Goal: Contribute content: Add original content to the website for others to see

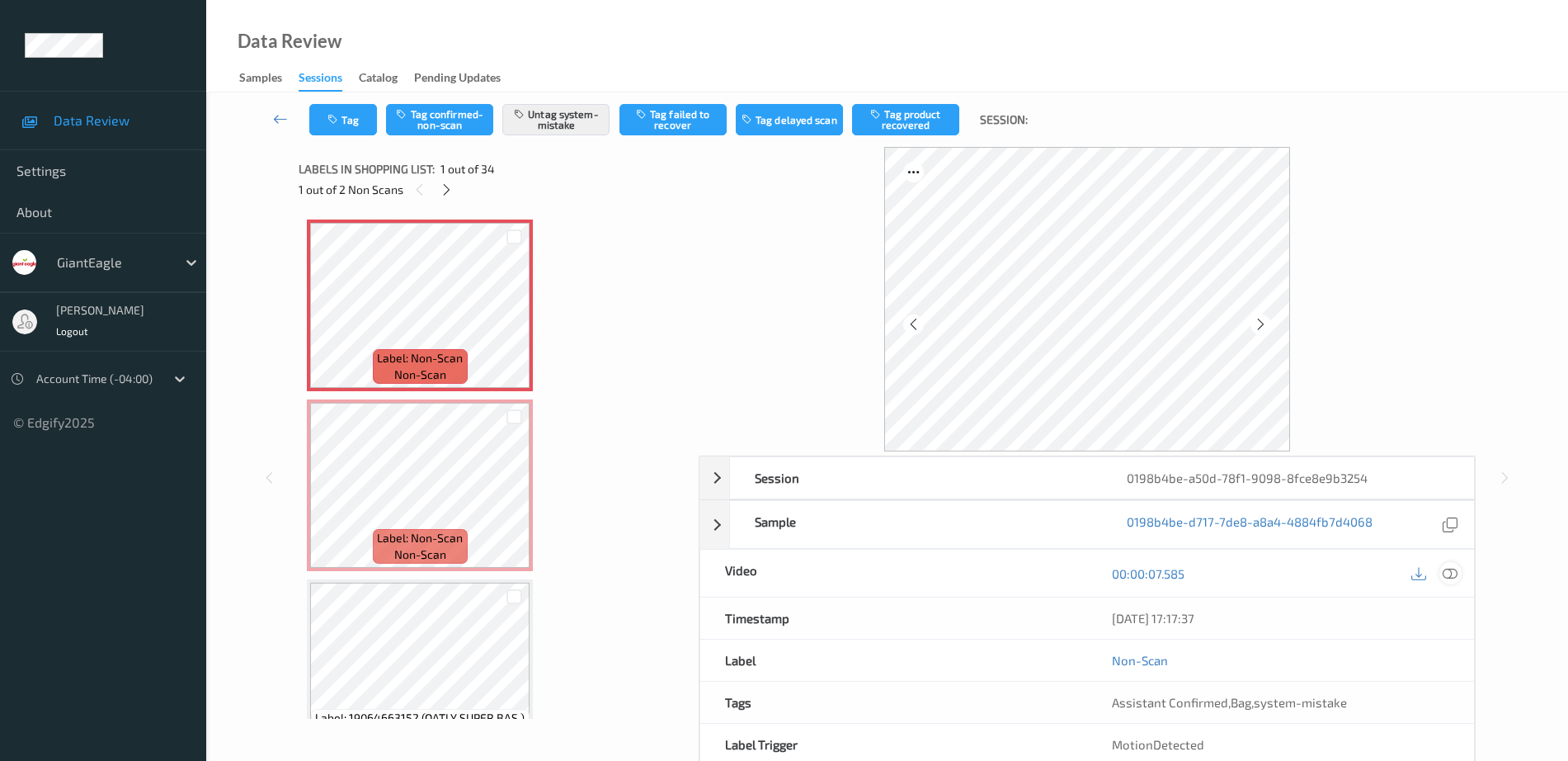
click at [1452, 573] on icon at bounding box center [1450, 573] width 15 height 15
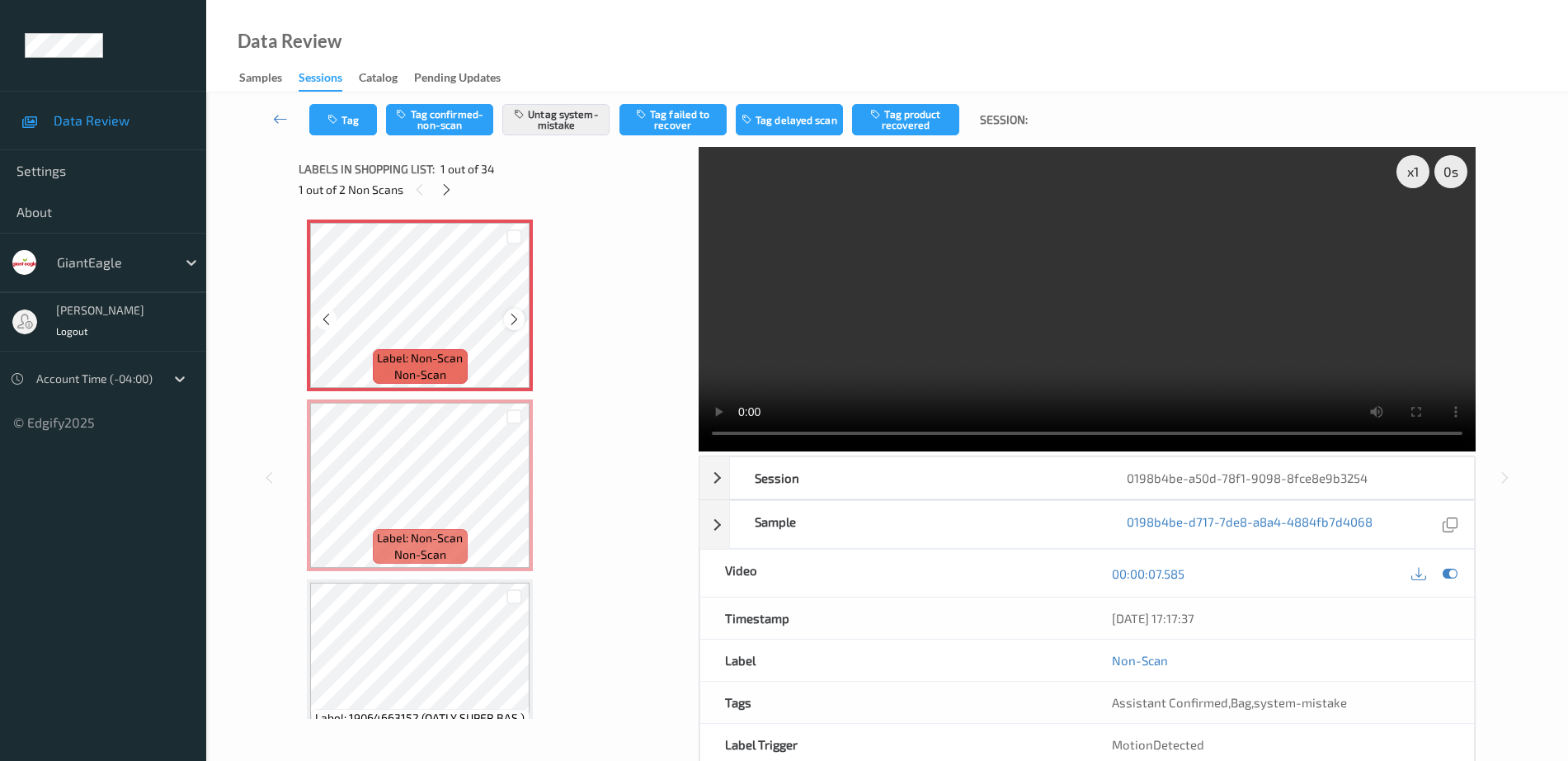
click at [512, 320] on icon at bounding box center [514, 320] width 14 height 15
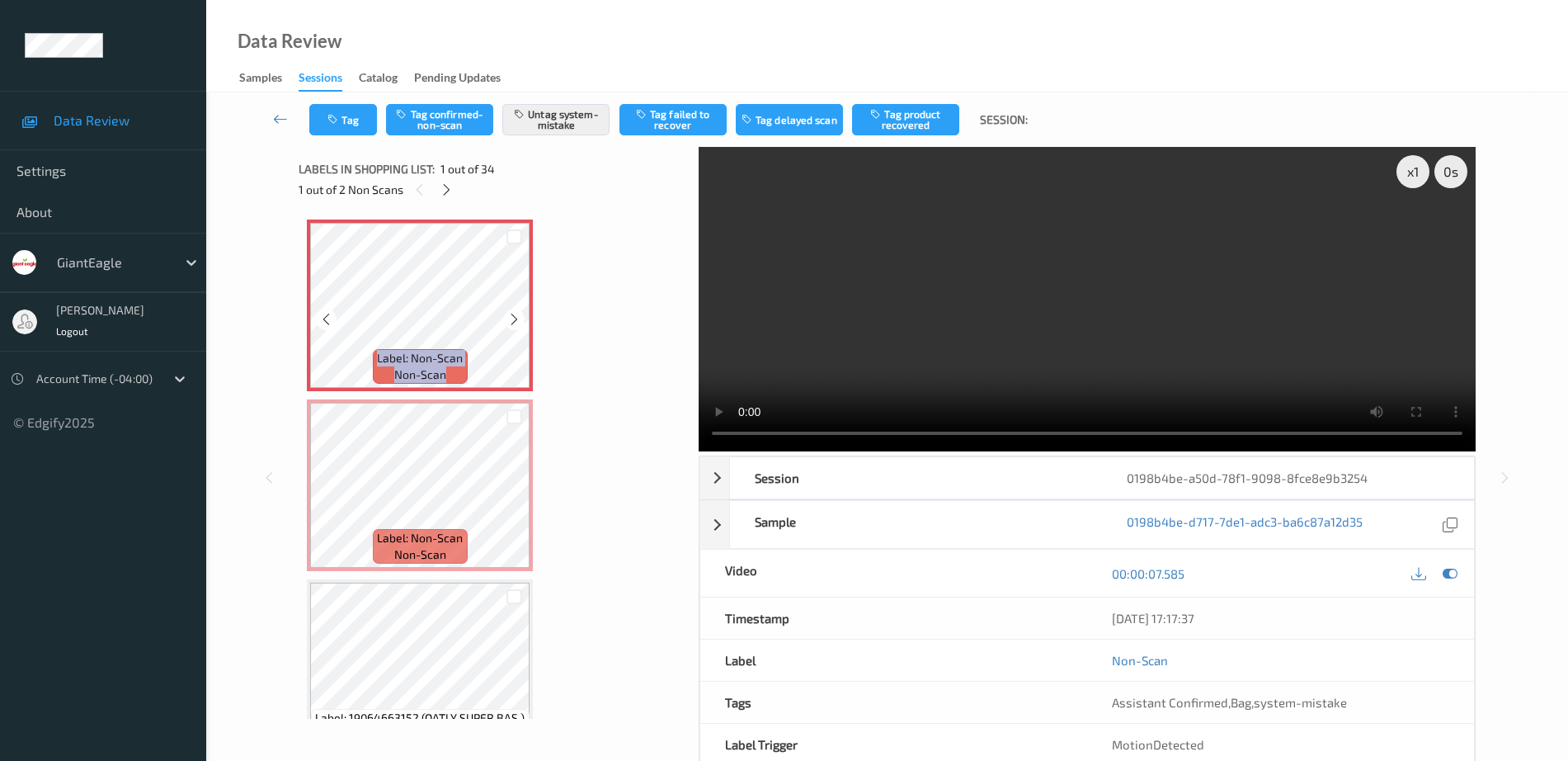
click at [512, 320] on icon at bounding box center [514, 320] width 14 height 15
click at [561, 123] on button "Untag system-mistake" at bounding box center [556, 120] width 107 height 32
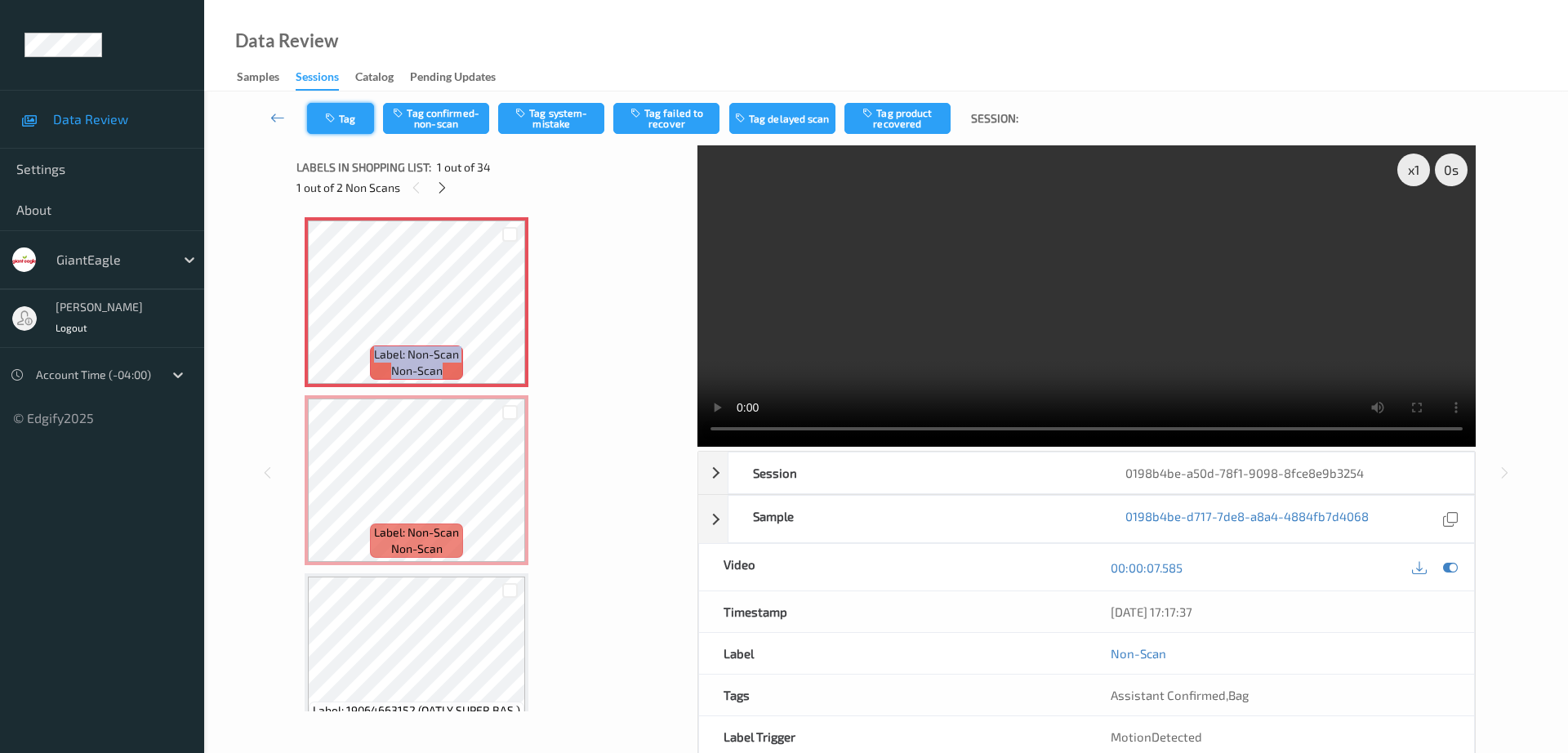
click at [334, 133] on button "Tag" at bounding box center [340, 118] width 67 height 31
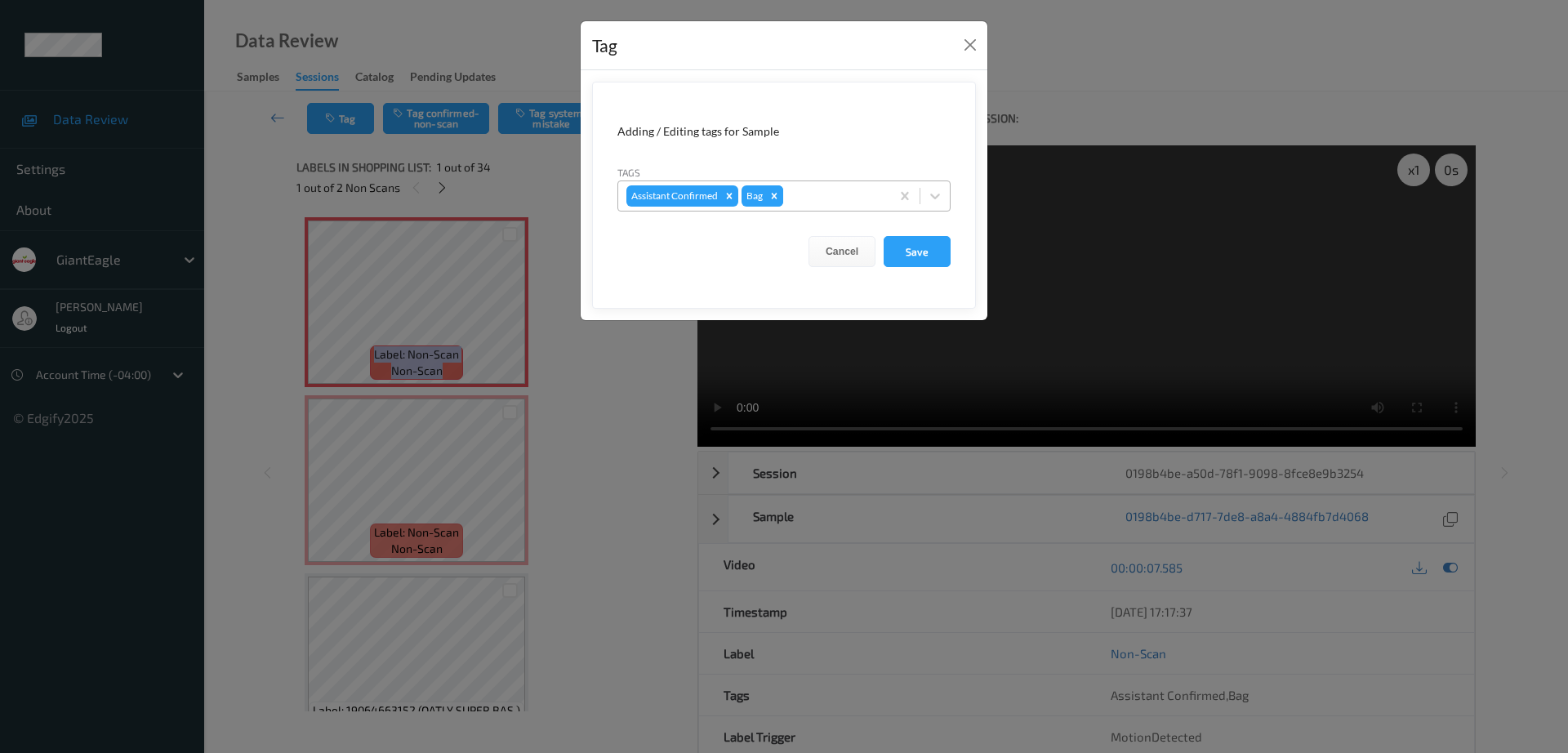
click at [780, 200] on div "Remove Bag" at bounding box center [774, 196] width 18 height 21
click at [910, 246] on button "Save" at bounding box center [917, 251] width 67 height 31
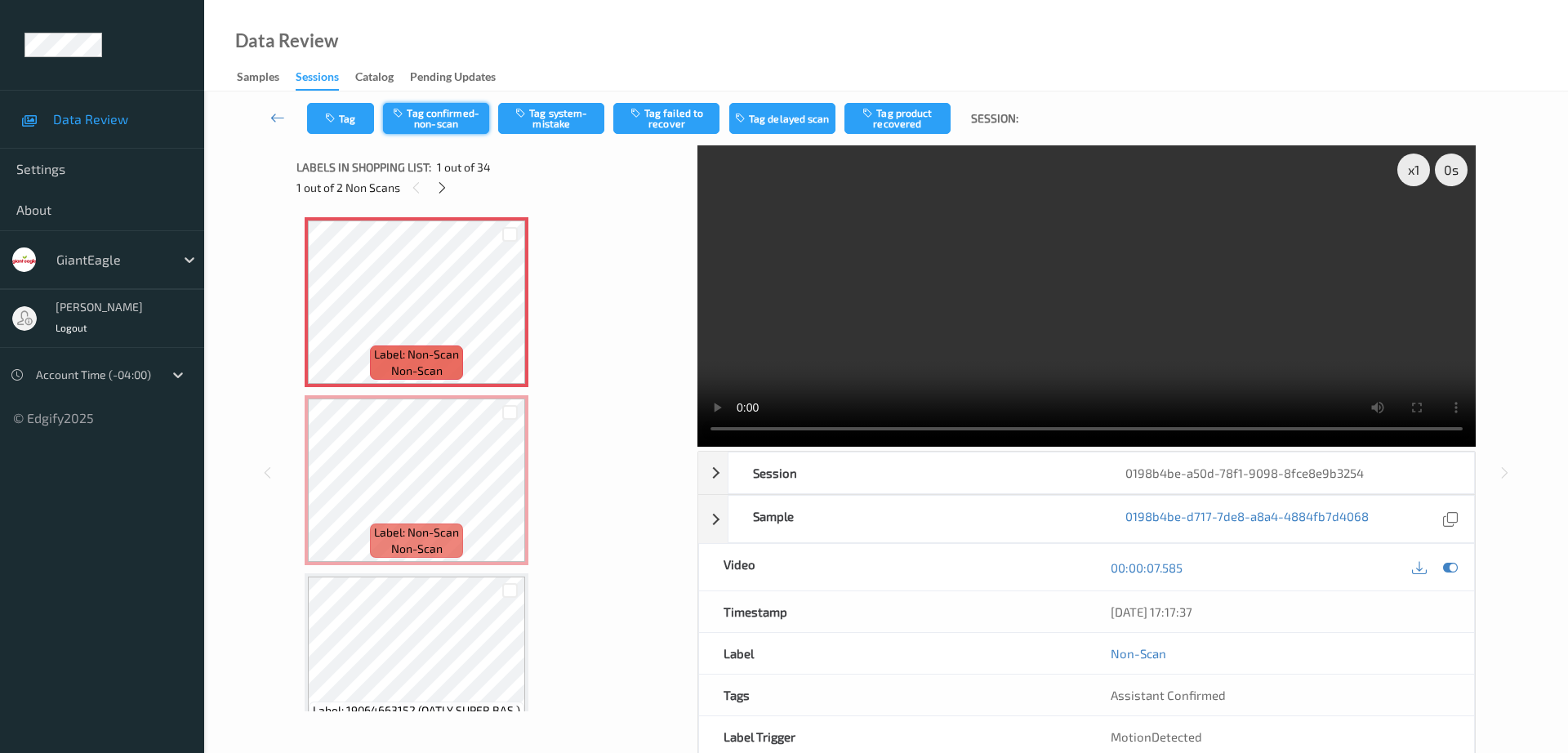
click at [439, 114] on button "Tag confirmed-non-scan" at bounding box center [436, 118] width 106 height 31
click at [660, 139] on div "Tag Untag confirmed-non-scan Tag system-mistake Tag failed to recover Tag delay…" at bounding box center [886, 118] width 1297 height 54
click at [660, 121] on button "Tag failed to recover" at bounding box center [666, 118] width 106 height 31
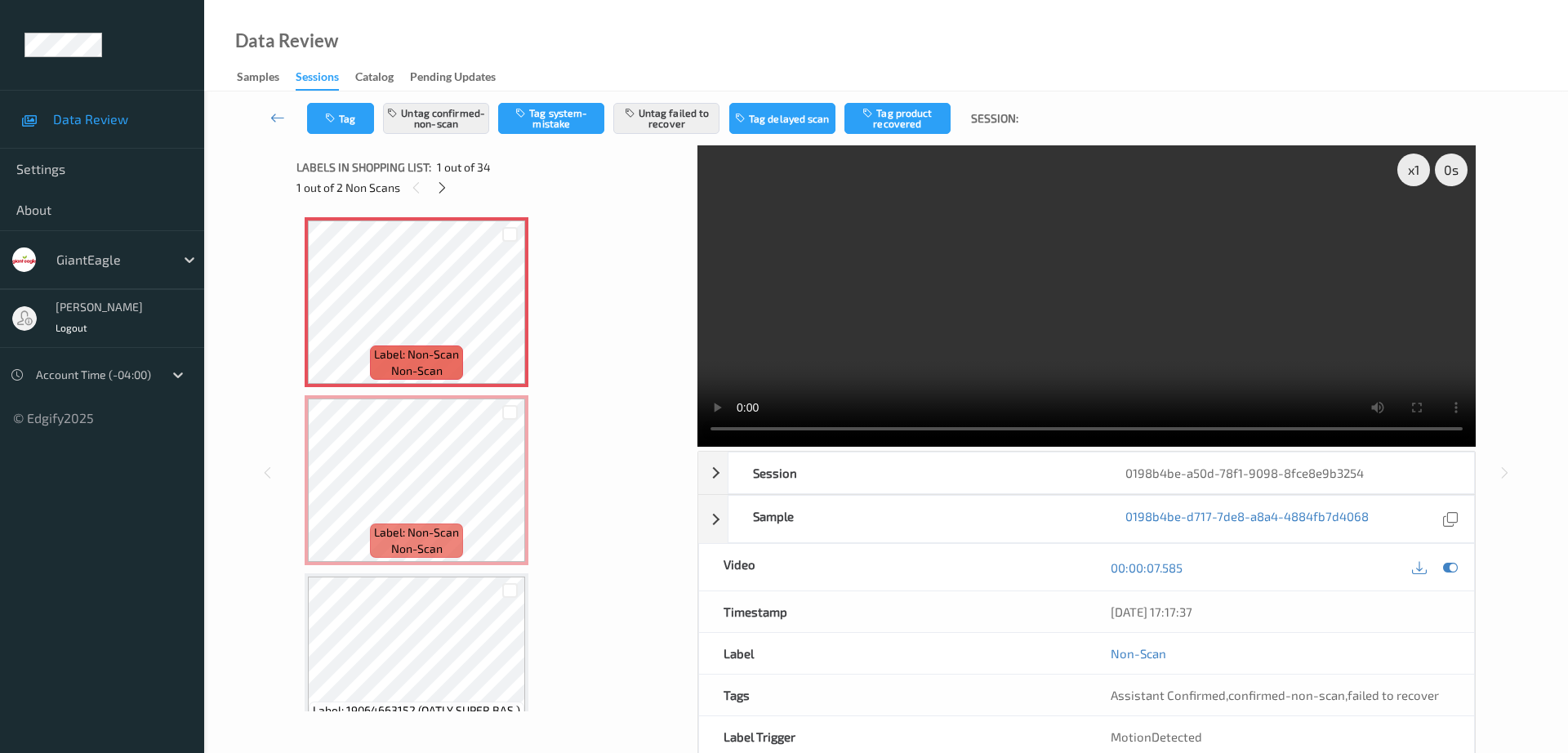
click at [1125, 80] on div "Data Review Samples Sessions Catalog Pending Updates" at bounding box center [887, 45] width 1364 height 92
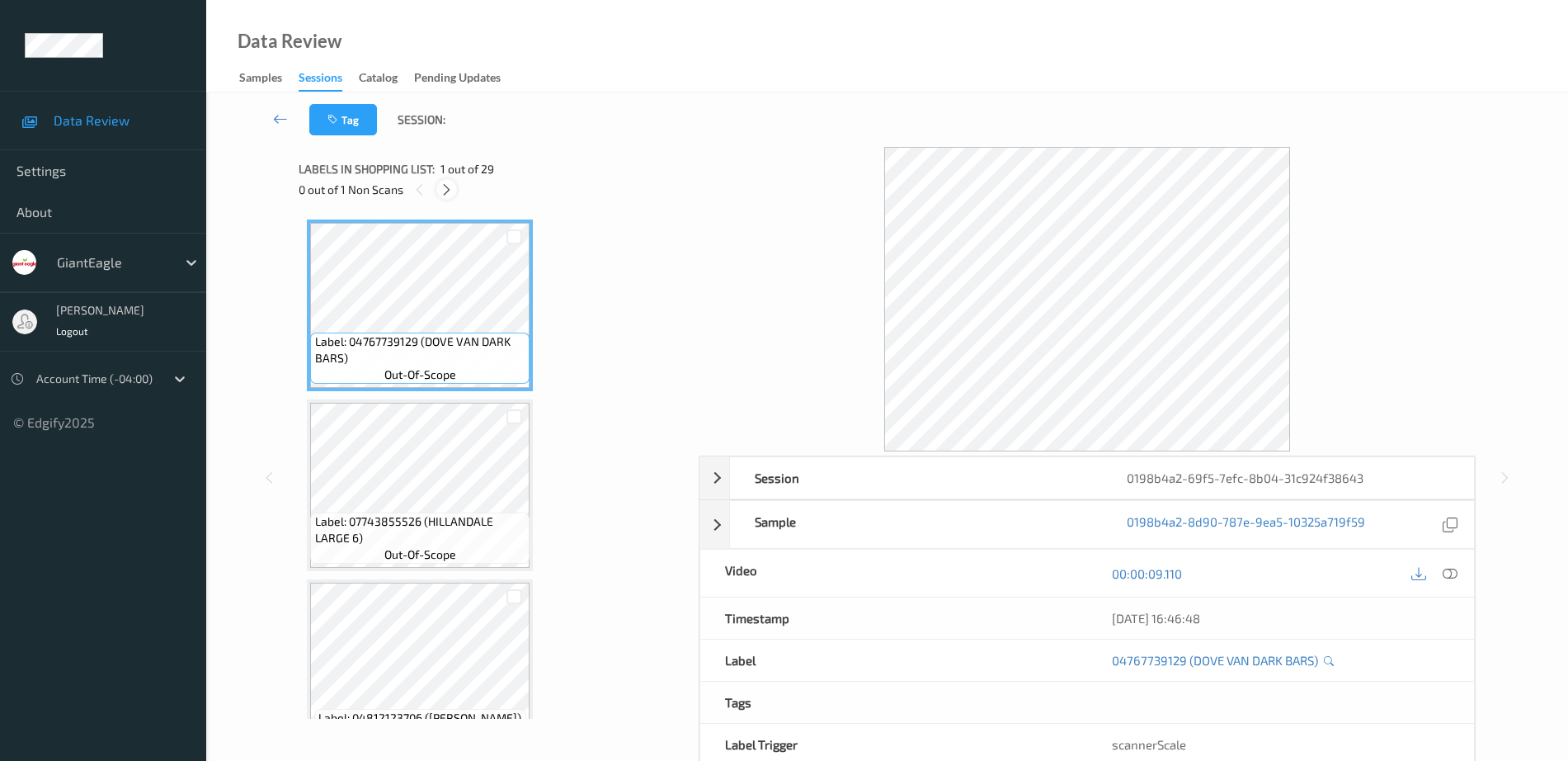
click at [443, 183] on icon at bounding box center [447, 190] width 14 height 15
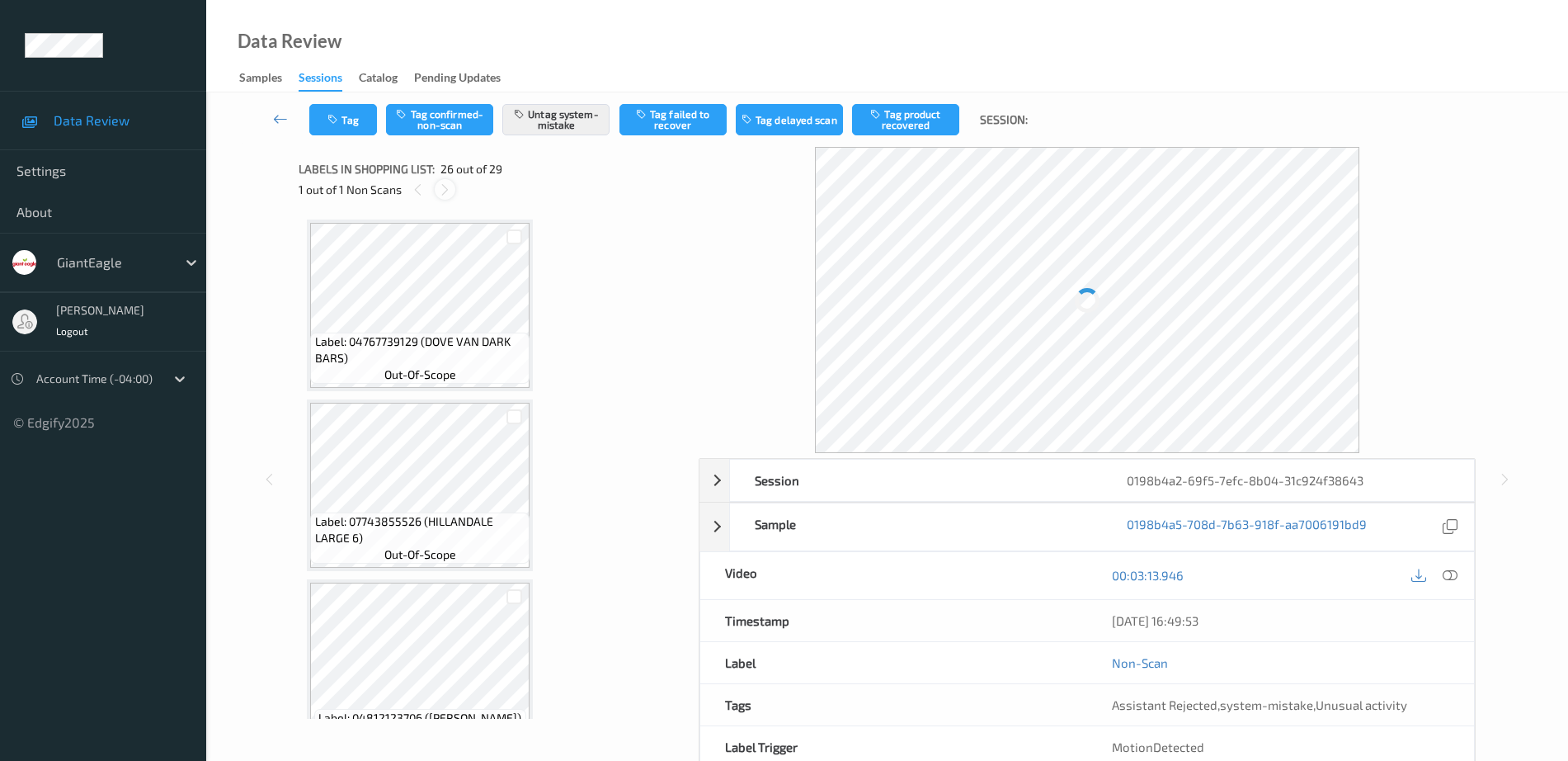
scroll to position [4326, 0]
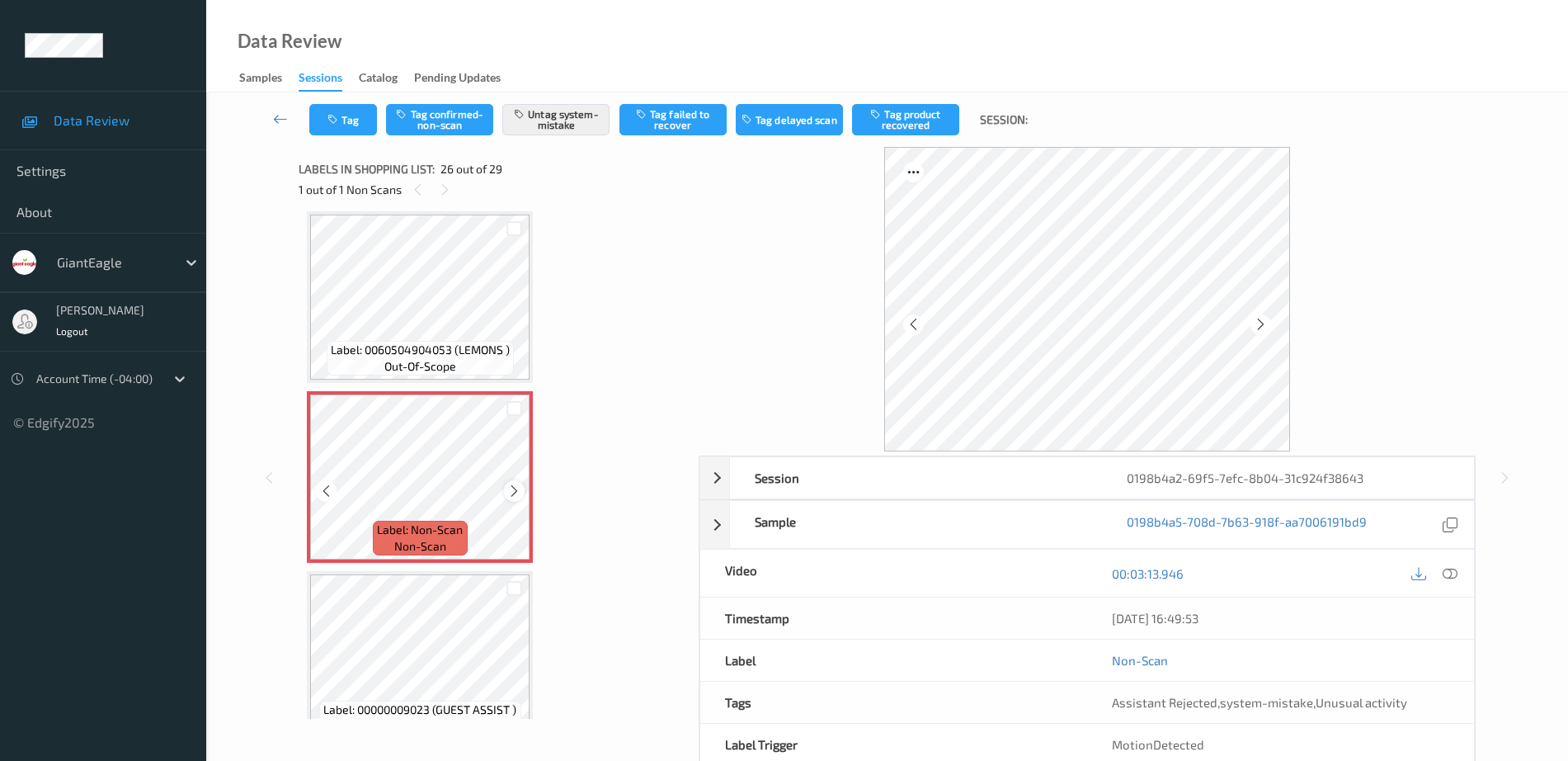
click at [518, 488] on icon at bounding box center [514, 491] width 14 height 15
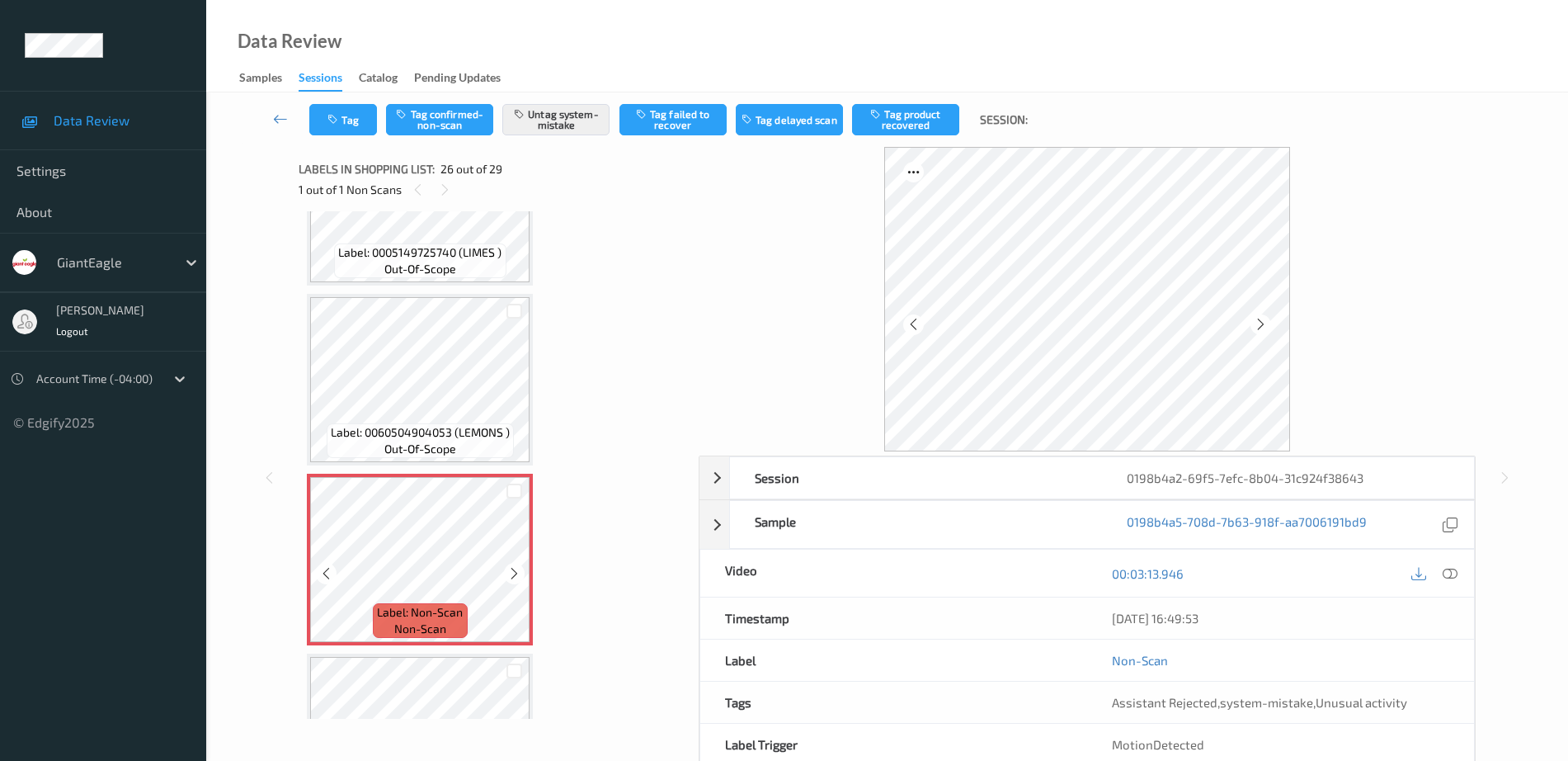
scroll to position [4120, 0]
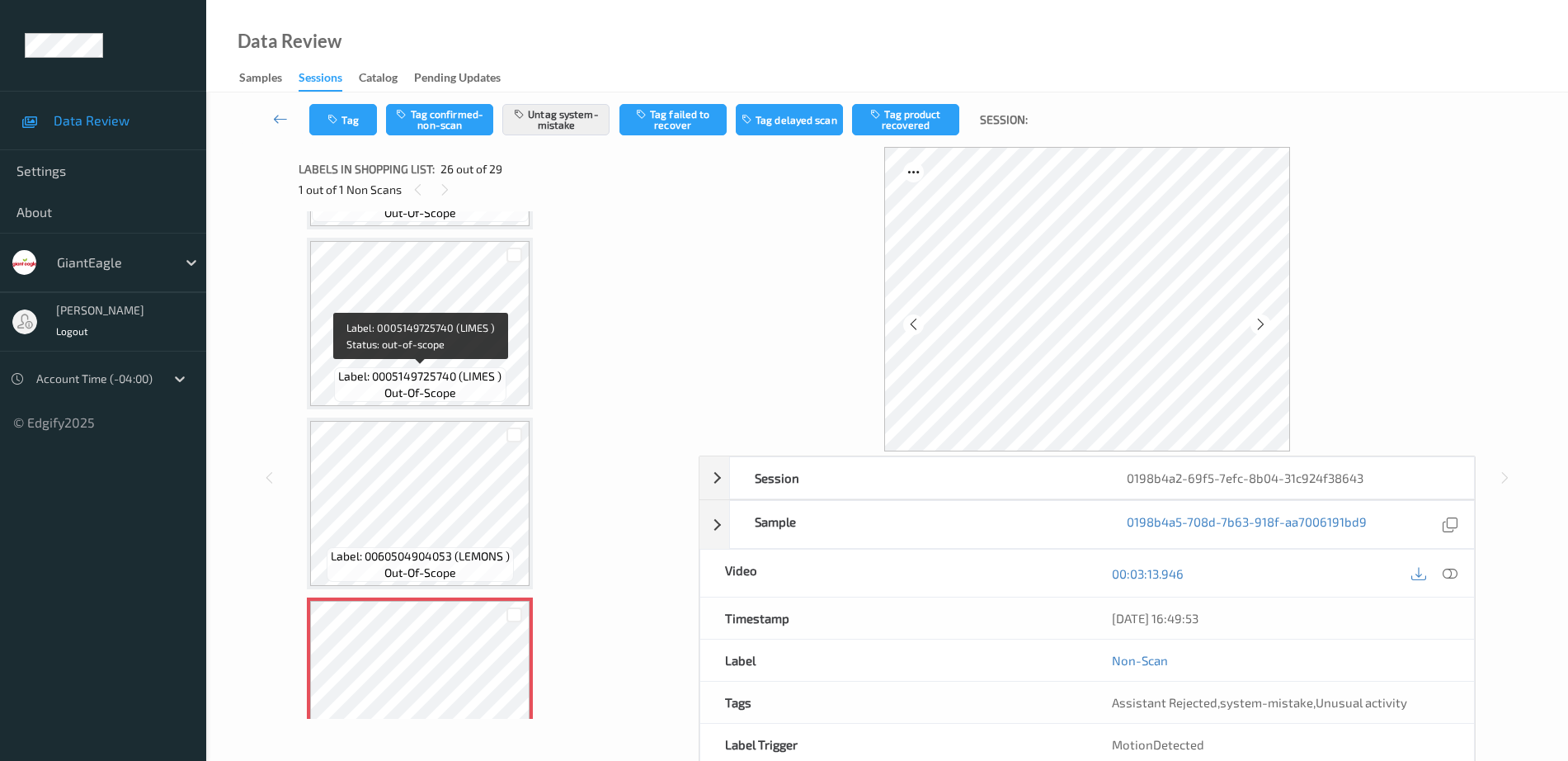
click at [432, 391] on span "out-of-scope" at bounding box center [420, 392] width 72 height 16
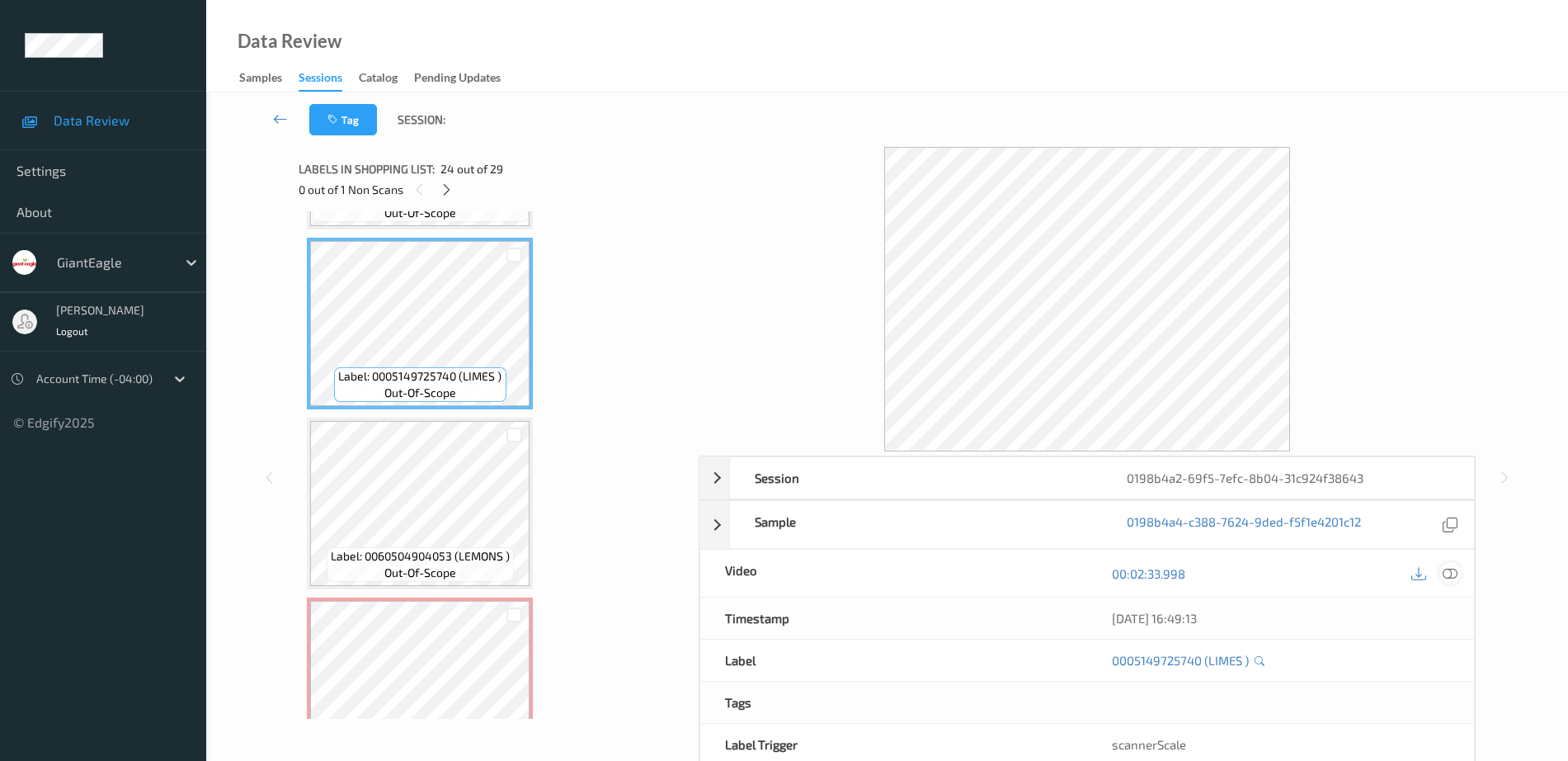
click at [1446, 569] on icon at bounding box center [1450, 573] width 15 height 15
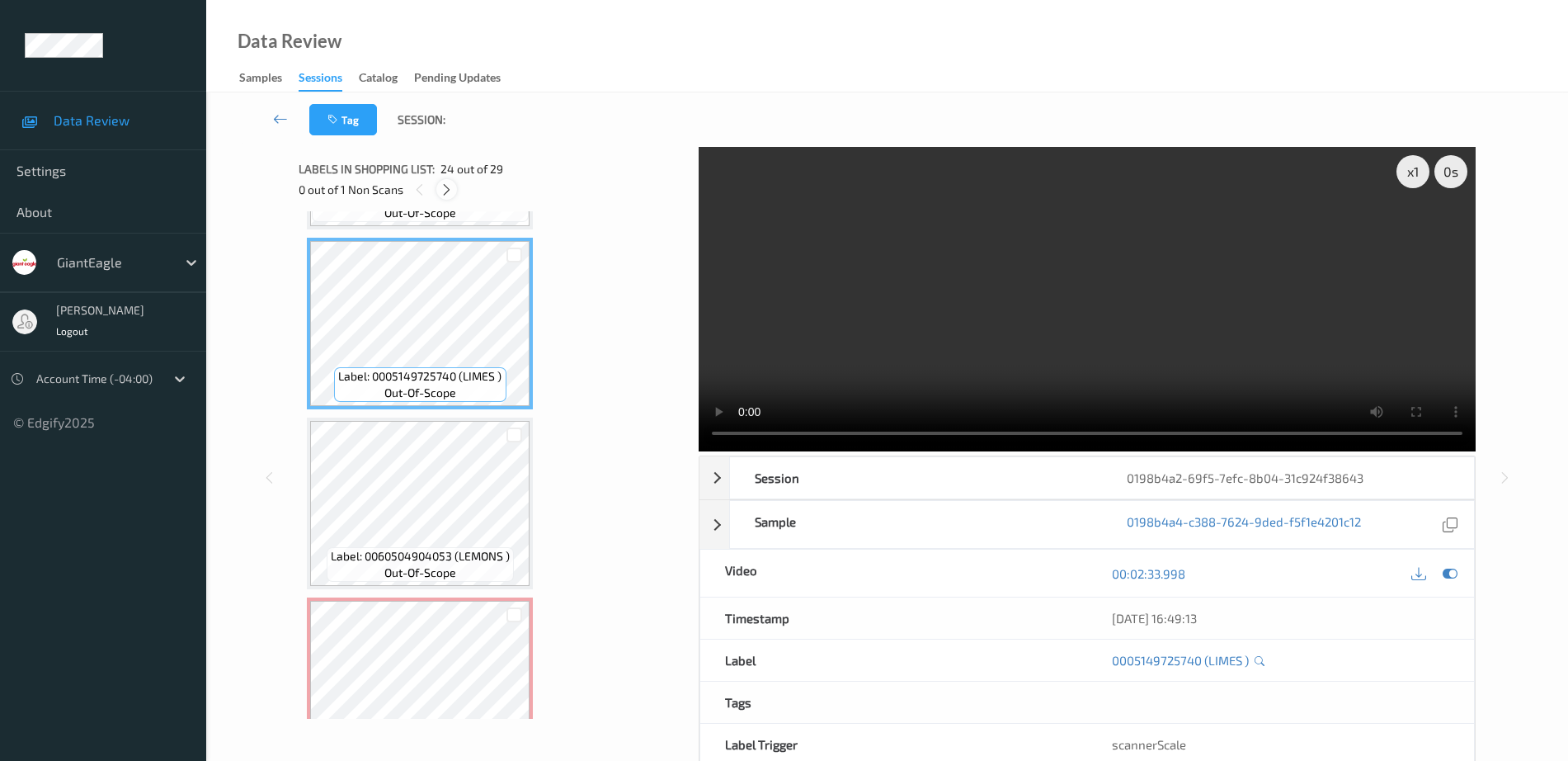
click at [449, 185] on icon at bounding box center [447, 190] width 14 height 15
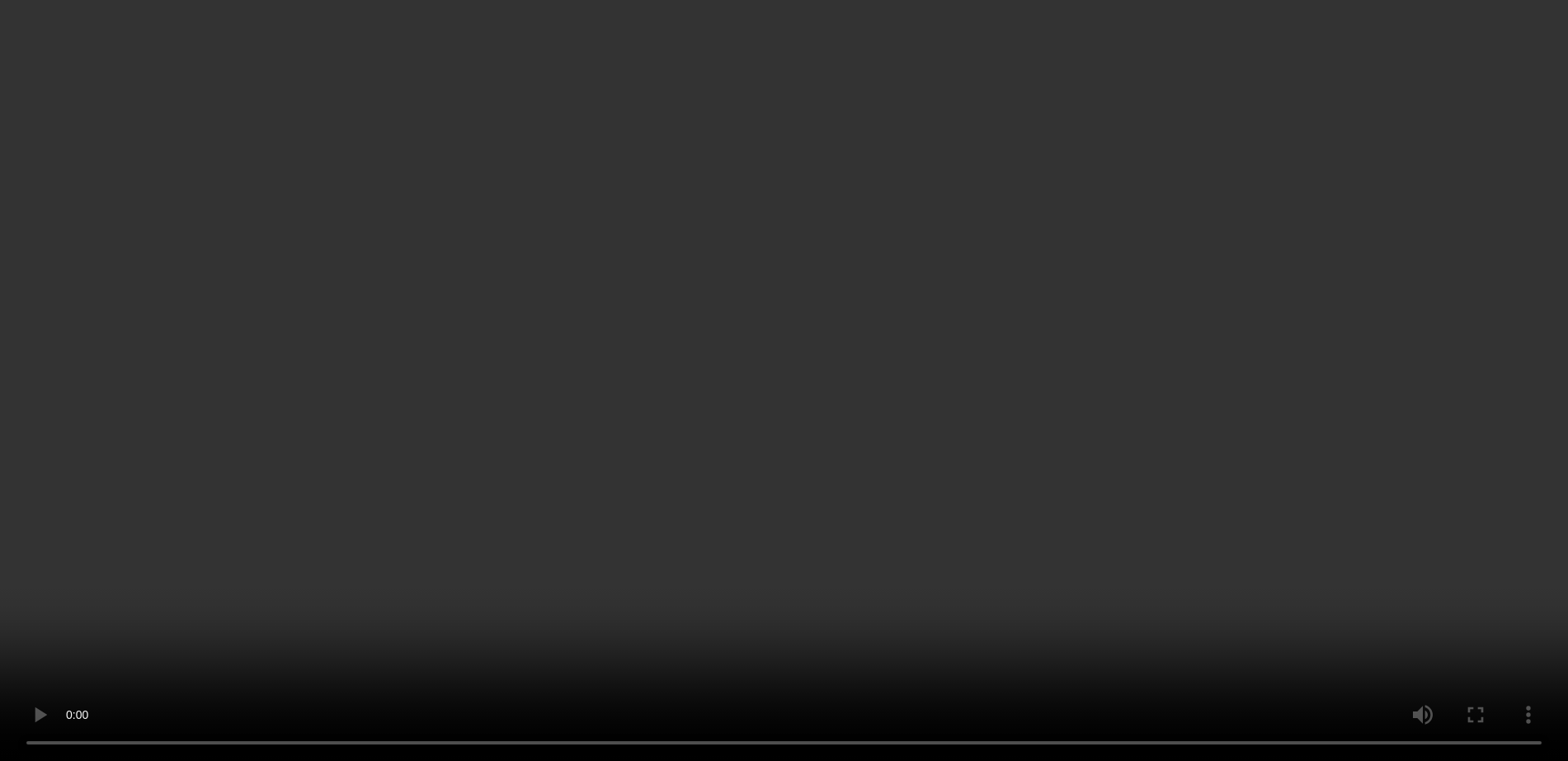
scroll to position [4326, 0]
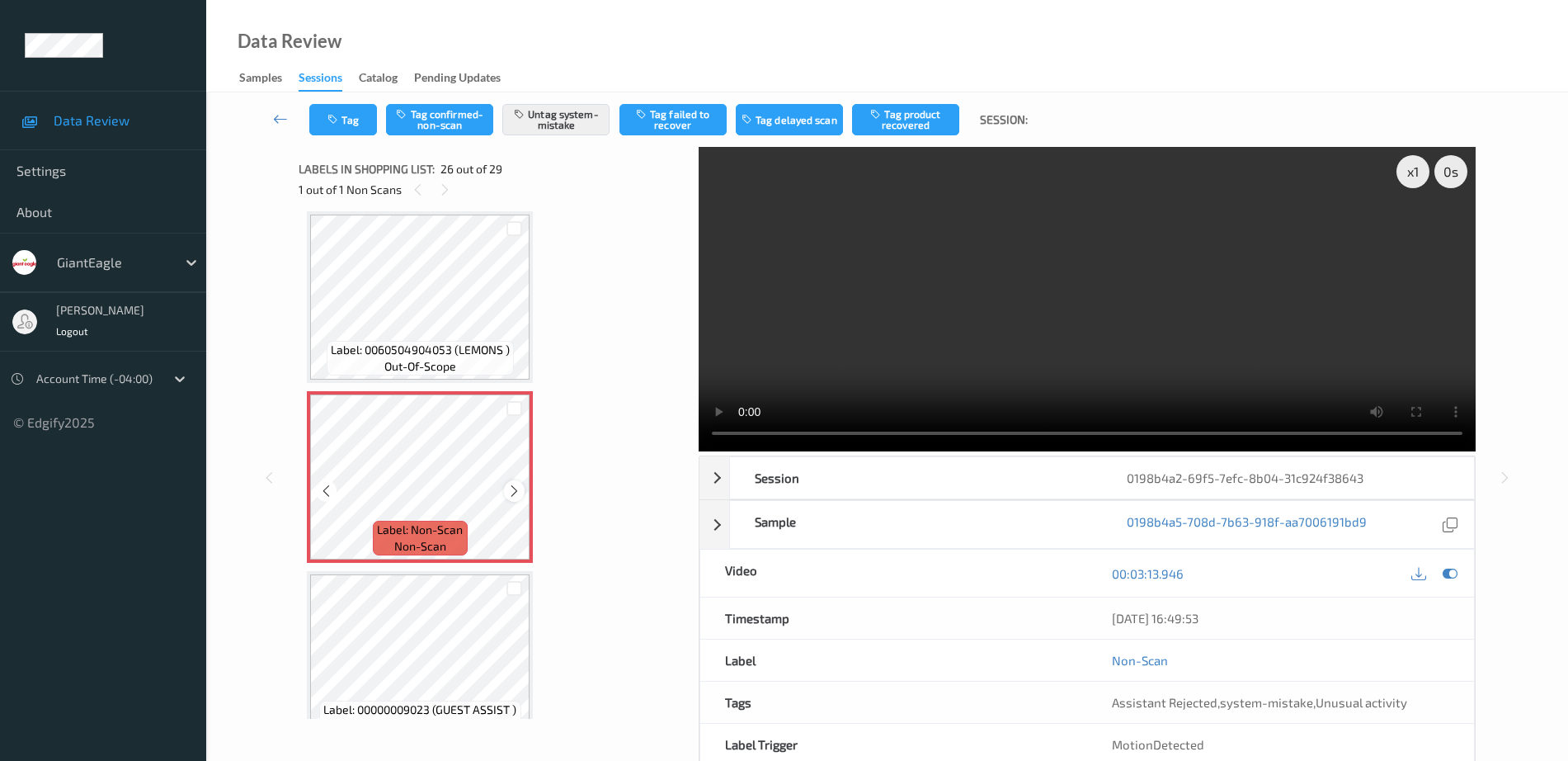
click at [518, 488] on icon at bounding box center [514, 491] width 14 height 15
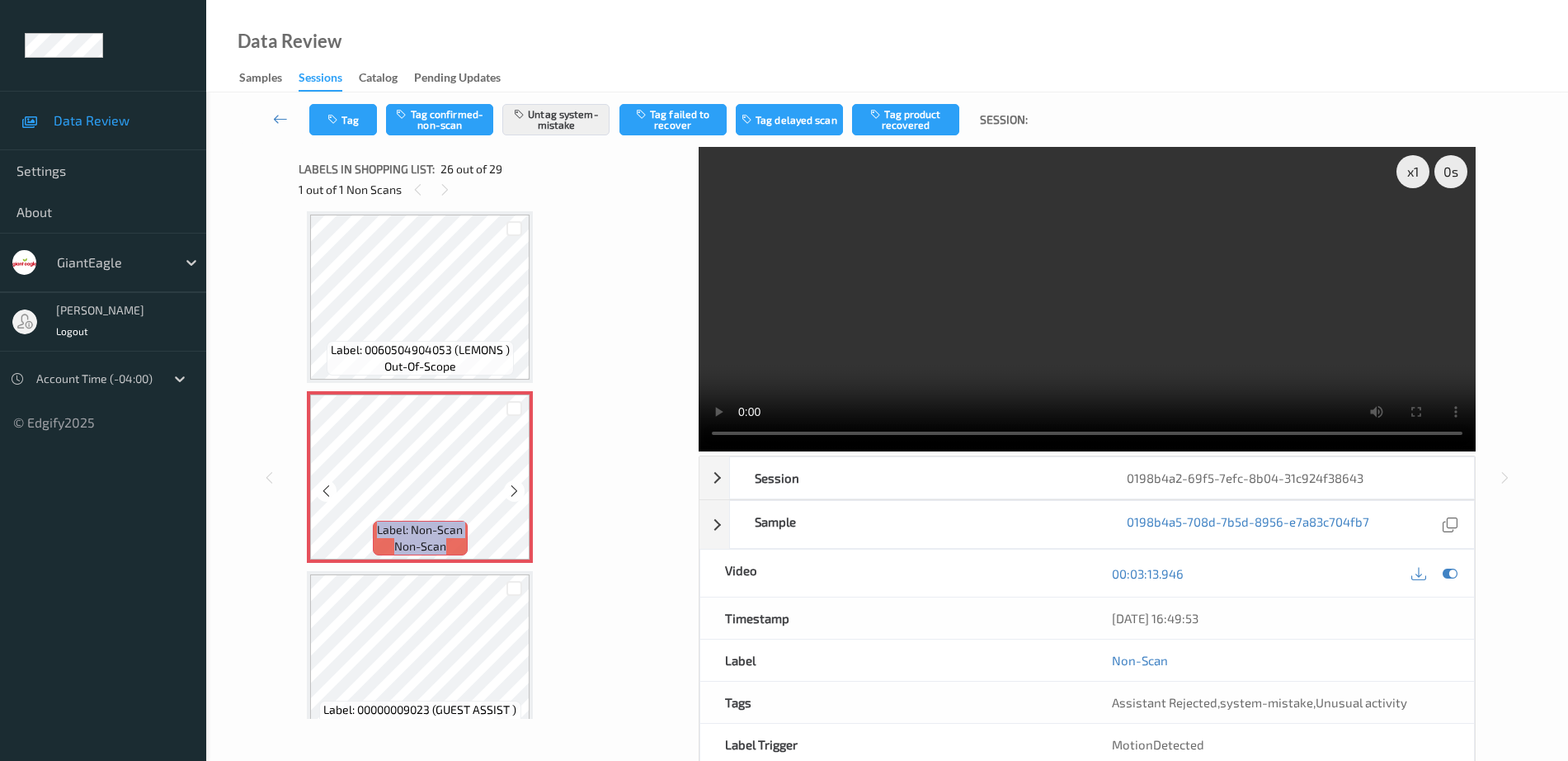
click at [518, 488] on icon at bounding box center [514, 491] width 14 height 15
click at [1447, 569] on icon at bounding box center [1450, 573] width 15 height 15
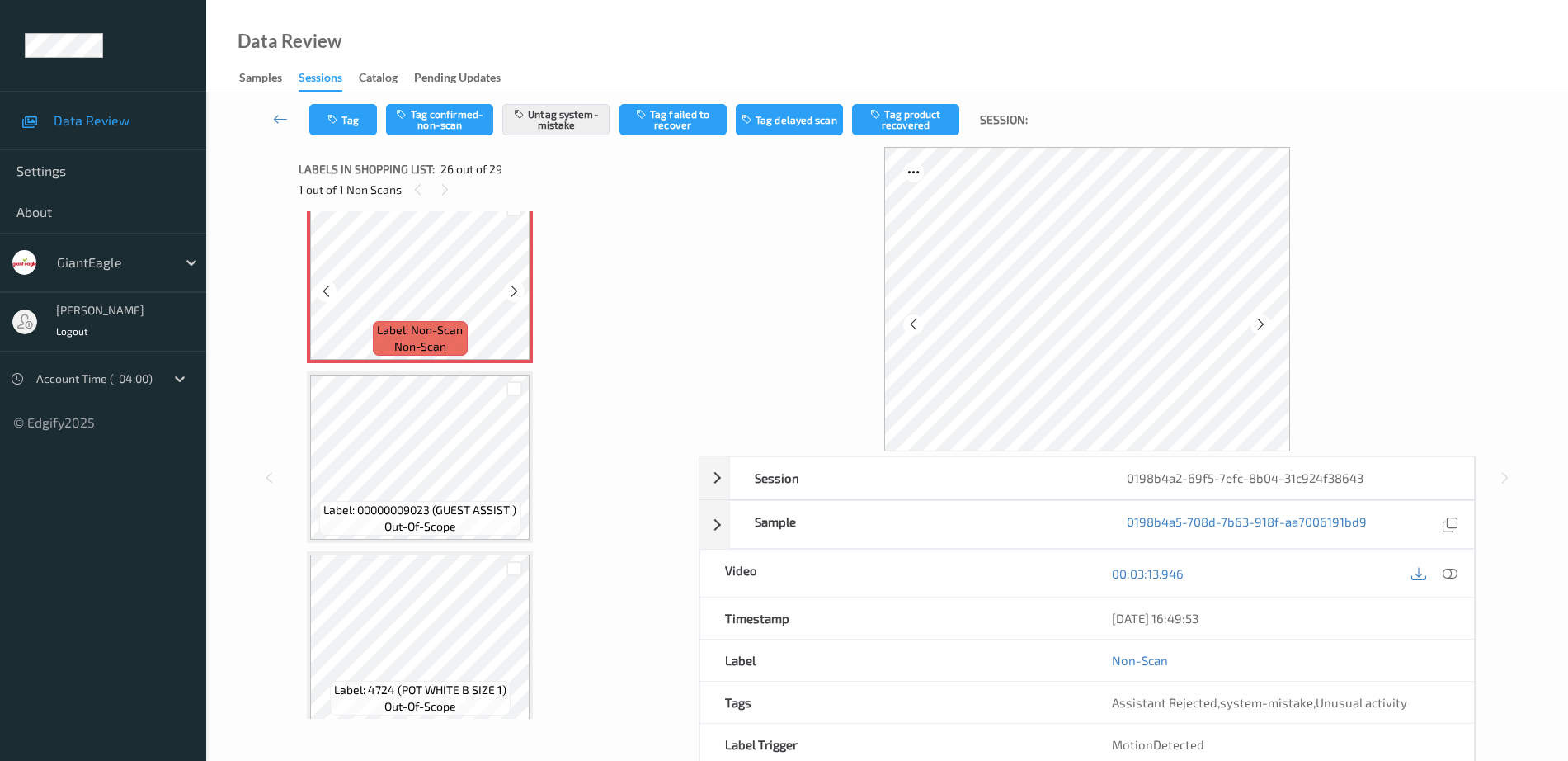
scroll to position [4532, 0]
click at [511, 278] on icon at bounding box center [514, 285] width 14 height 15
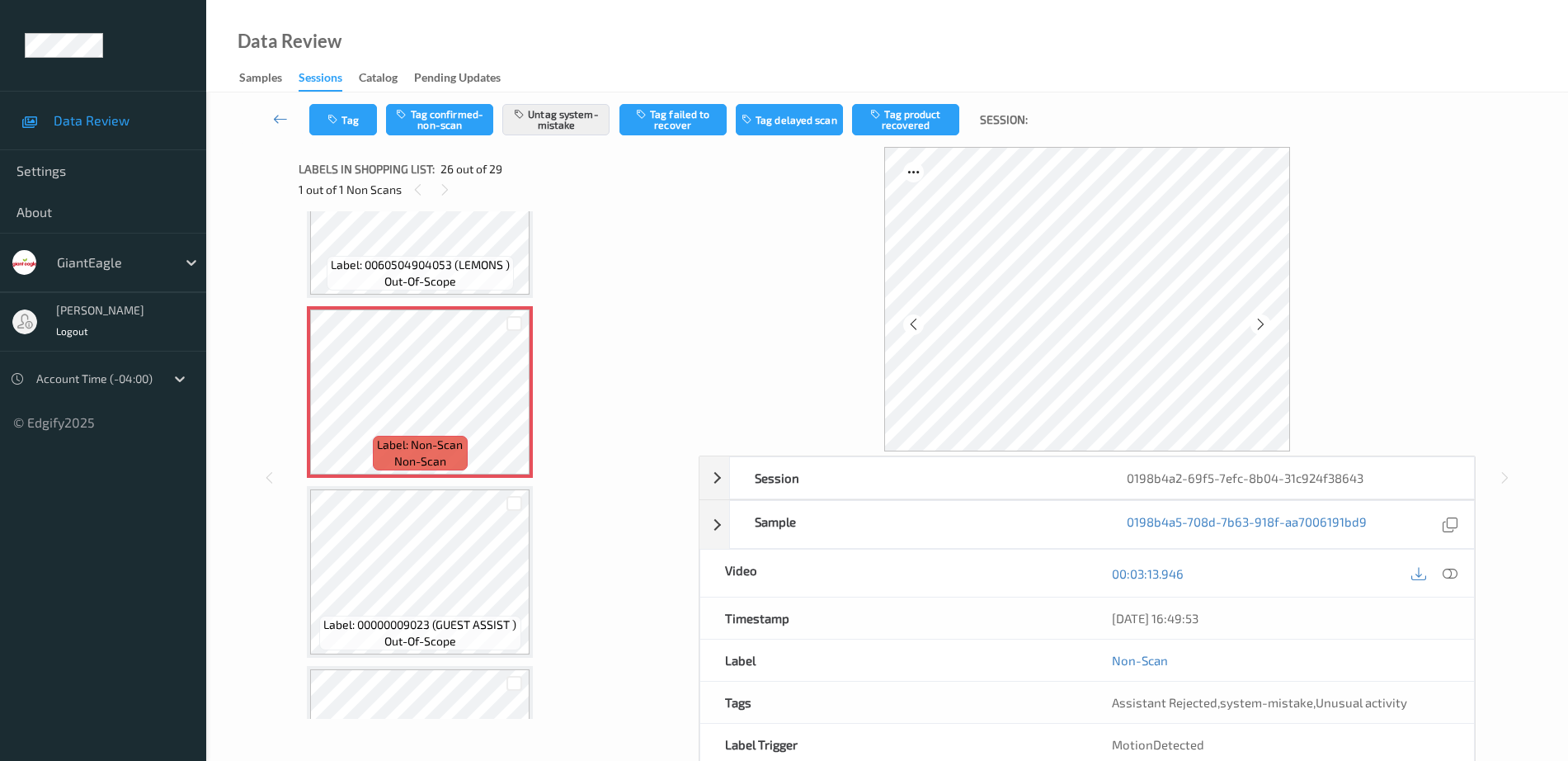
scroll to position [4326, 0]
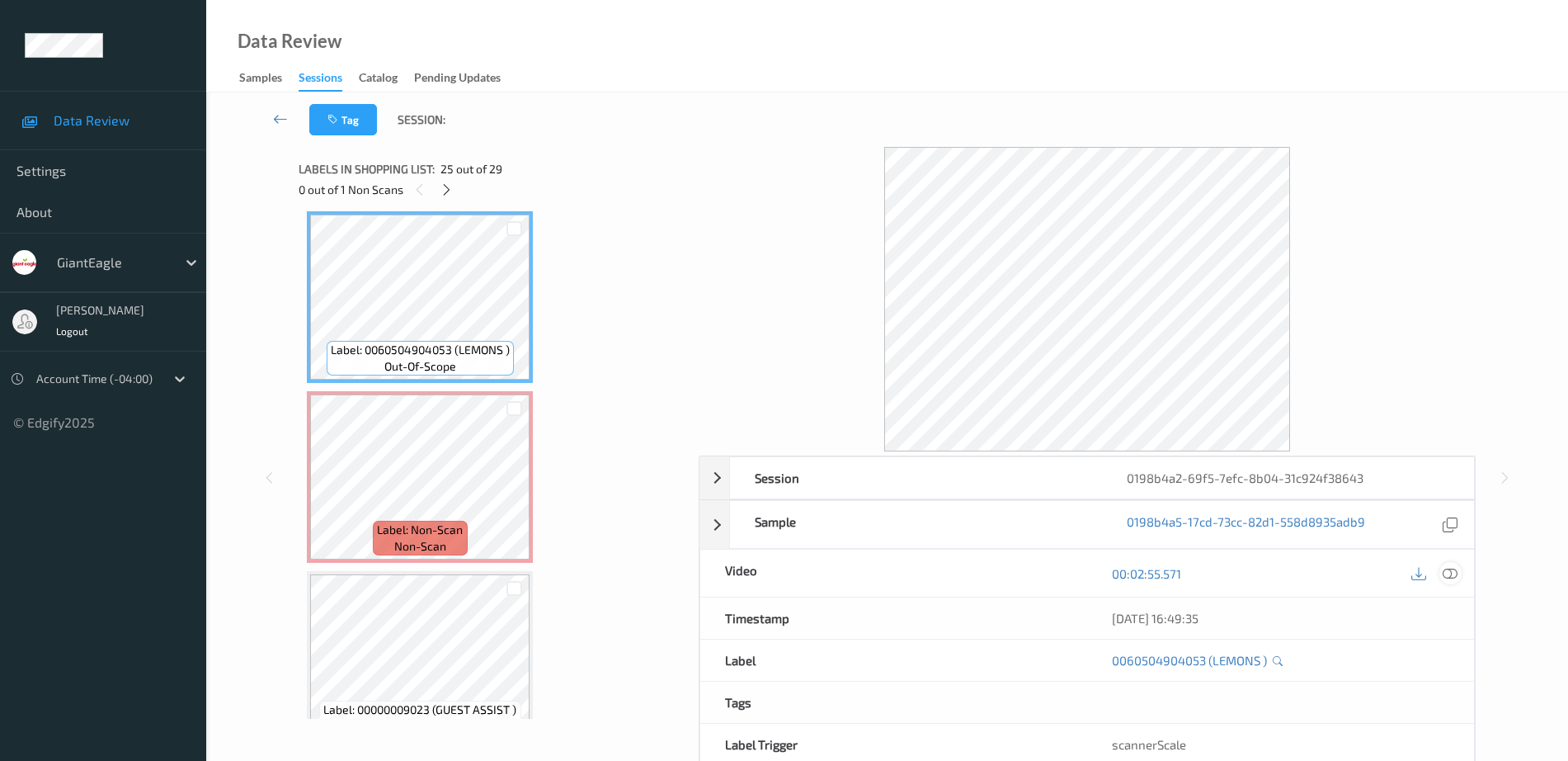
click at [1452, 570] on icon at bounding box center [1450, 573] width 15 height 15
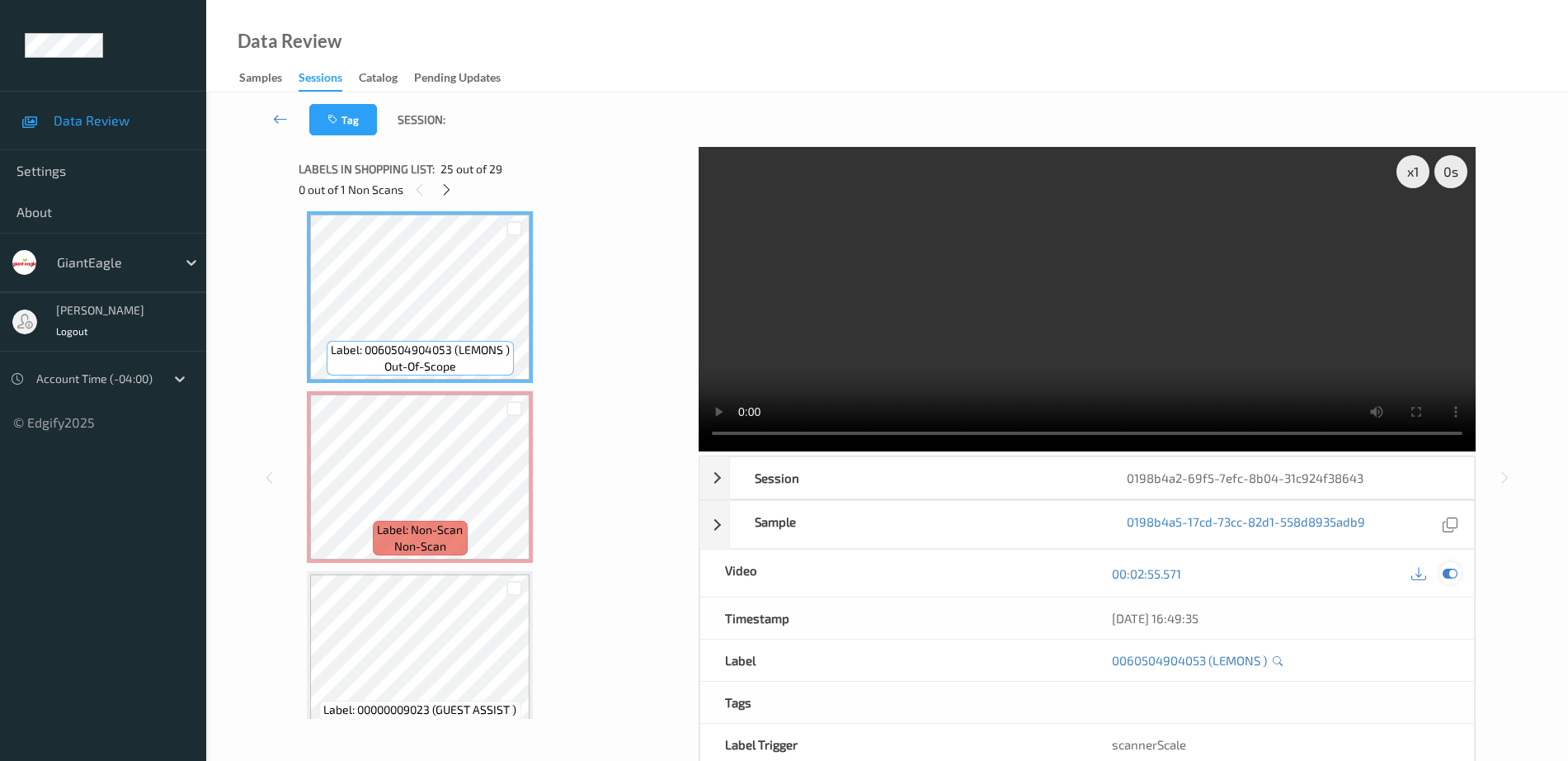
click at [1451, 571] on icon at bounding box center [1450, 573] width 15 height 15
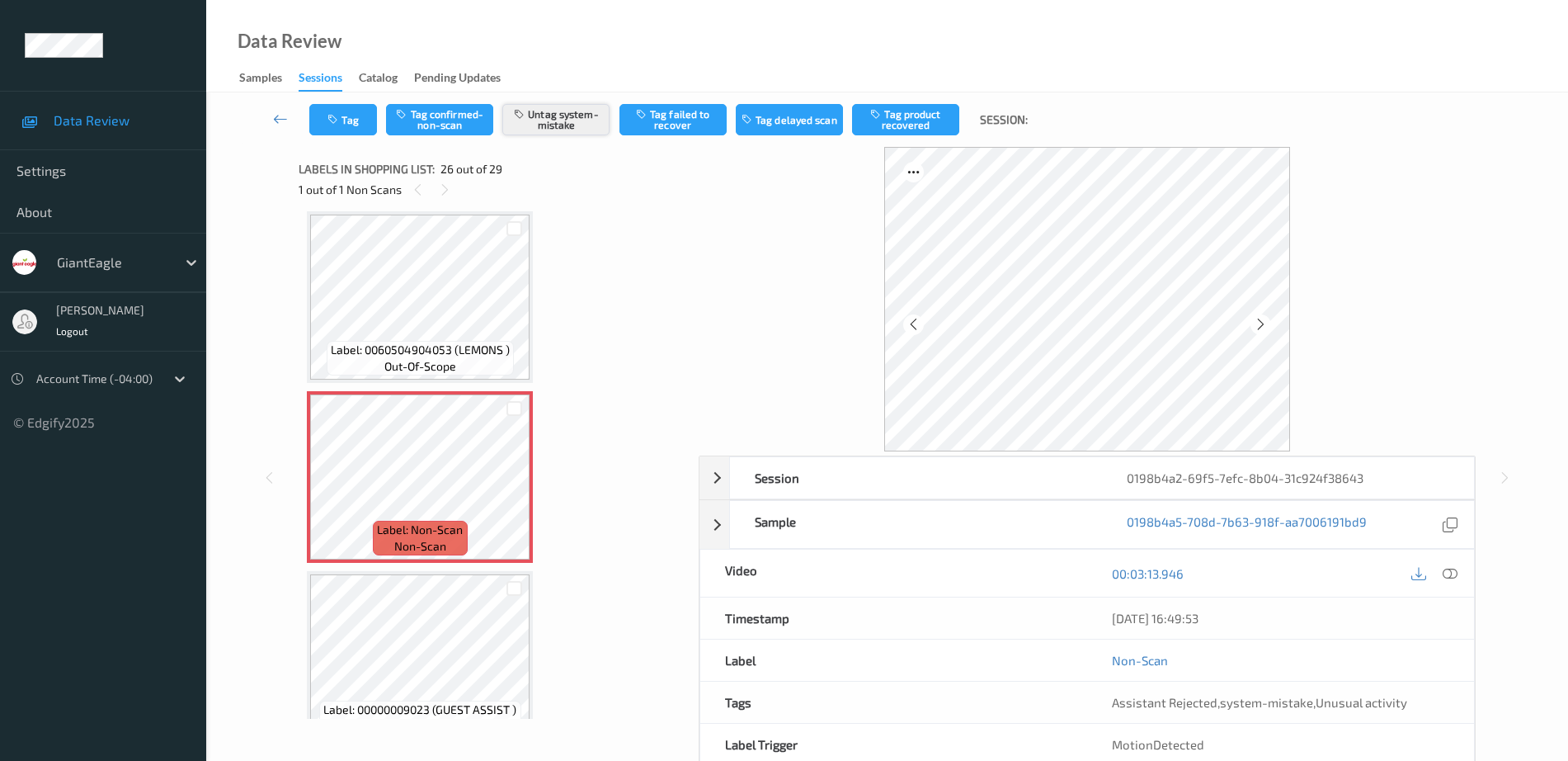
click at [535, 123] on button "Untag system-mistake" at bounding box center [556, 120] width 107 height 32
click at [350, 123] on button "Tag" at bounding box center [342, 120] width 68 height 32
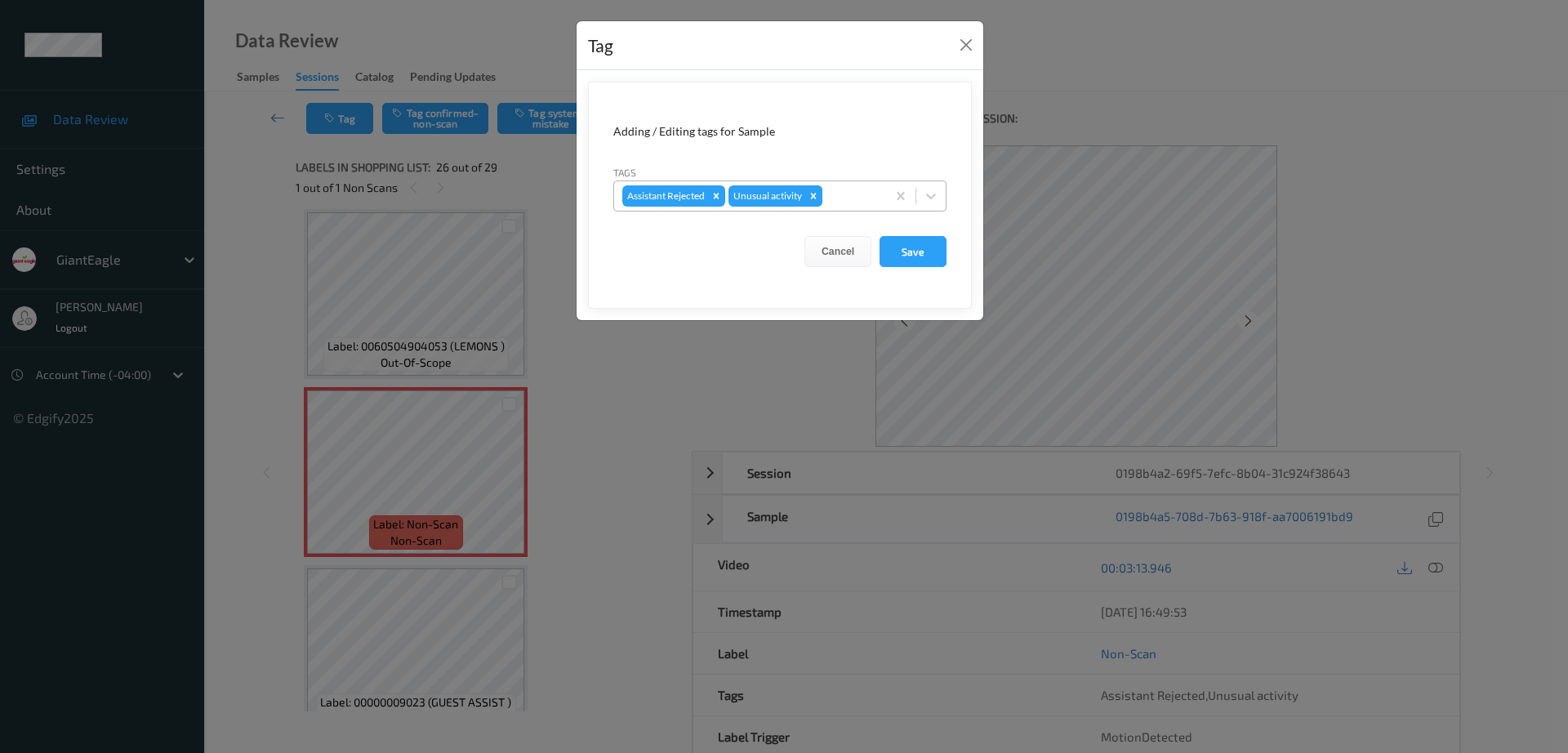
click at [814, 191] on icon "Remove Unusual activity" at bounding box center [814, 196] width 11 height 11
click at [919, 248] on button "Save" at bounding box center [913, 251] width 67 height 31
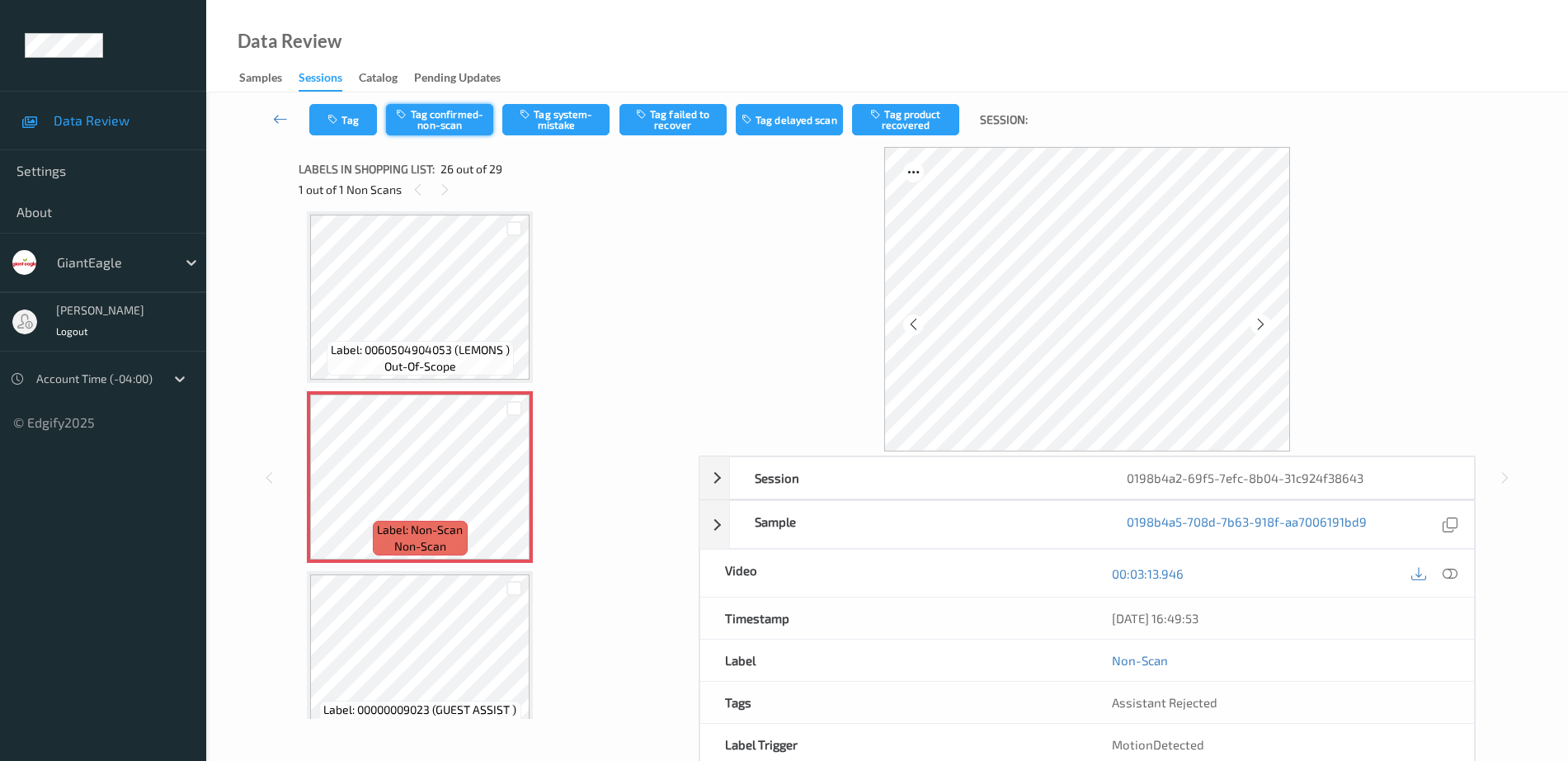
click at [450, 122] on button "Tag confirmed-non-scan" at bounding box center [439, 120] width 107 height 32
click at [894, 112] on button "Tag product recovered" at bounding box center [906, 120] width 107 height 32
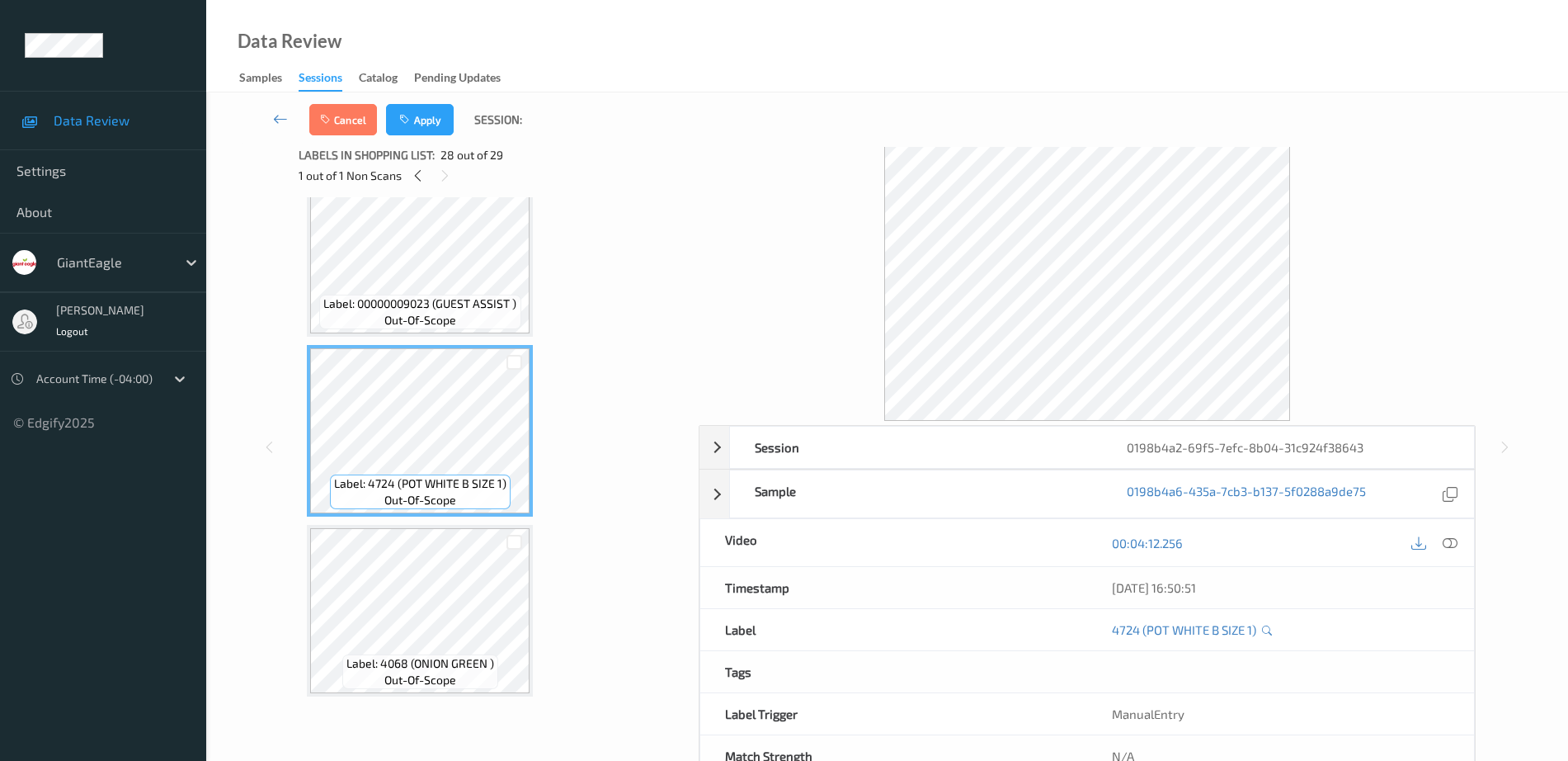
scroll to position [81, 0]
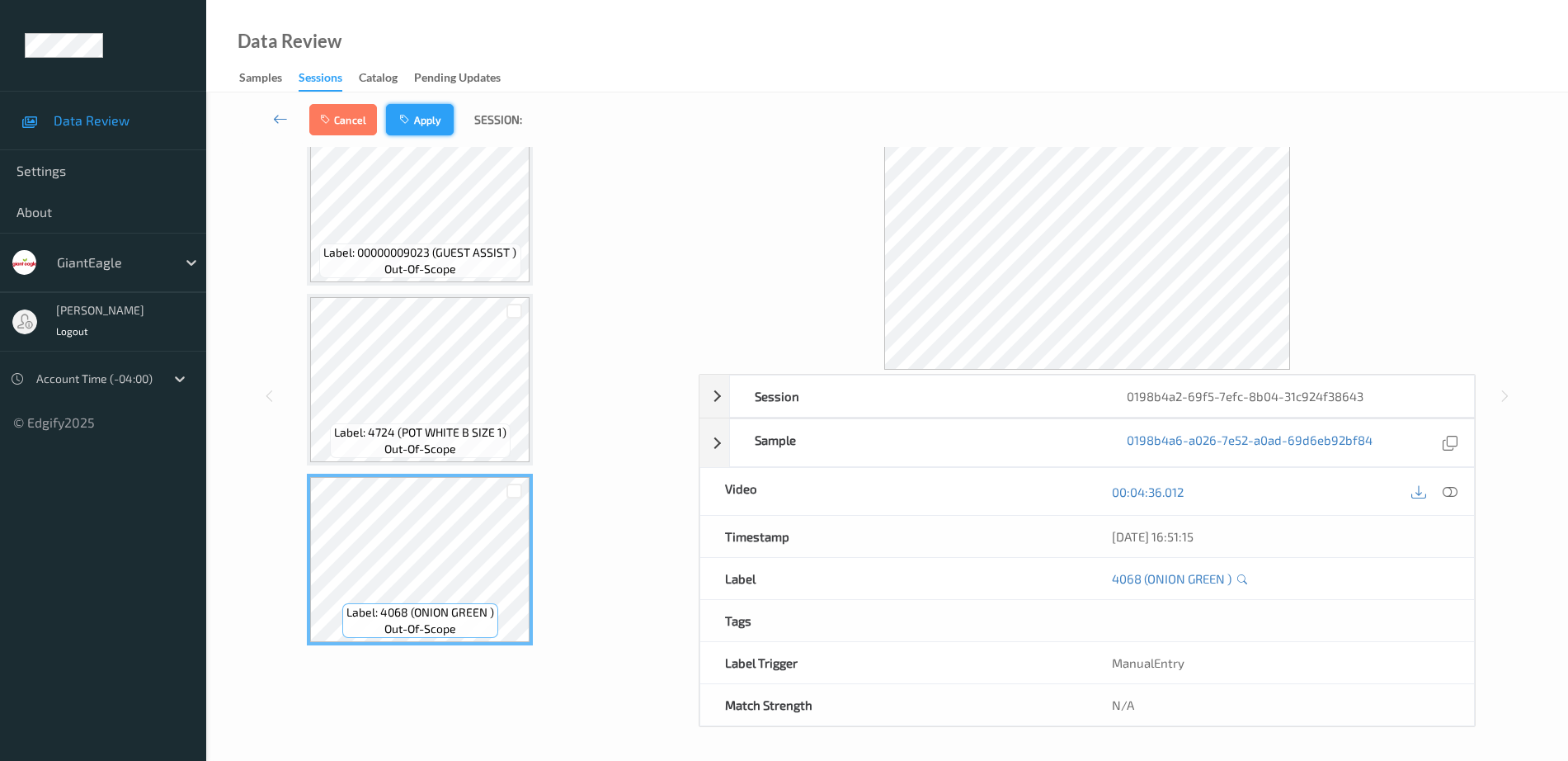
click at [424, 112] on button "Apply" at bounding box center [419, 120] width 68 height 32
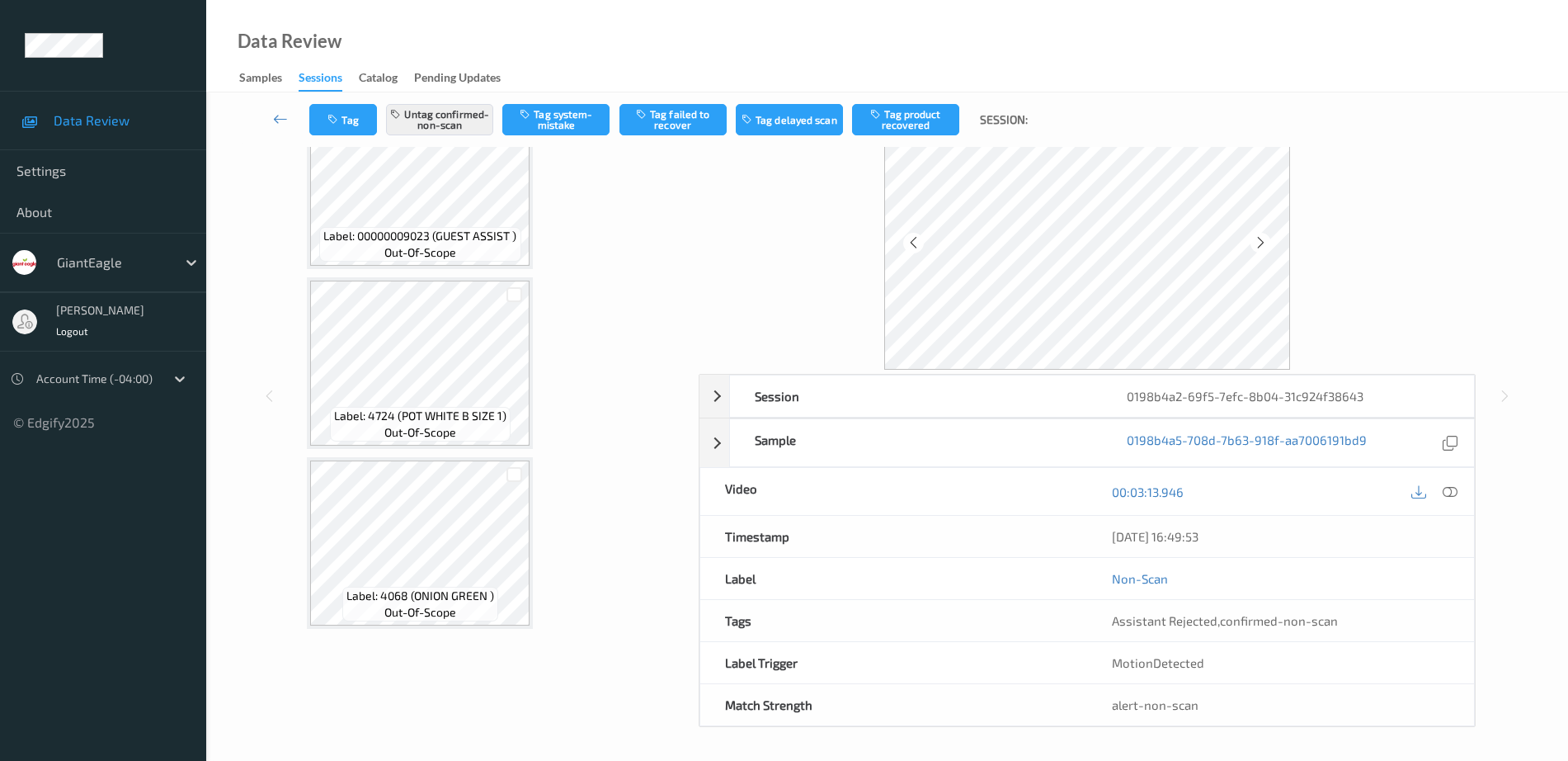
scroll to position [4326, 0]
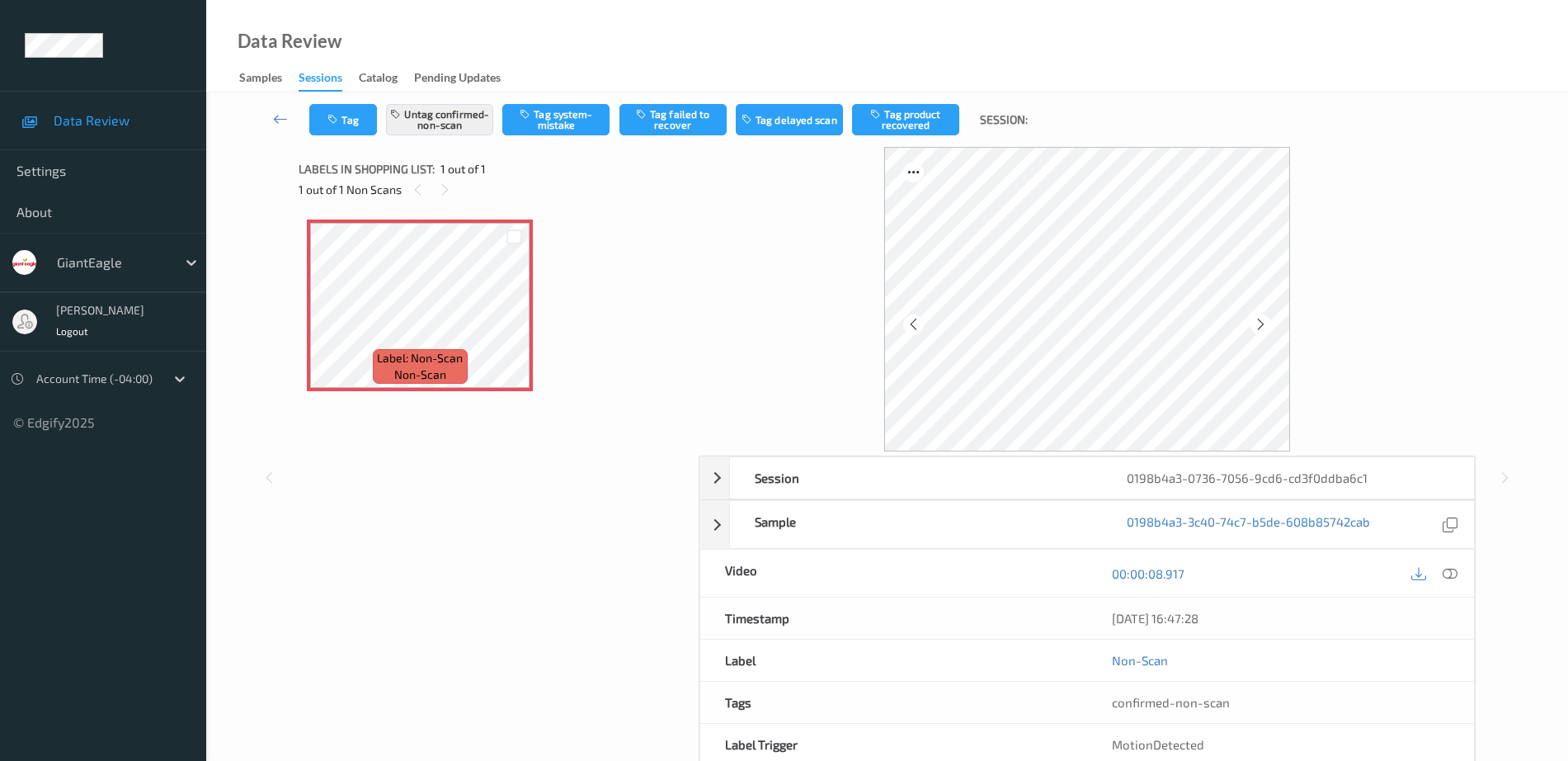
click at [1451, 571] on icon at bounding box center [1450, 573] width 15 height 15
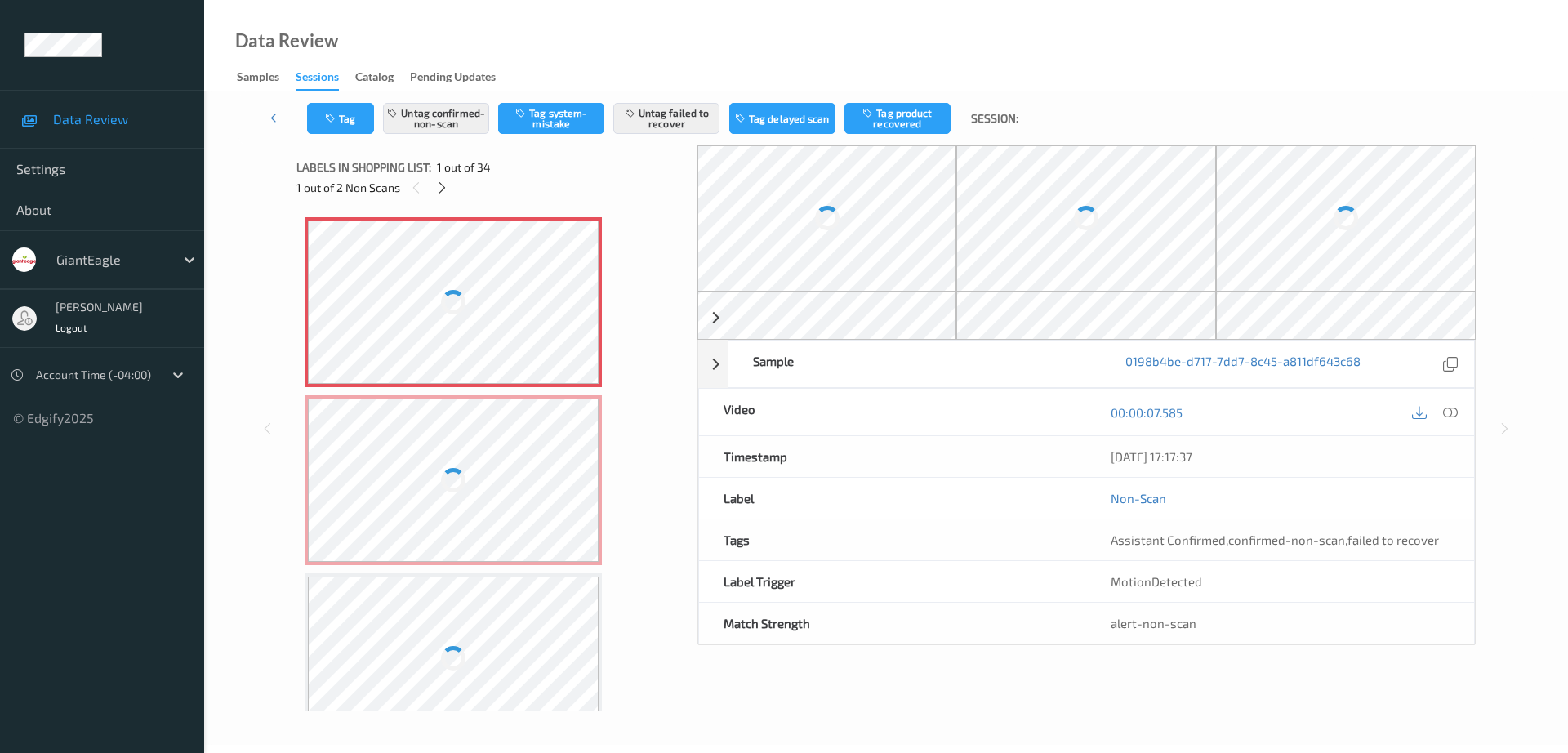
click at [466, 269] on div at bounding box center [453, 302] width 291 height 163
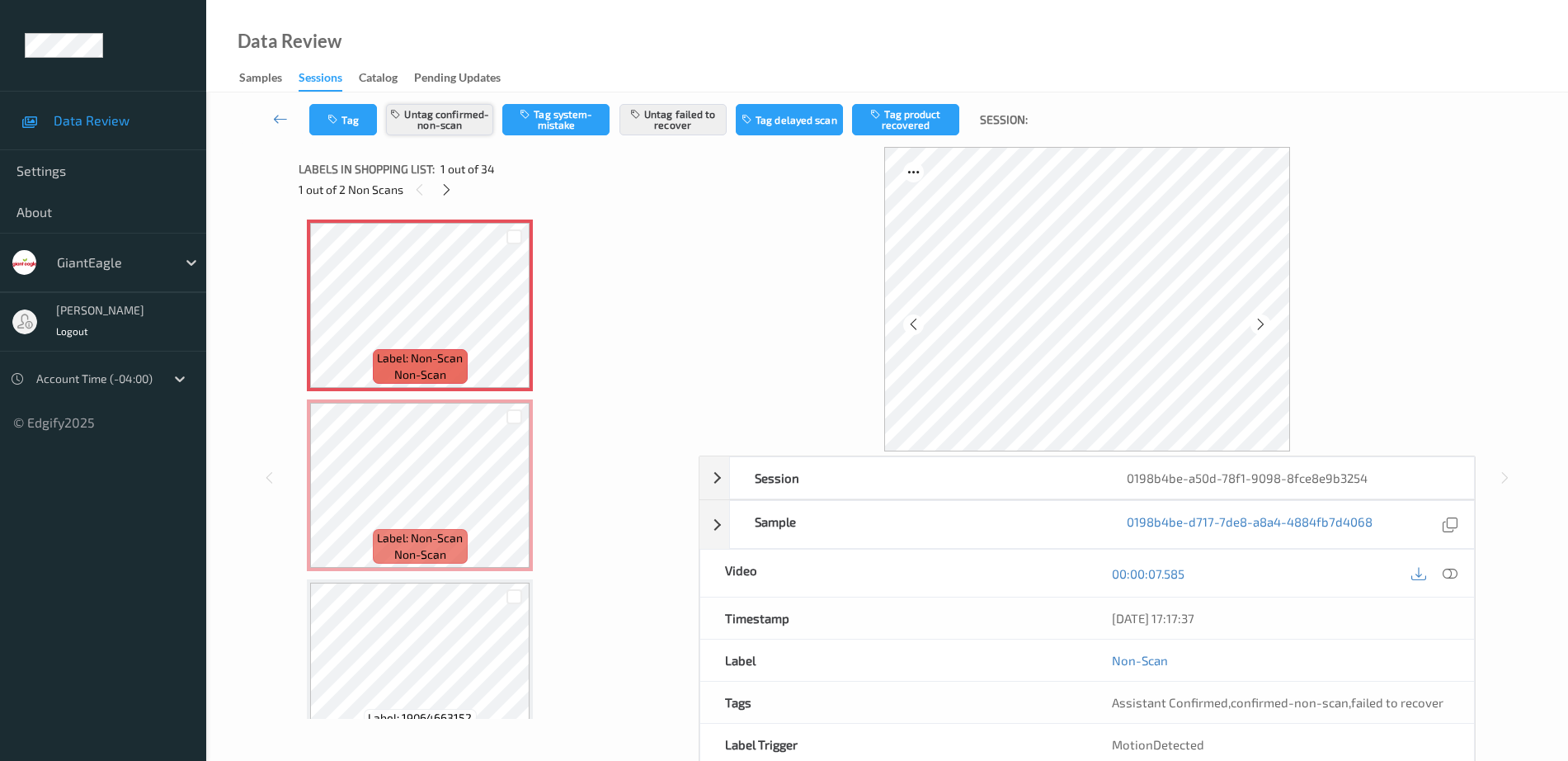
click at [430, 122] on button "Untag confirmed-non-scan" at bounding box center [439, 120] width 107 height 32
click at [673, 121] on button "Untag failed to recover" at bounding box center [673, 120] width 107 height 32
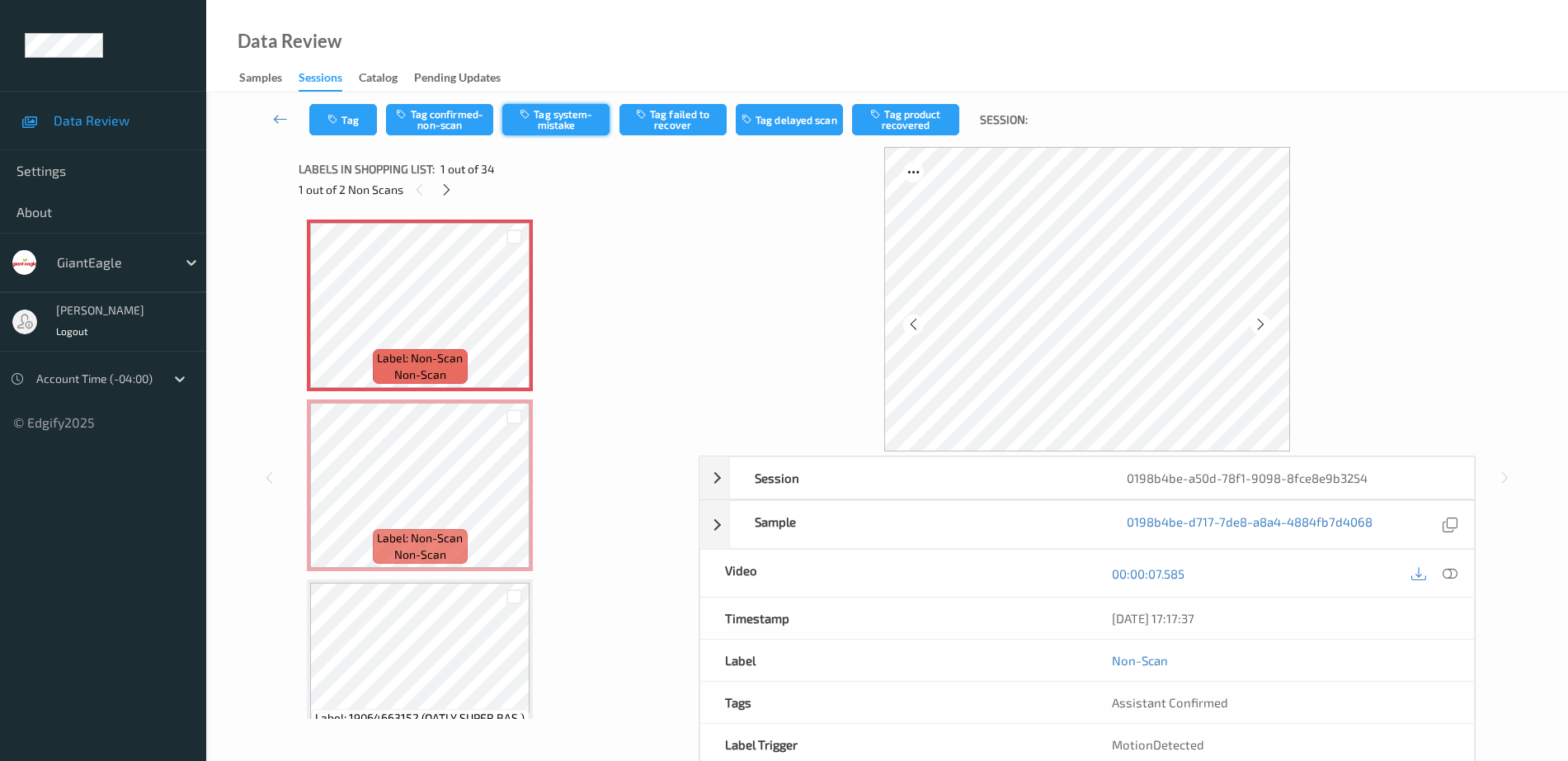
click at [524, 123] on button "Tag system-mistake" at bounding box center [556, 120] width 107 height 32
click at [338, 123] on icon "button" at bounding box center [334, 120] width 14 height 11
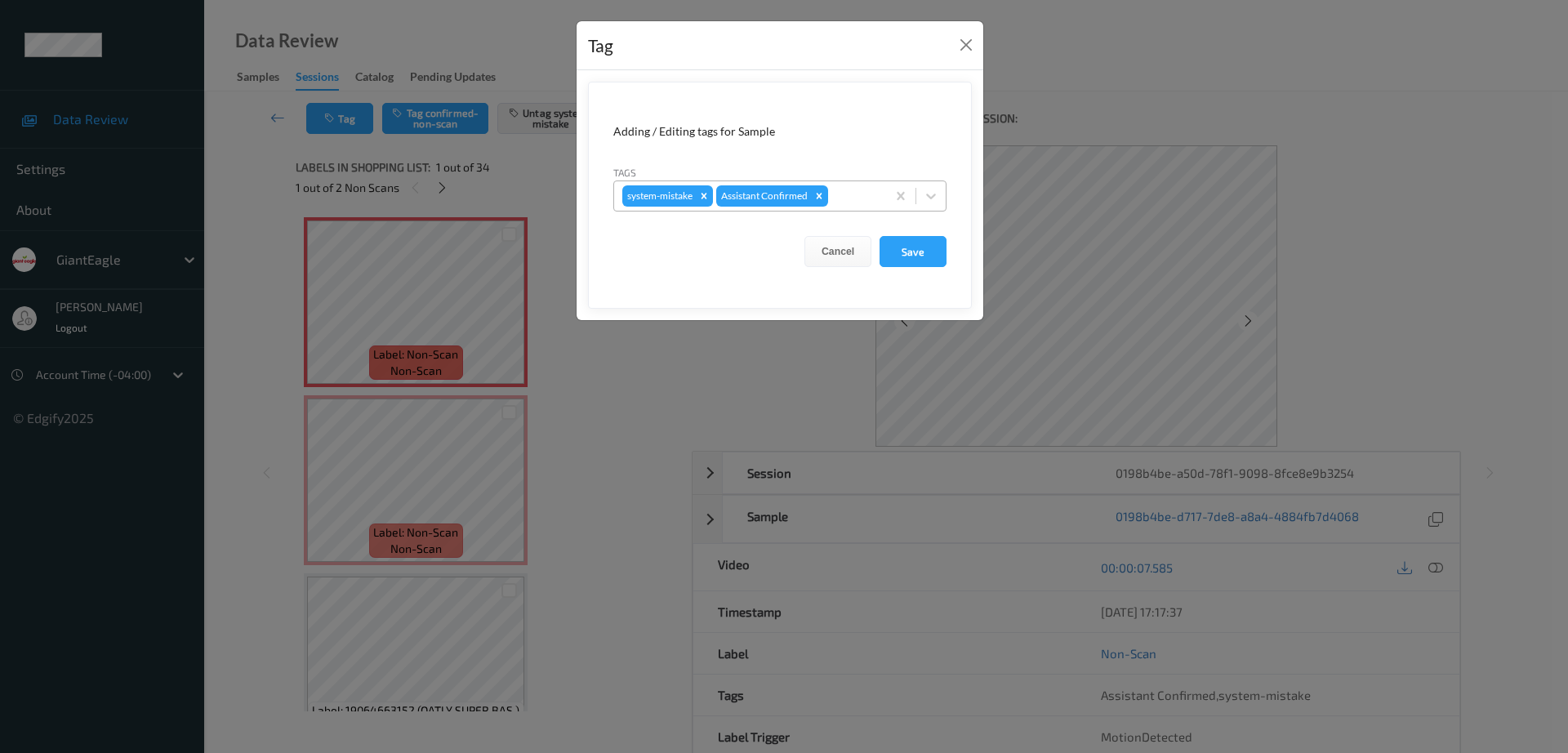
click at [869, 201] on div at bounding box center [855, 196] width 46 height 20
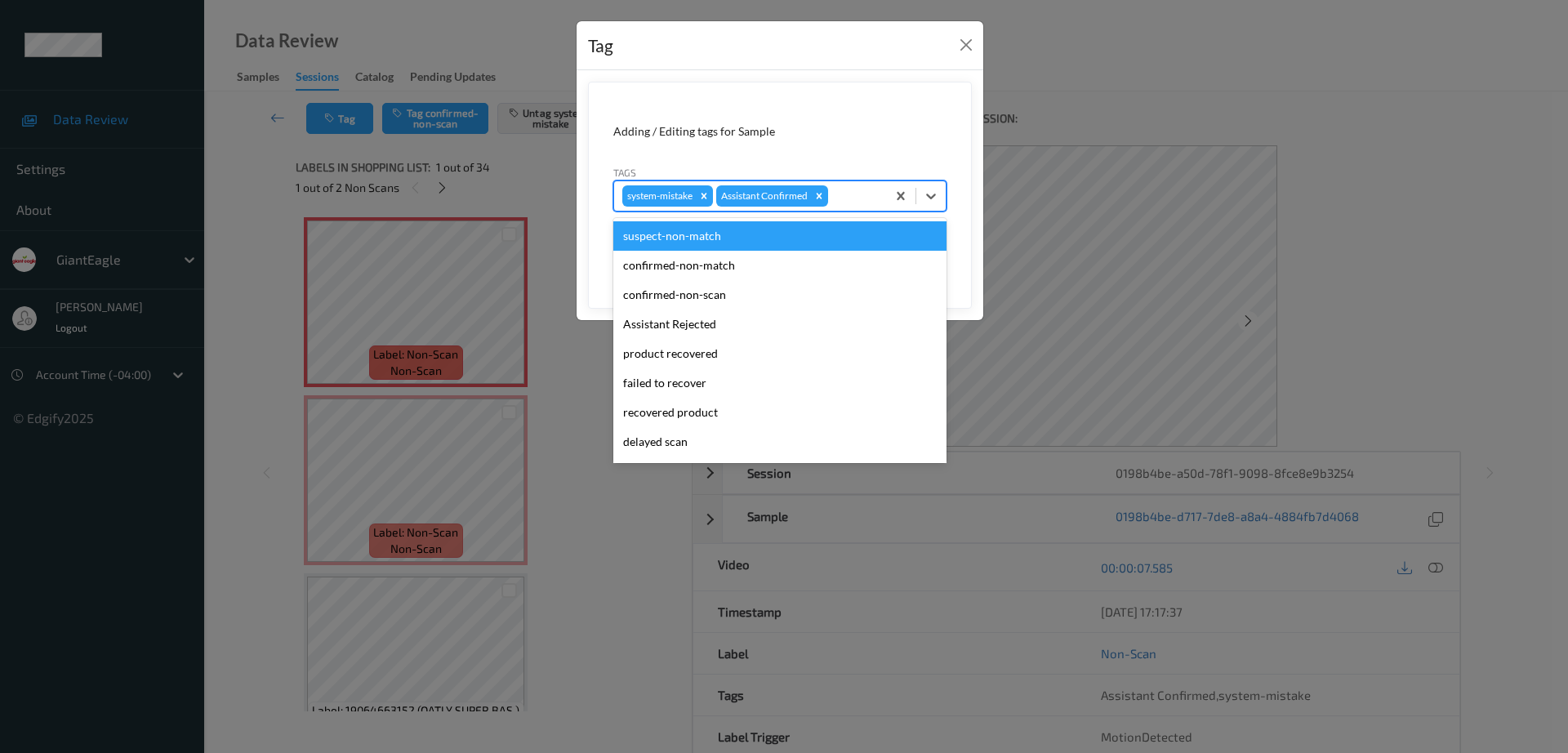
type input "b"
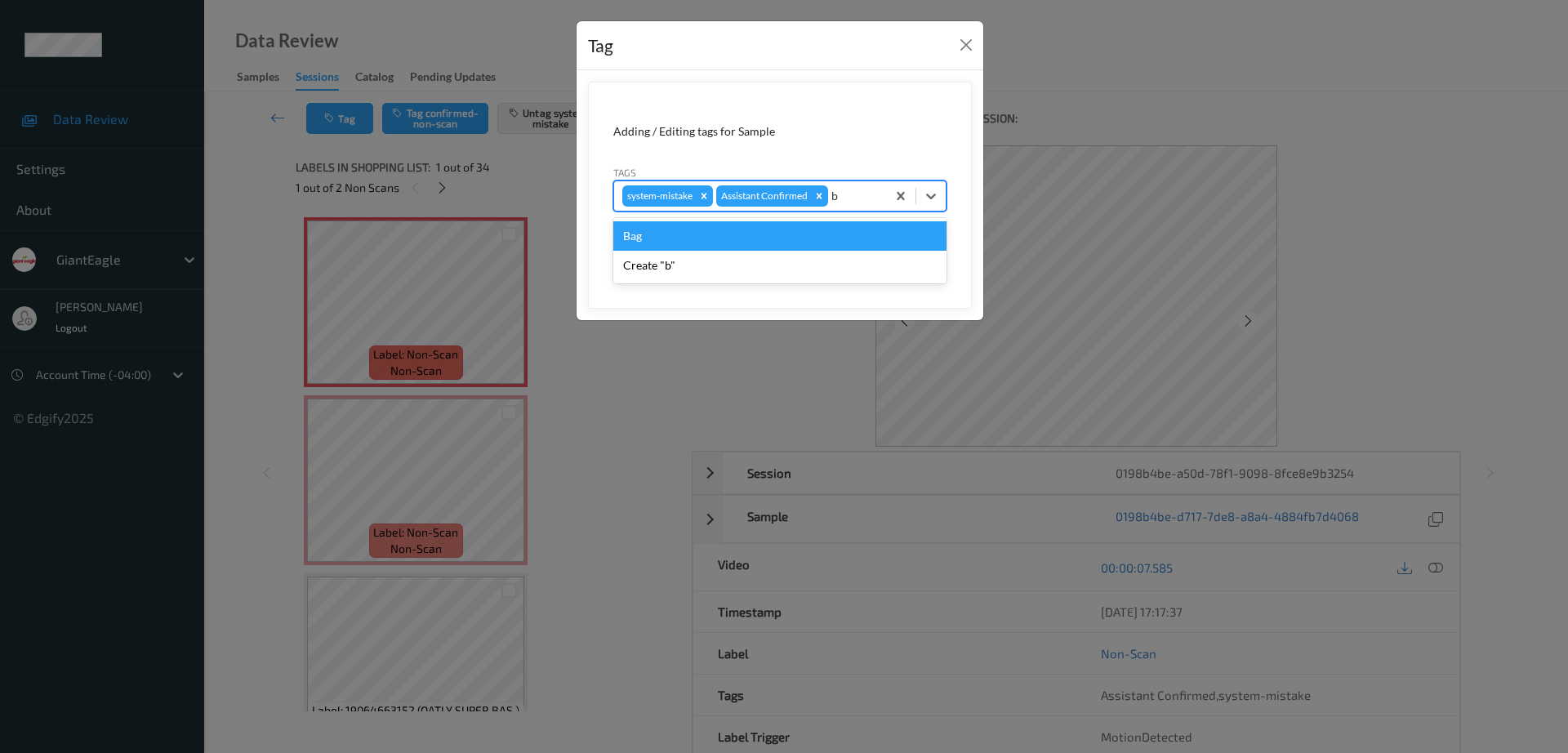
click at [708, 239] on div "Bag" at bounding box center [780, 236] width 333 height 29
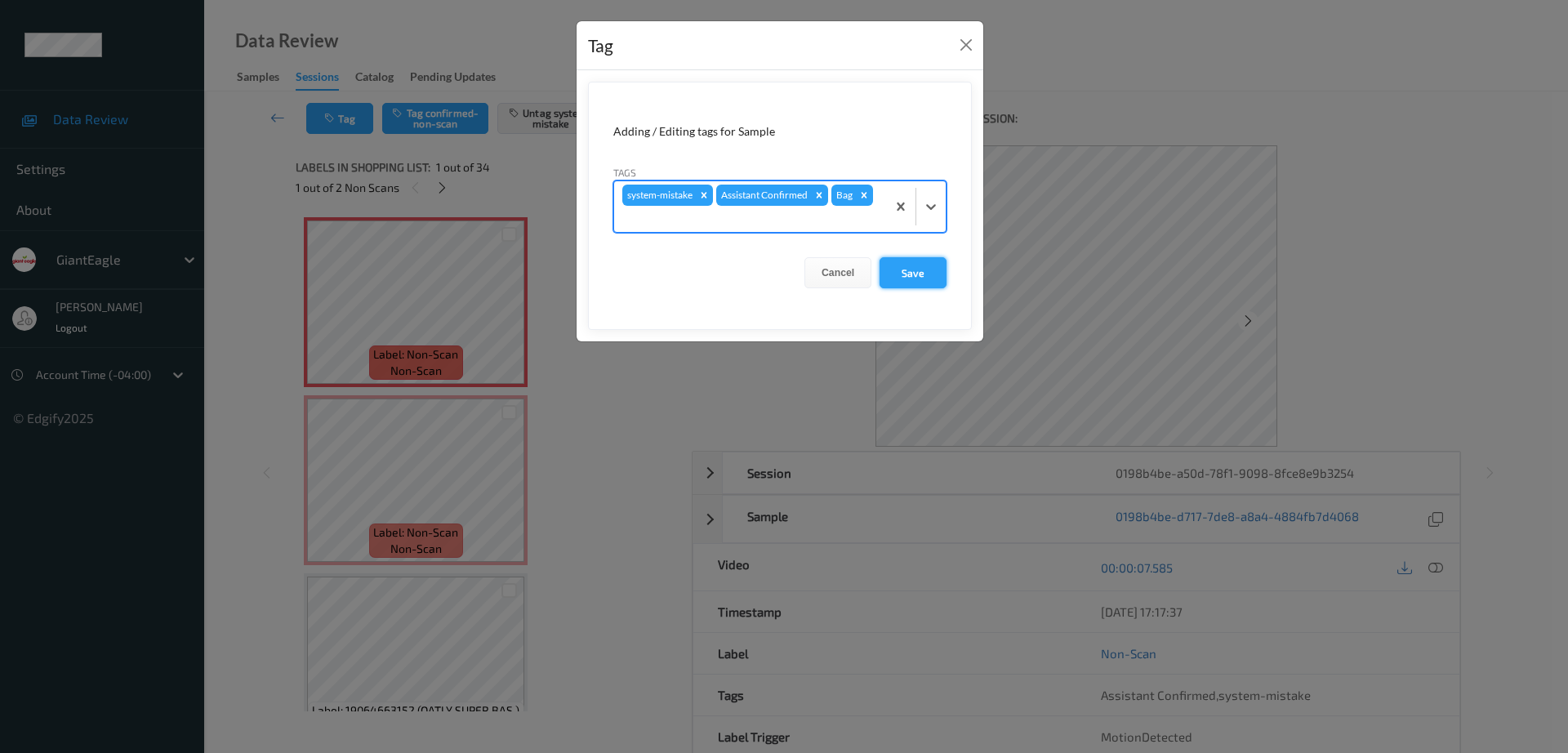
click at [906, 286] on button "Save" at bounding box center [913, 273] width 67 height 31
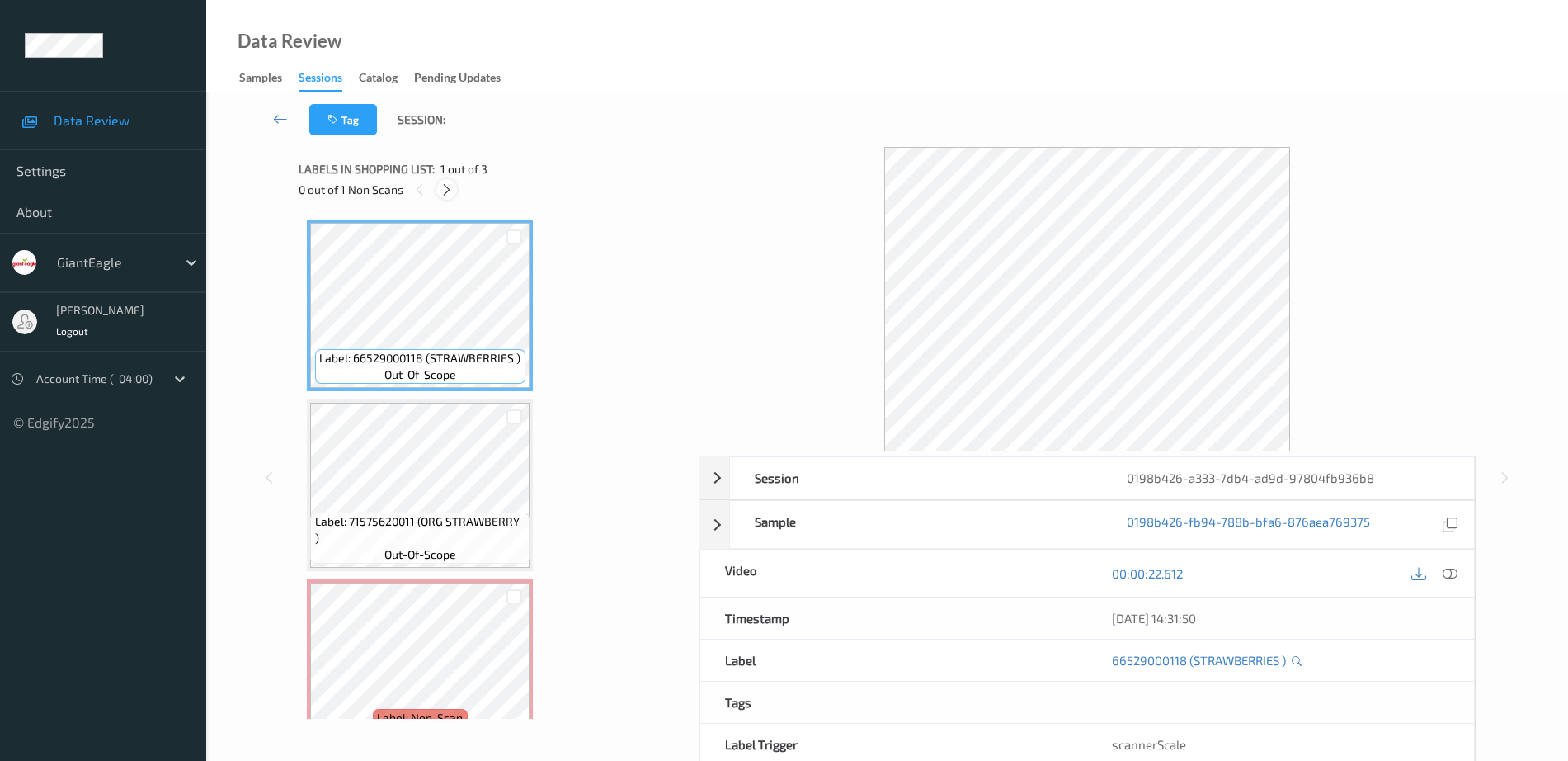
click at [448, 189] on icon at bounding box center [447, 190] width 14 height 15
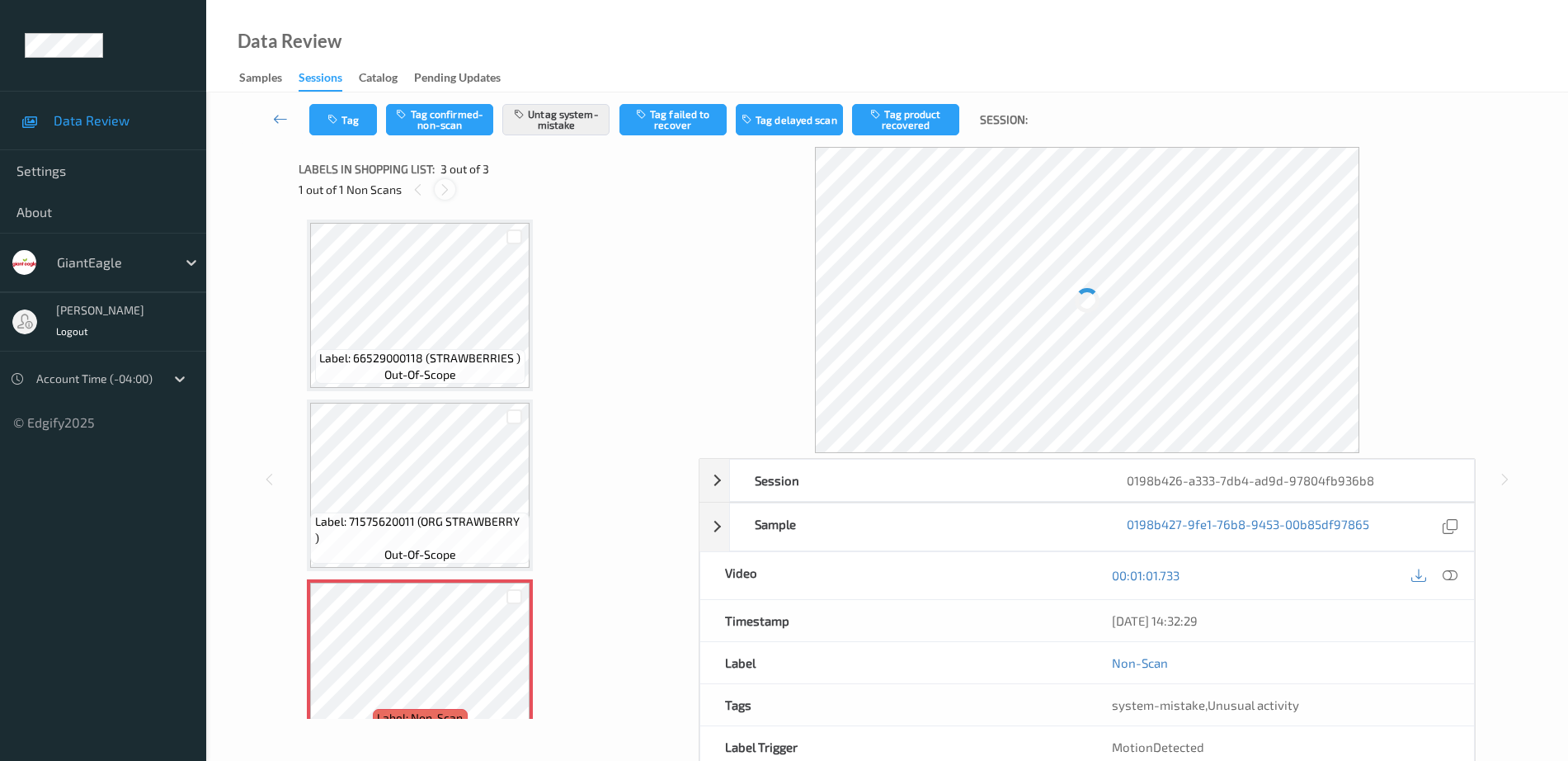
scroll to position [40, 0]
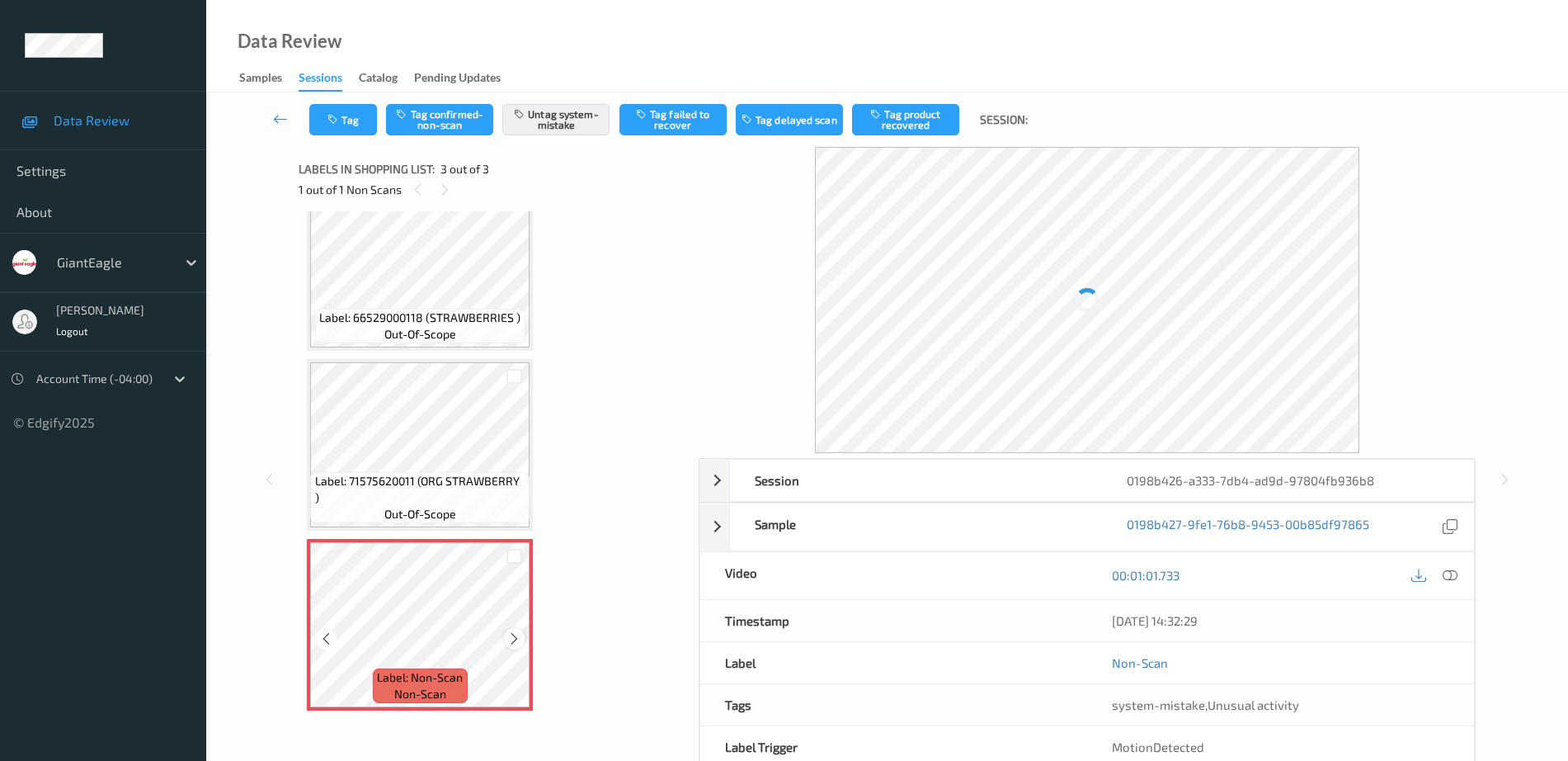
click at [512, 638] on icon at bounding box center [514, 639] width 14 height 15
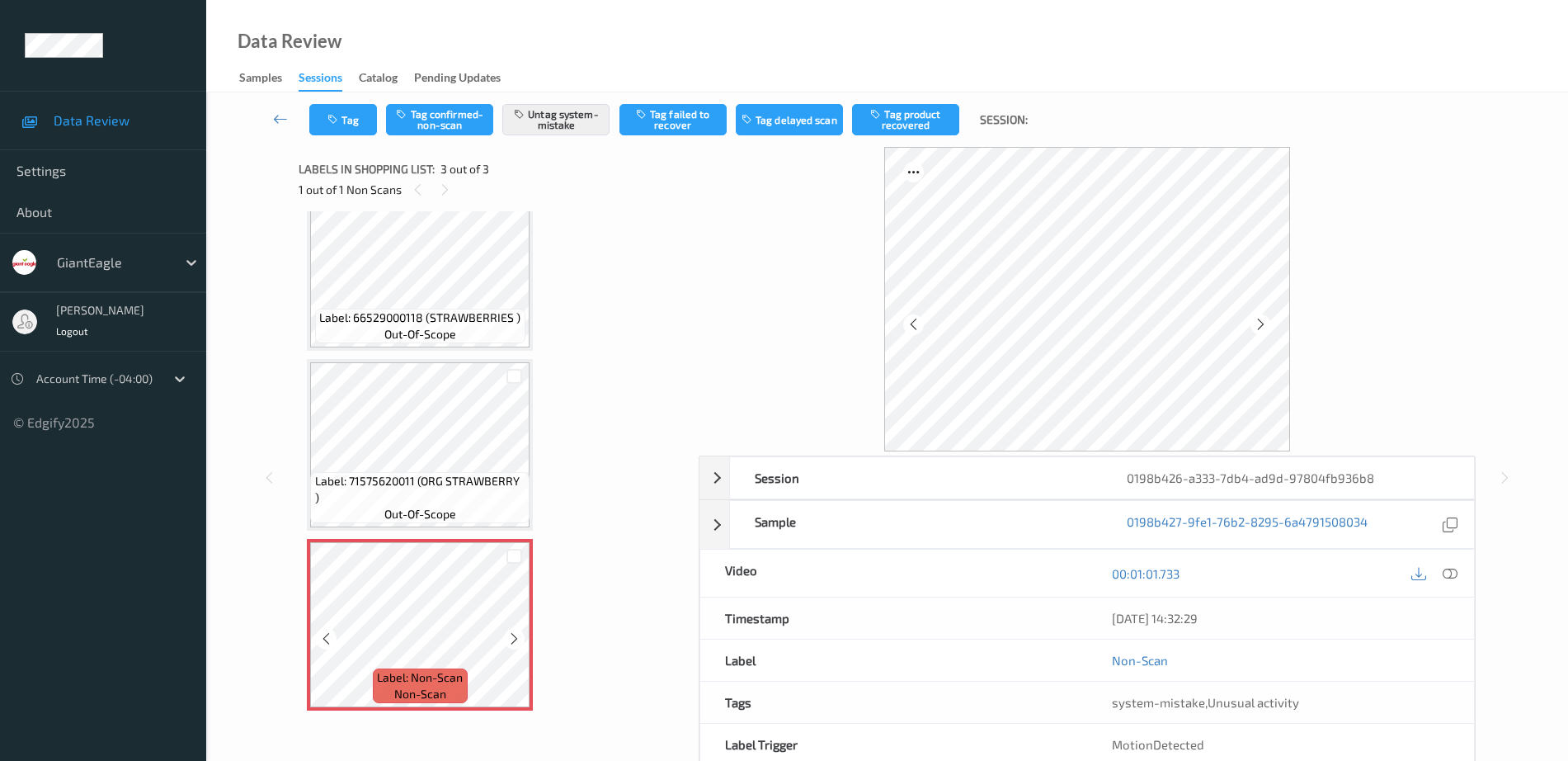
click at [512, 638] on icon at bounding box center [514, 639] width 14 height 15
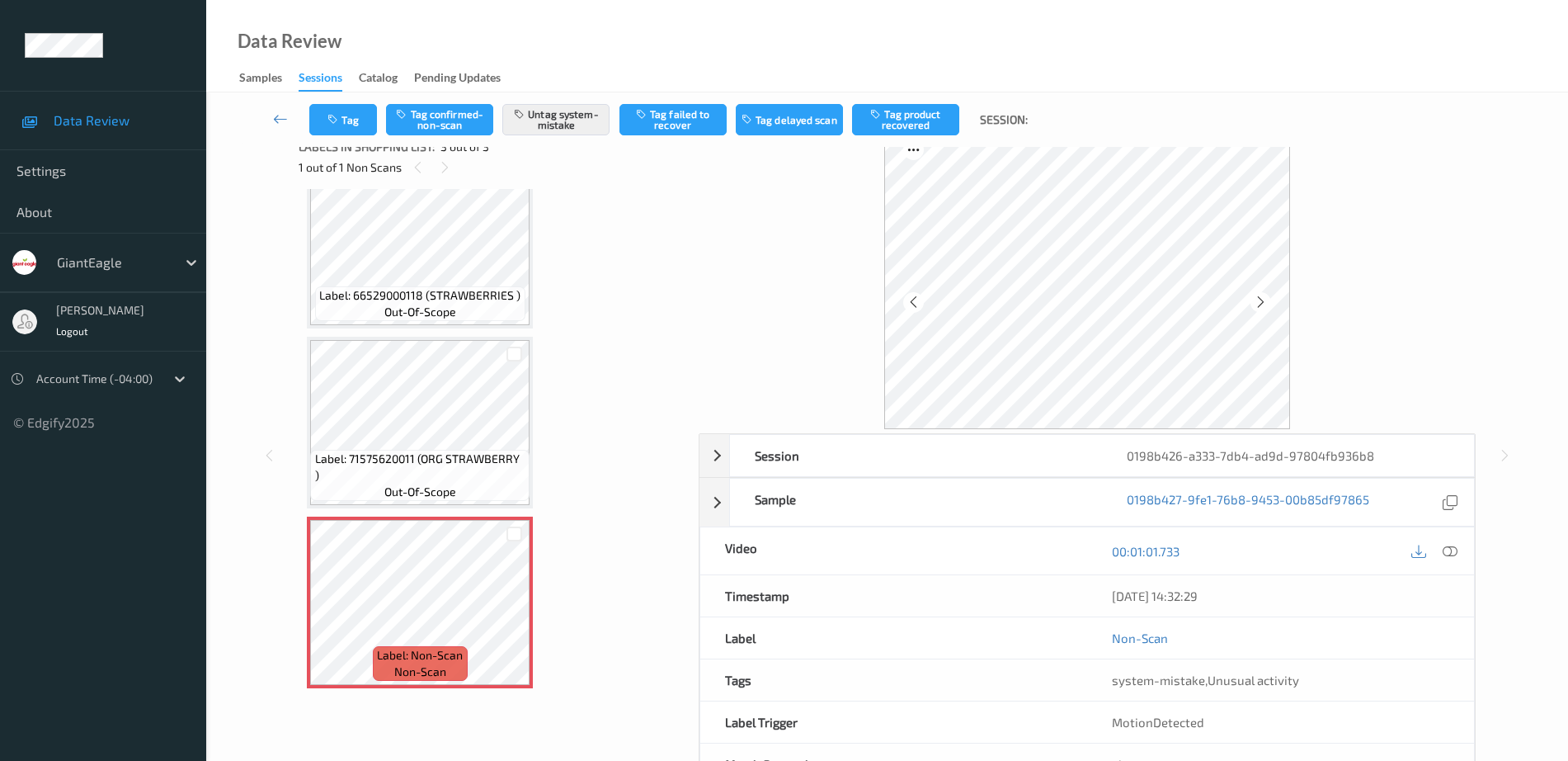
scroll to position [0, 0]
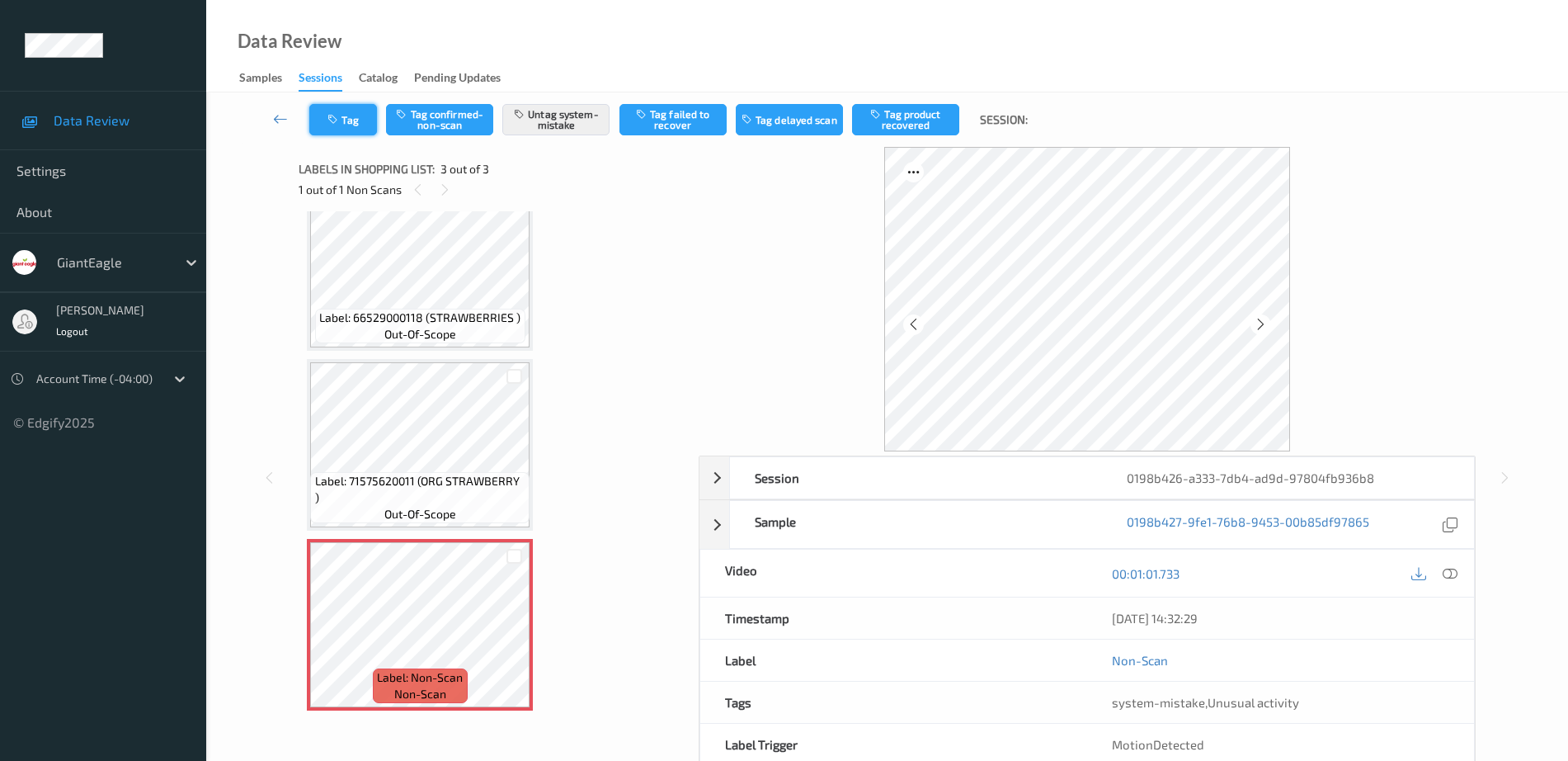
click at [357, 125] on button "Tag" at bounding box center [342, 120] width 68 height 32
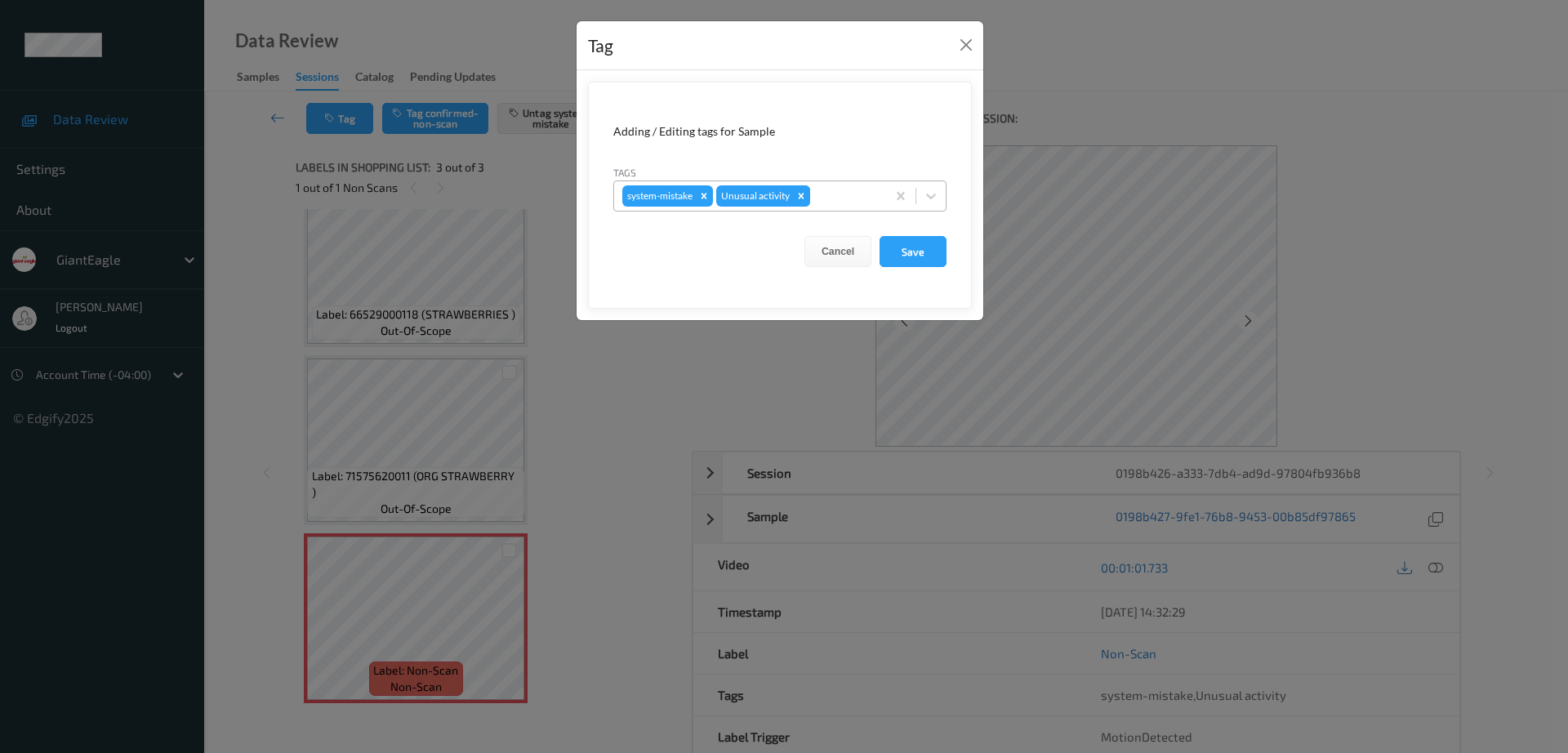
click at [804, 194] on icon "Remove Unusual activity" at bounding box center [802, 195] width 6 height 6
click at [912, 252] on button "Save" at bounding box center [913, 251] width 67 height 31
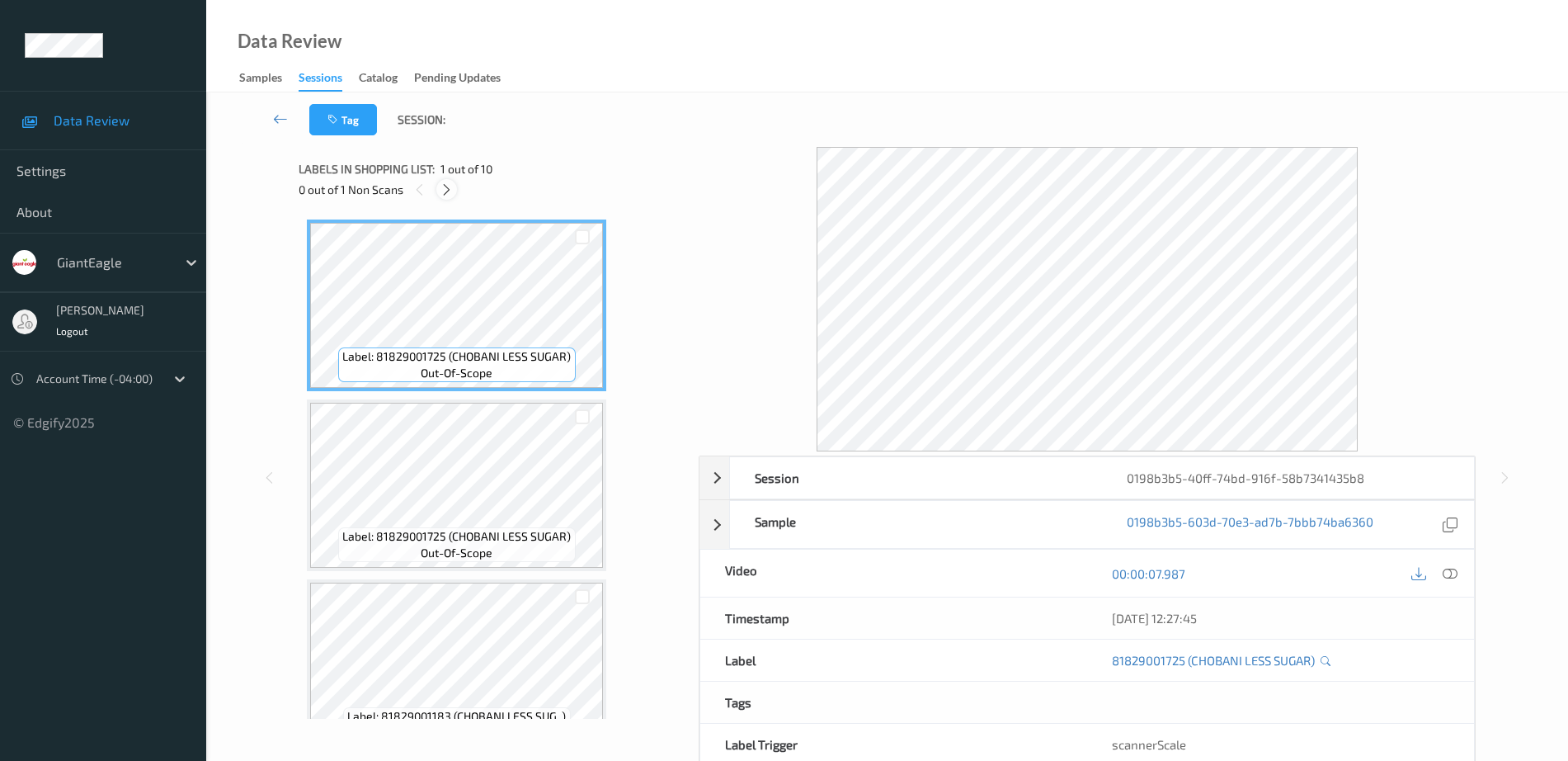
click at [443, 189] on icon at bounding box center [447, 190] width 14 height 15
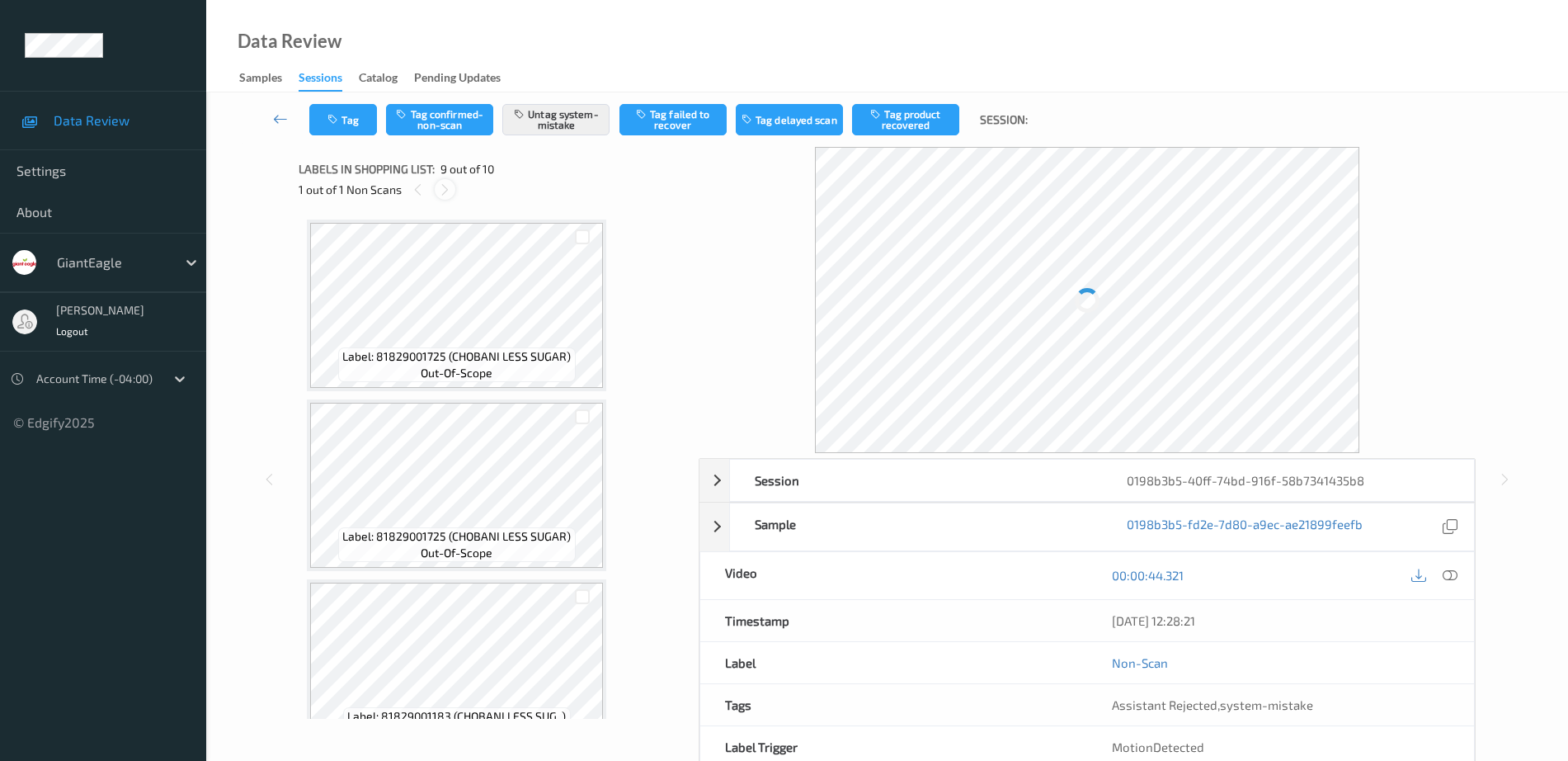
scroll to position [1267, 0]
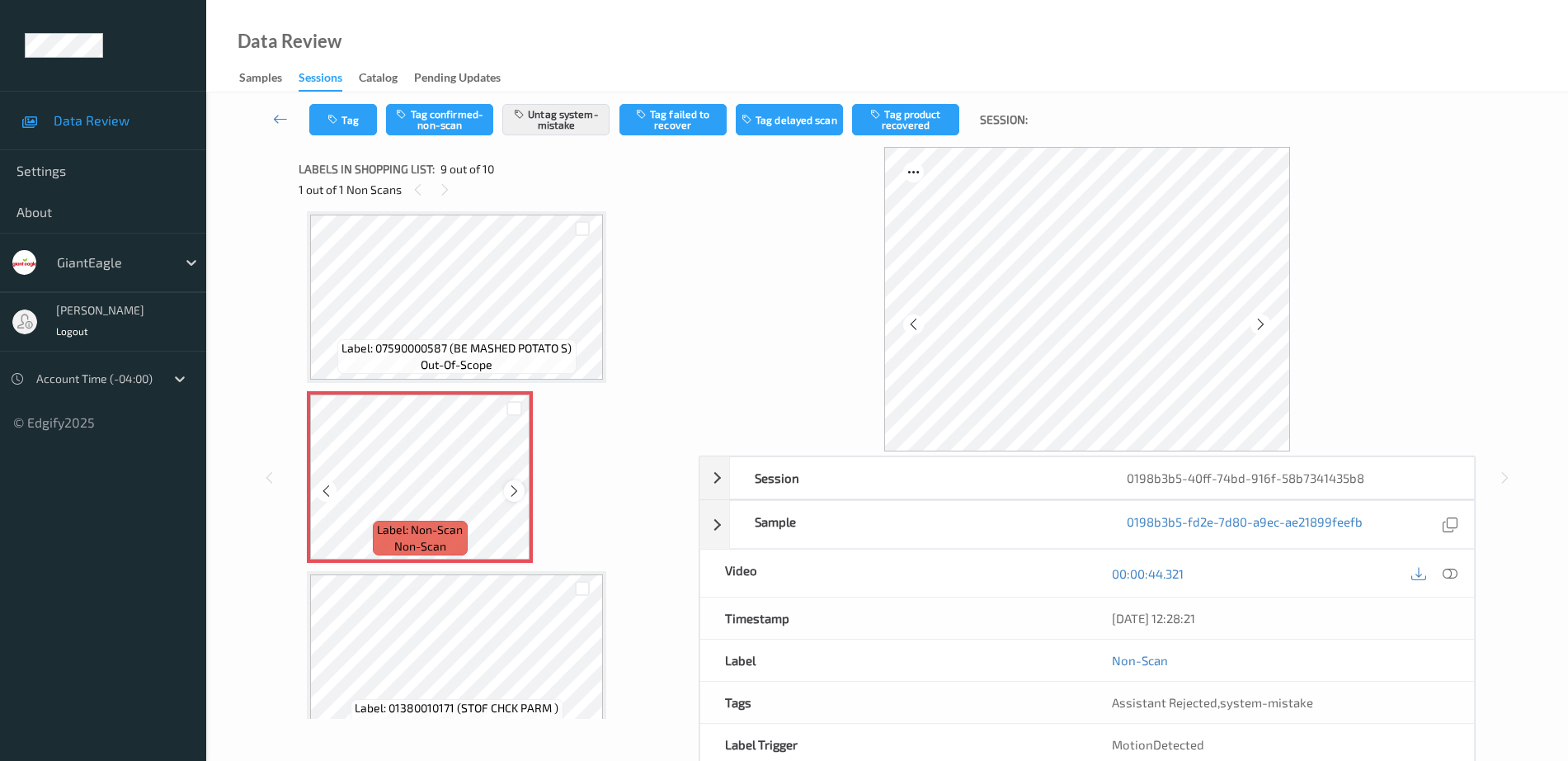
click at [512, 484] on icon at bounding box center [514, 491] width 14 height 15
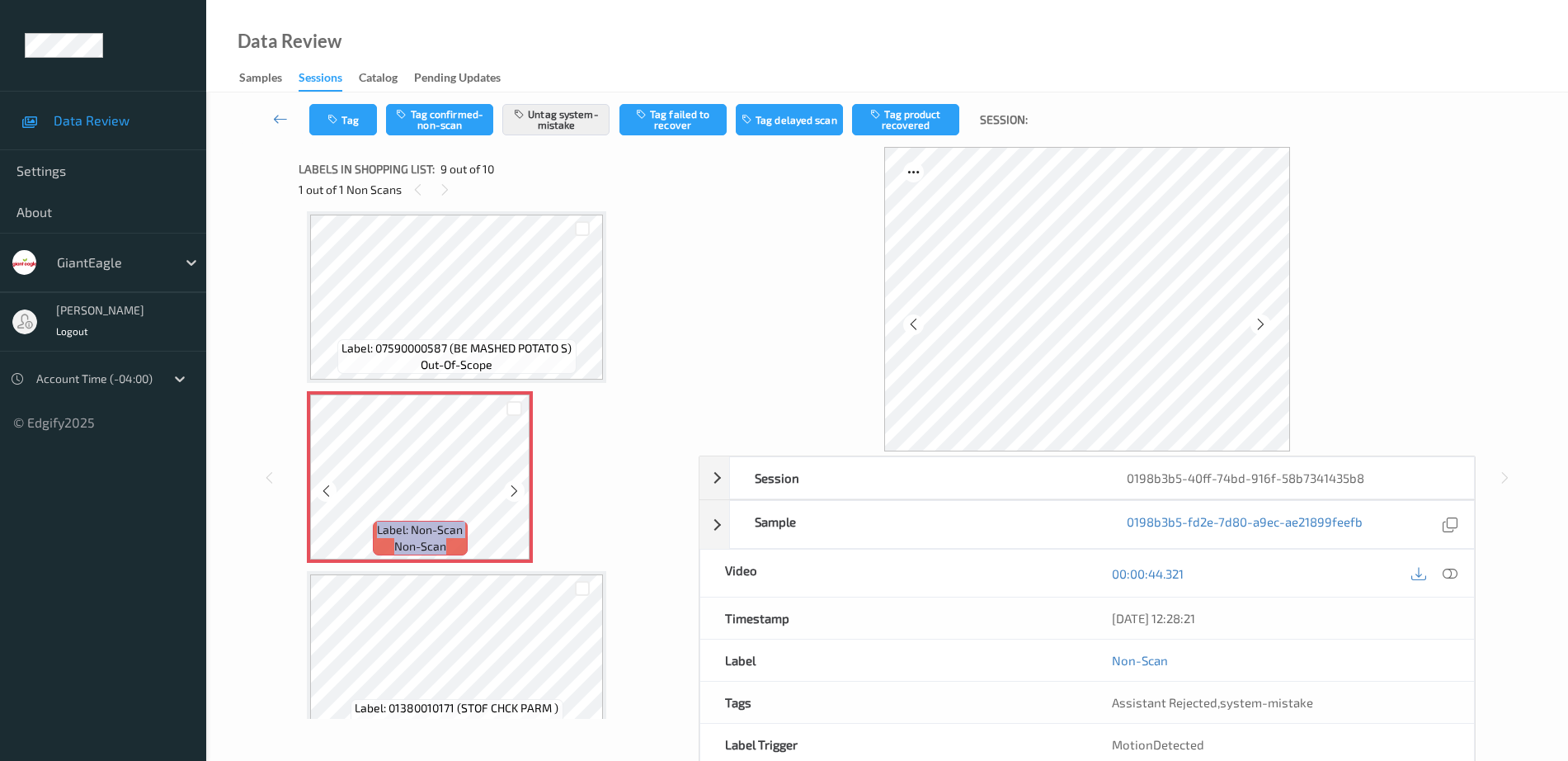
click at [512, 484] on icon at bounding box center [514, 491] width 14 height 15
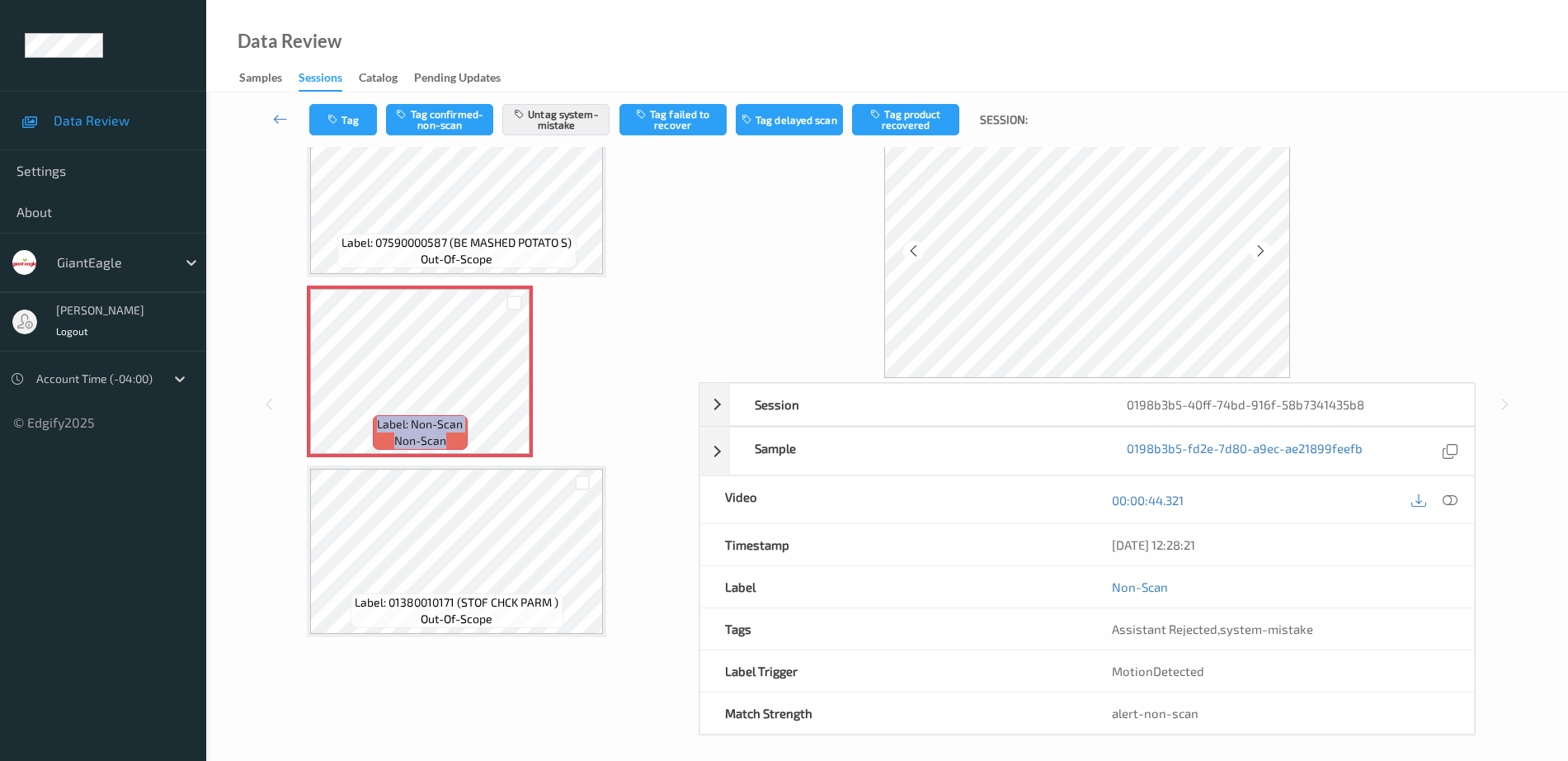
scroll to position [81, 0]
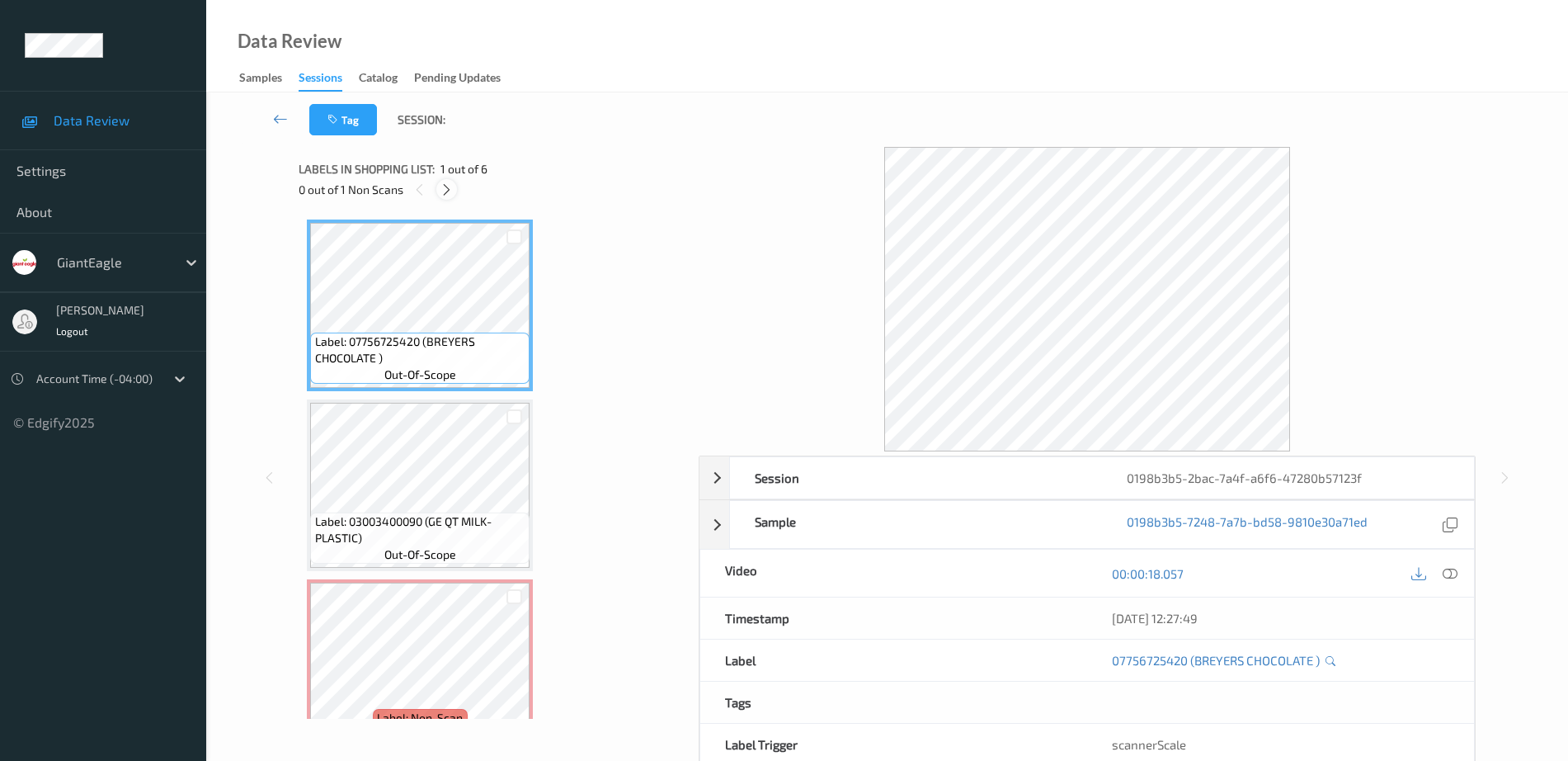
click at [452, 189] on icon at bounding box center [447, 190] width 14 height 15
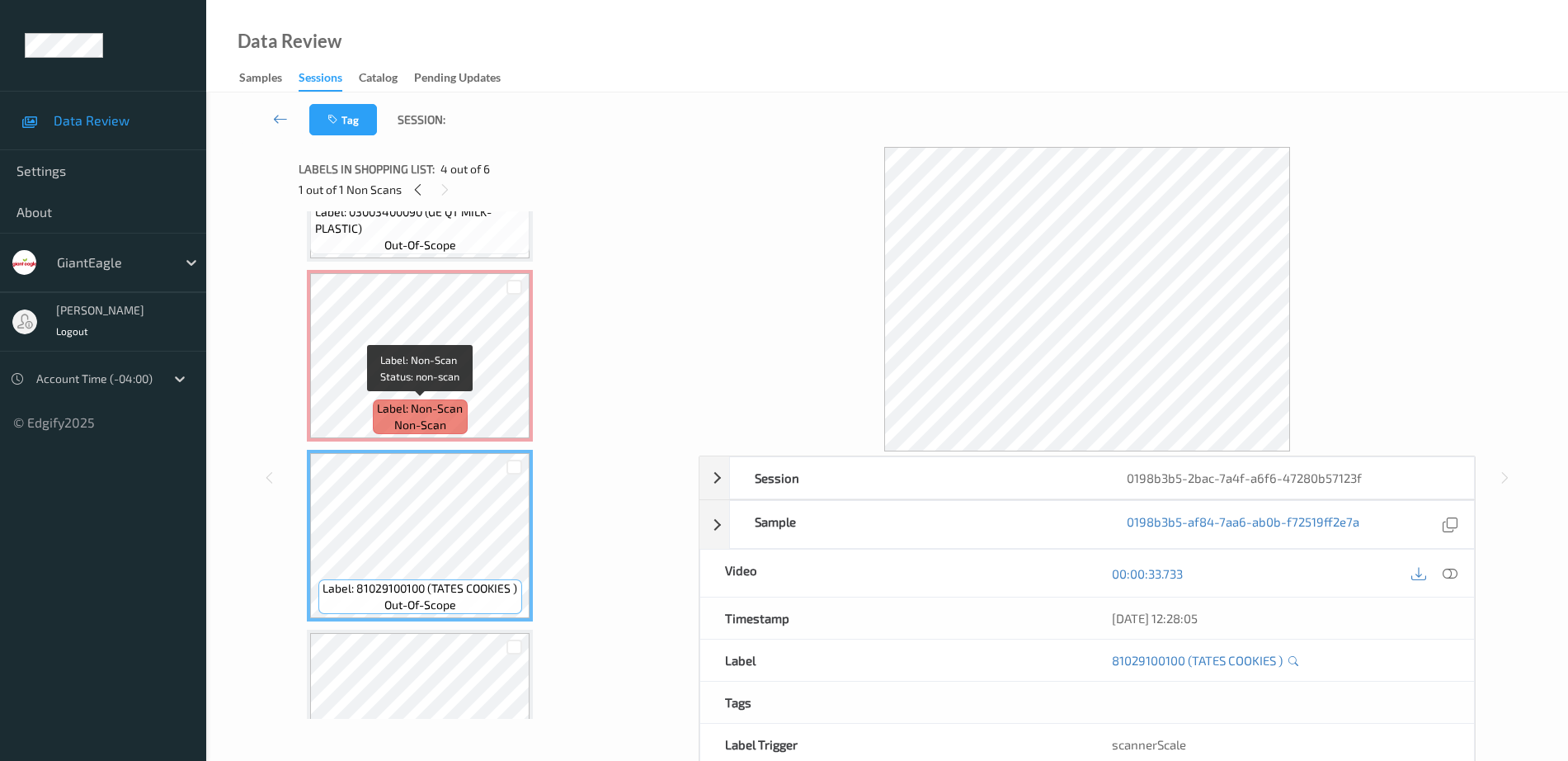
scroll to position [207, 0]
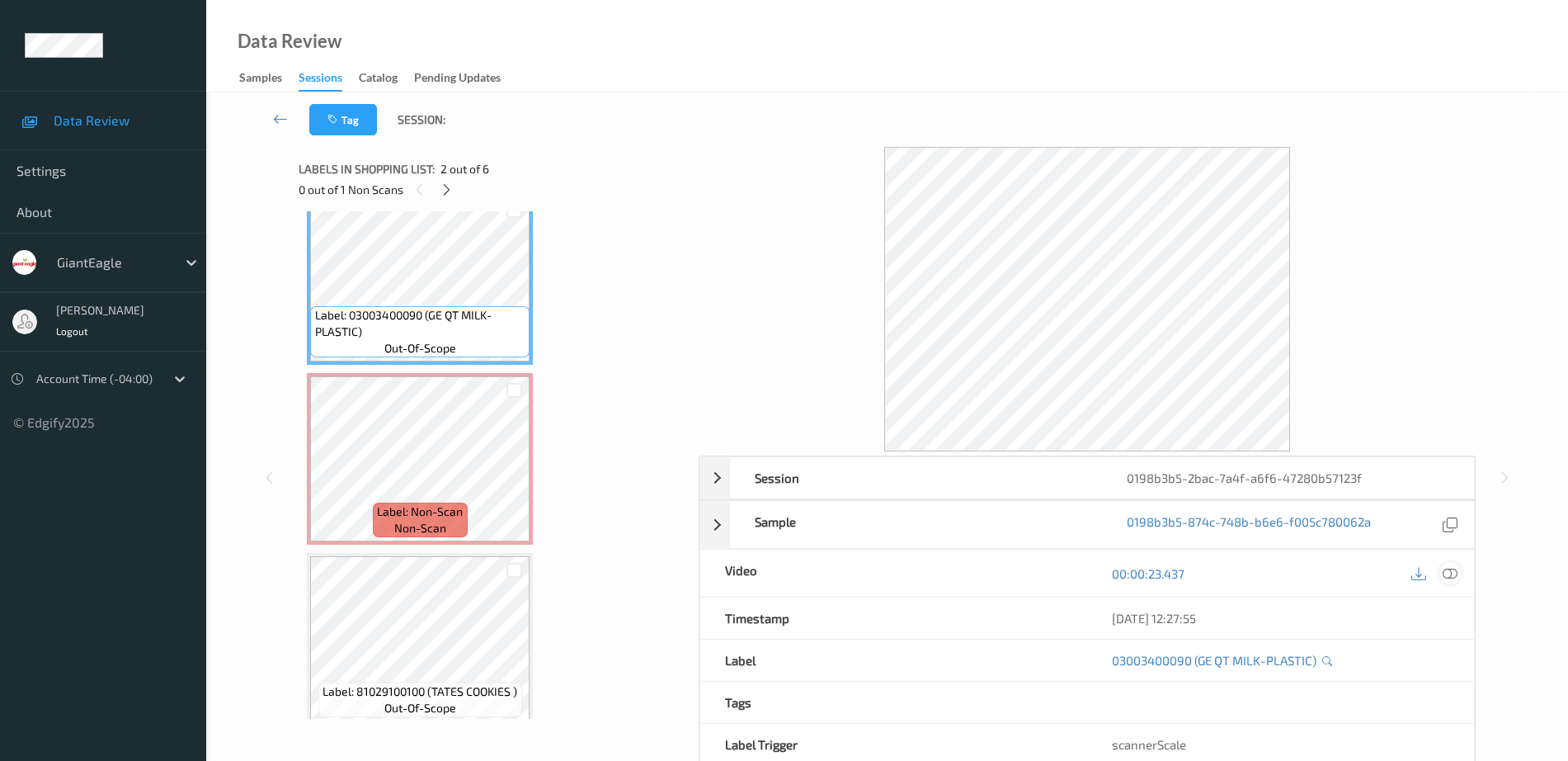
click at [1451, 570] on icon at bounding box center [1450, 573] width 15 height 15
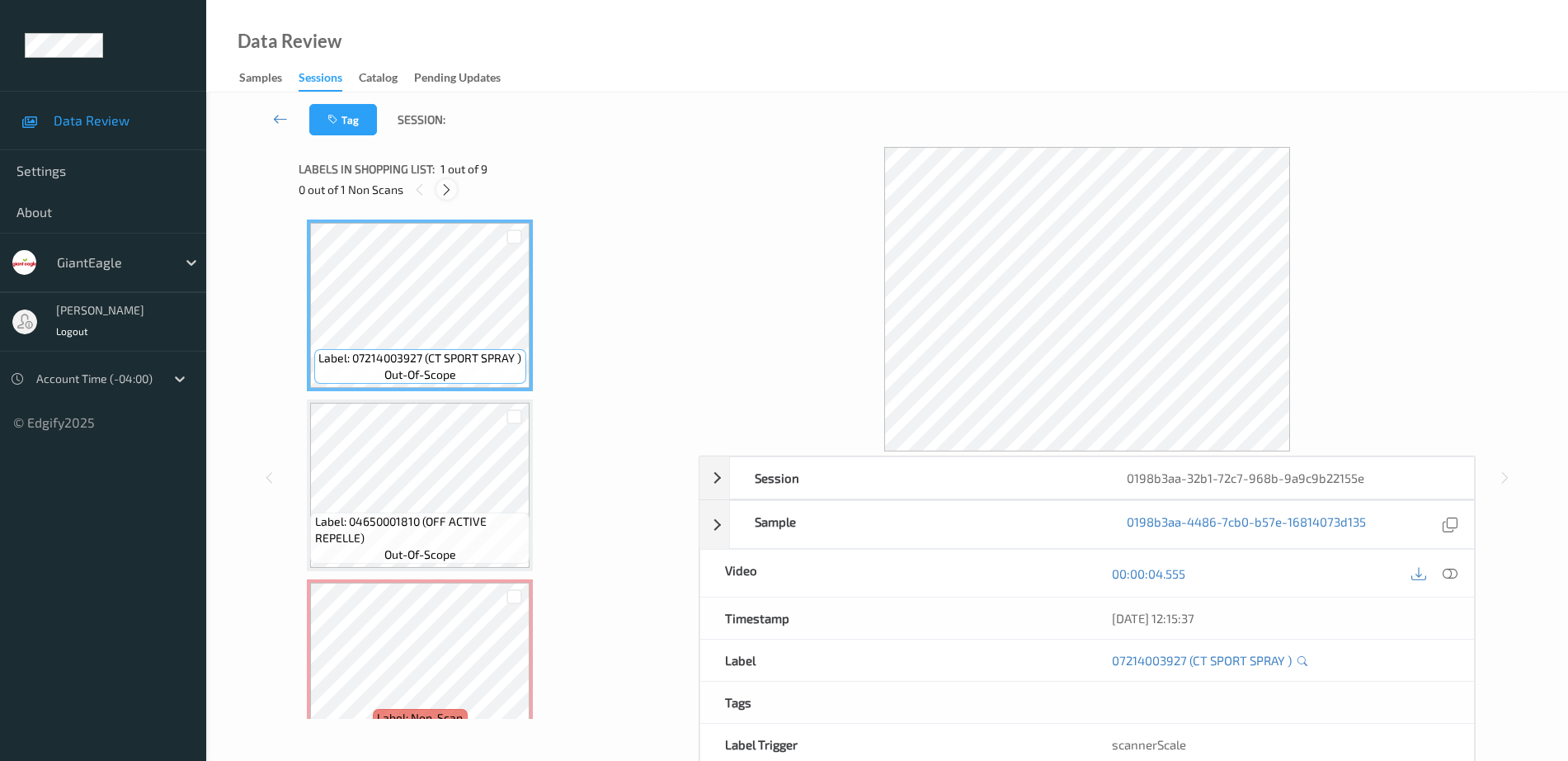
click at [451, 190] on icon at bounding box center [447, 190] width 14 height 15
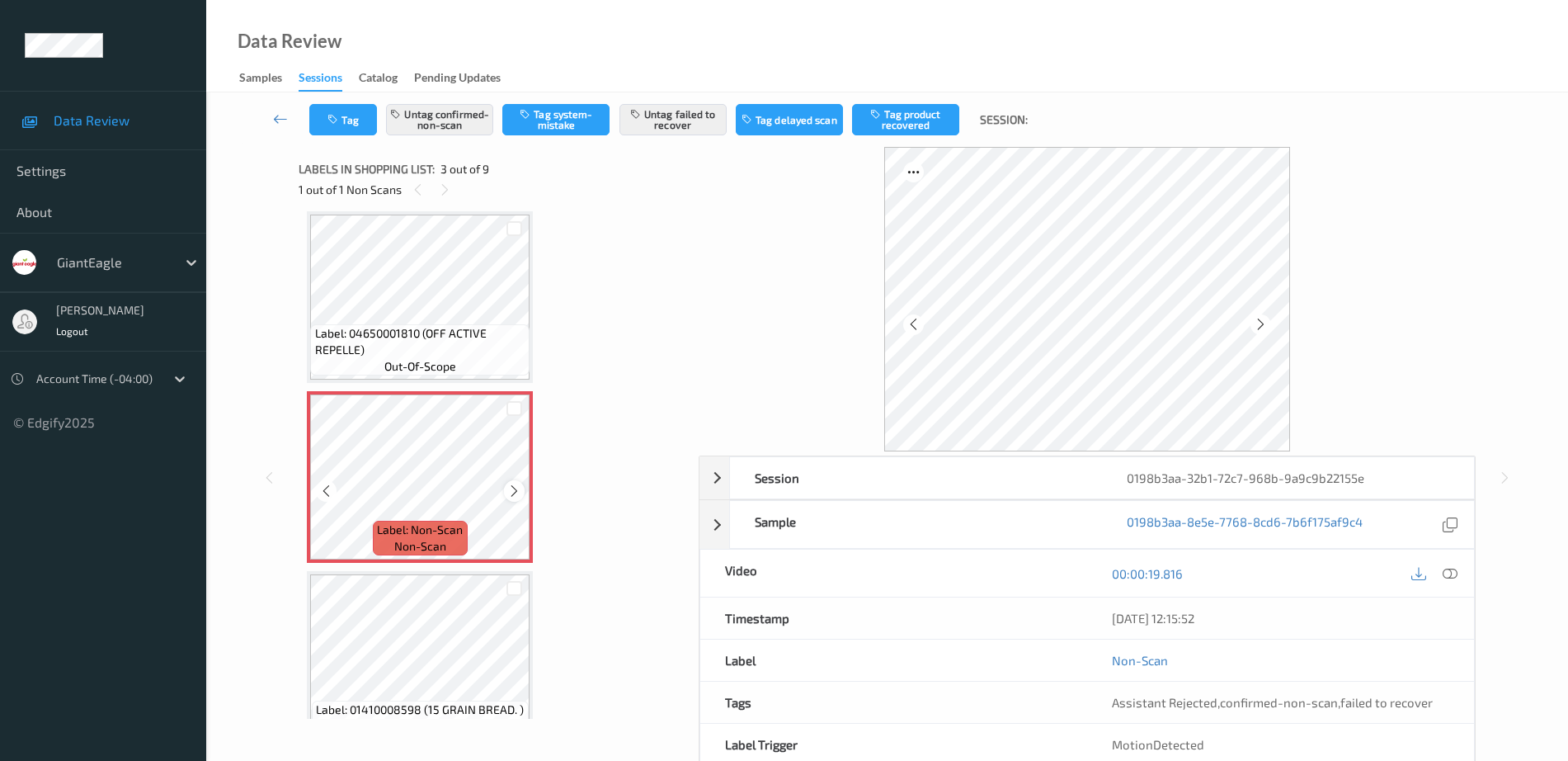
click at [512, 488] on icon at bounding box center [514, 491] width 14 height 15
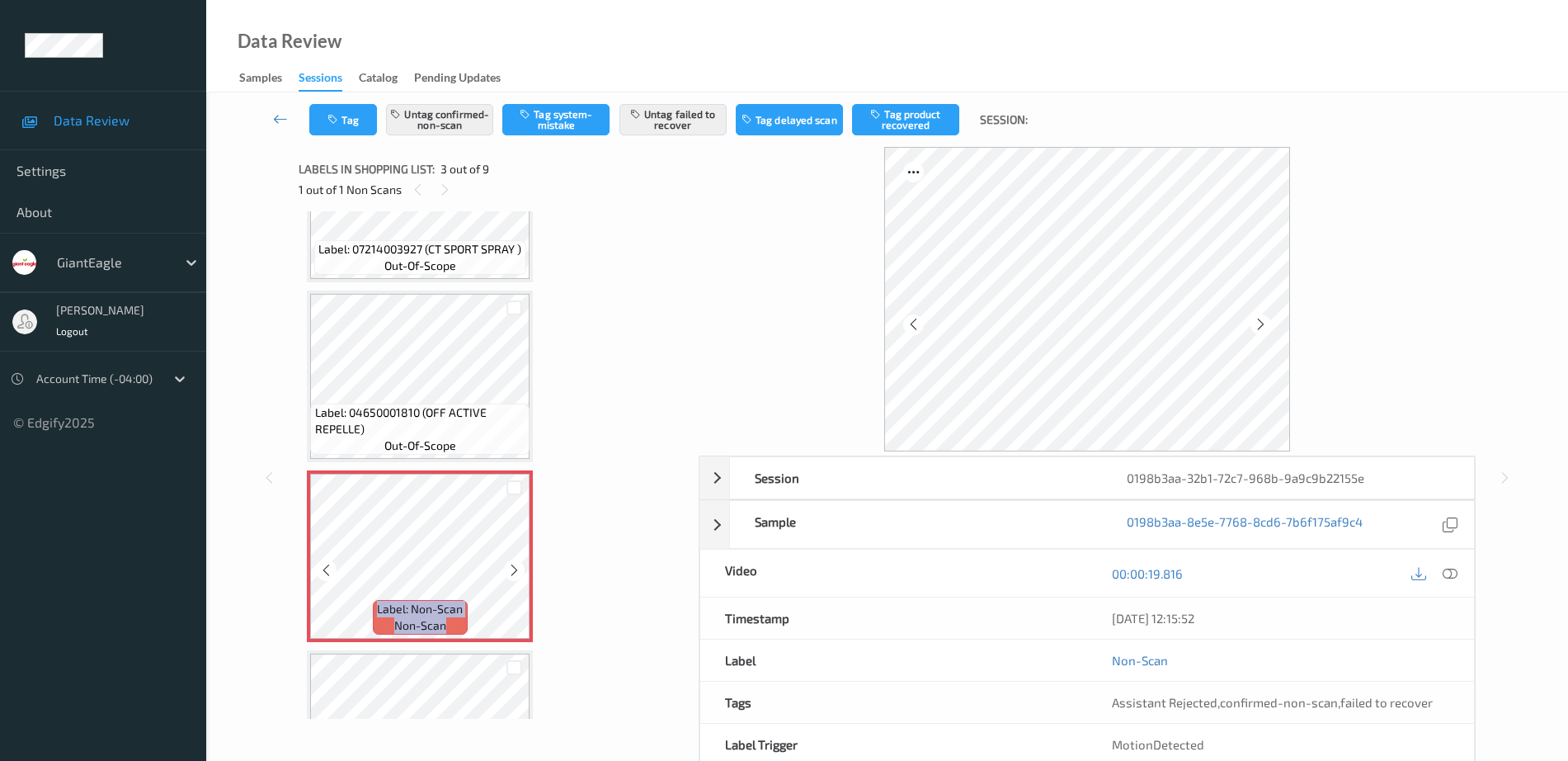
scroll to position [85, 0]
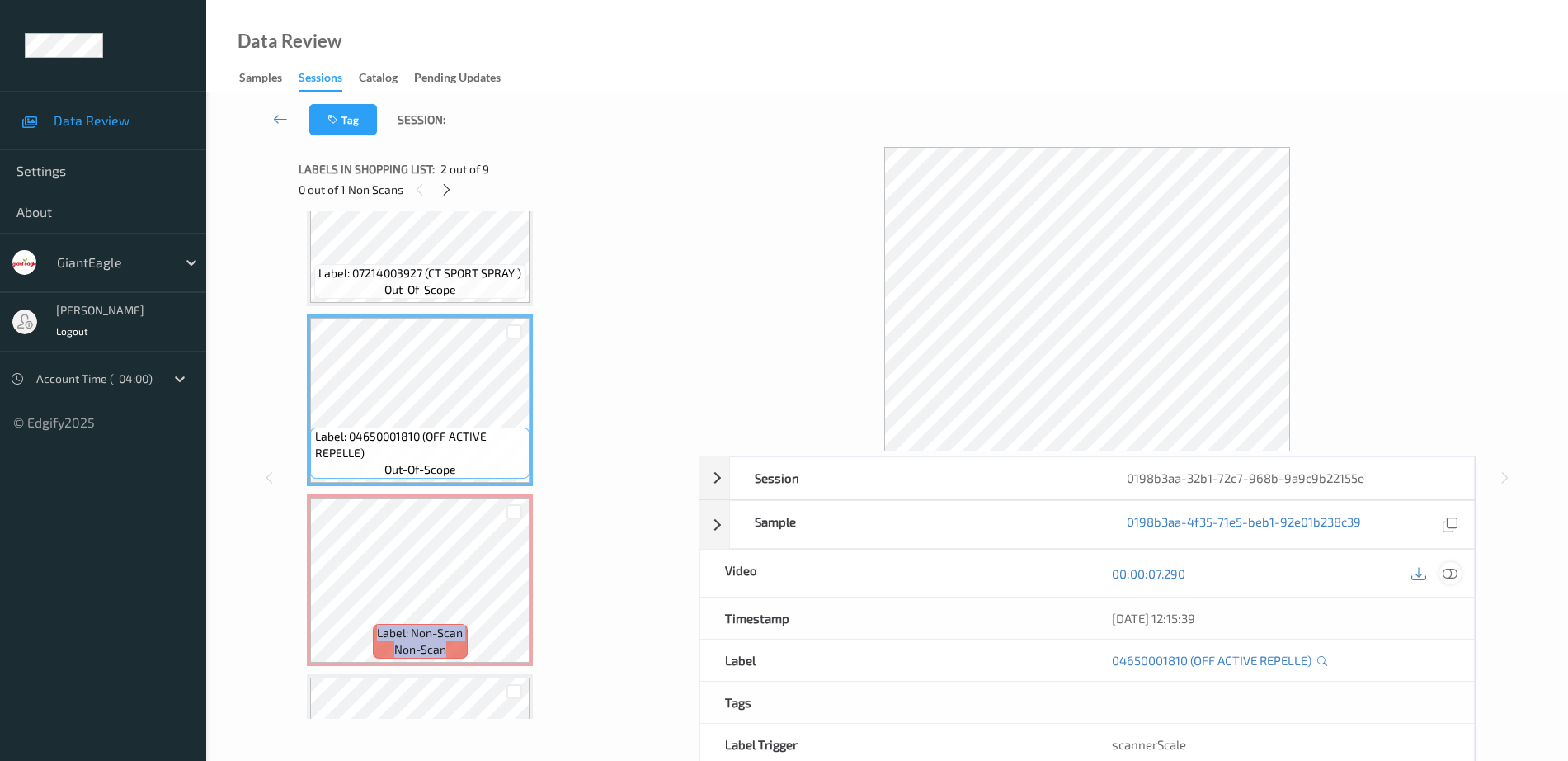
click at [1451, 572] on icon at bounding box center [1450, 573] width 15 height 15
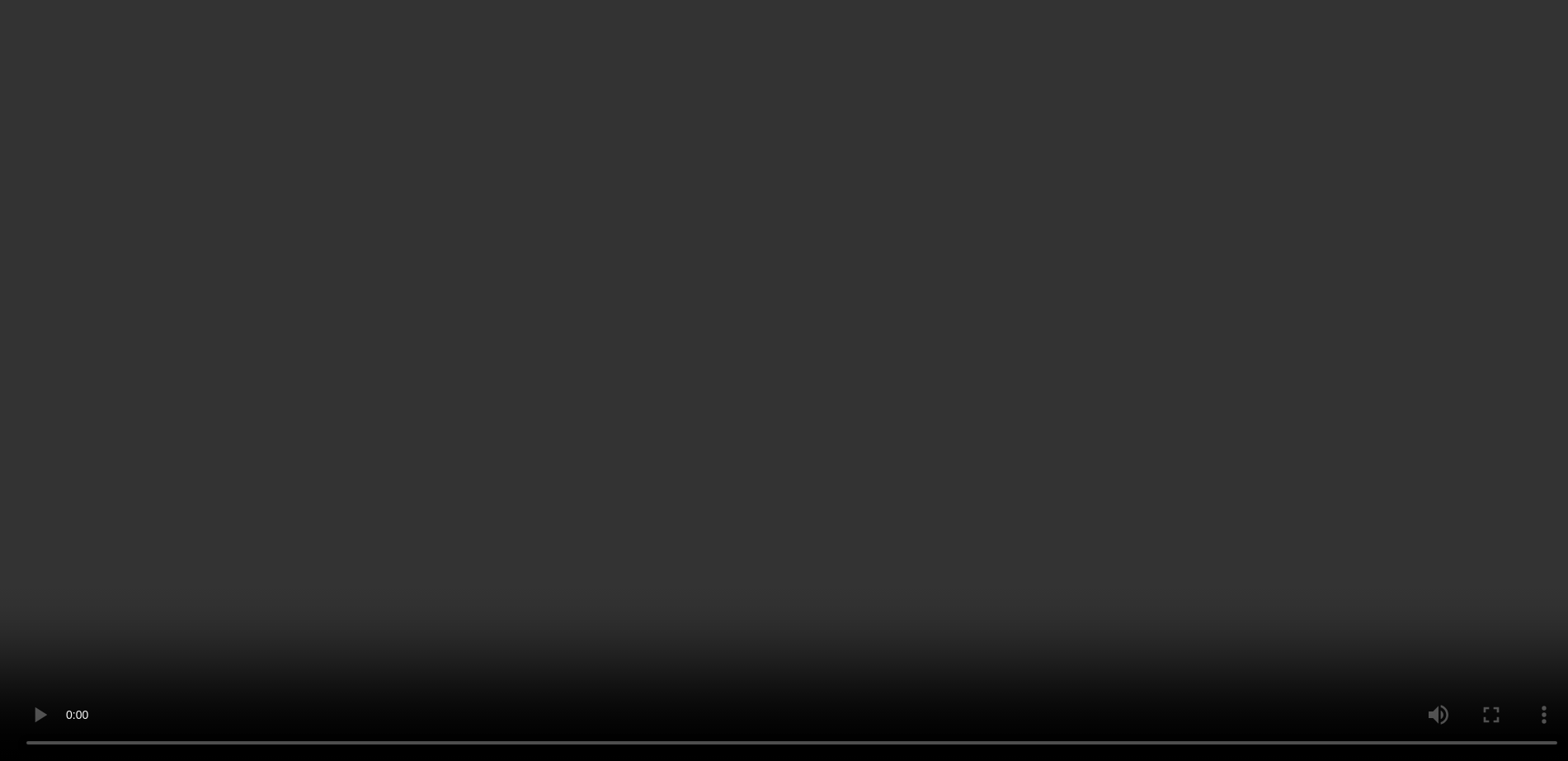
scroll to position [189, 0]
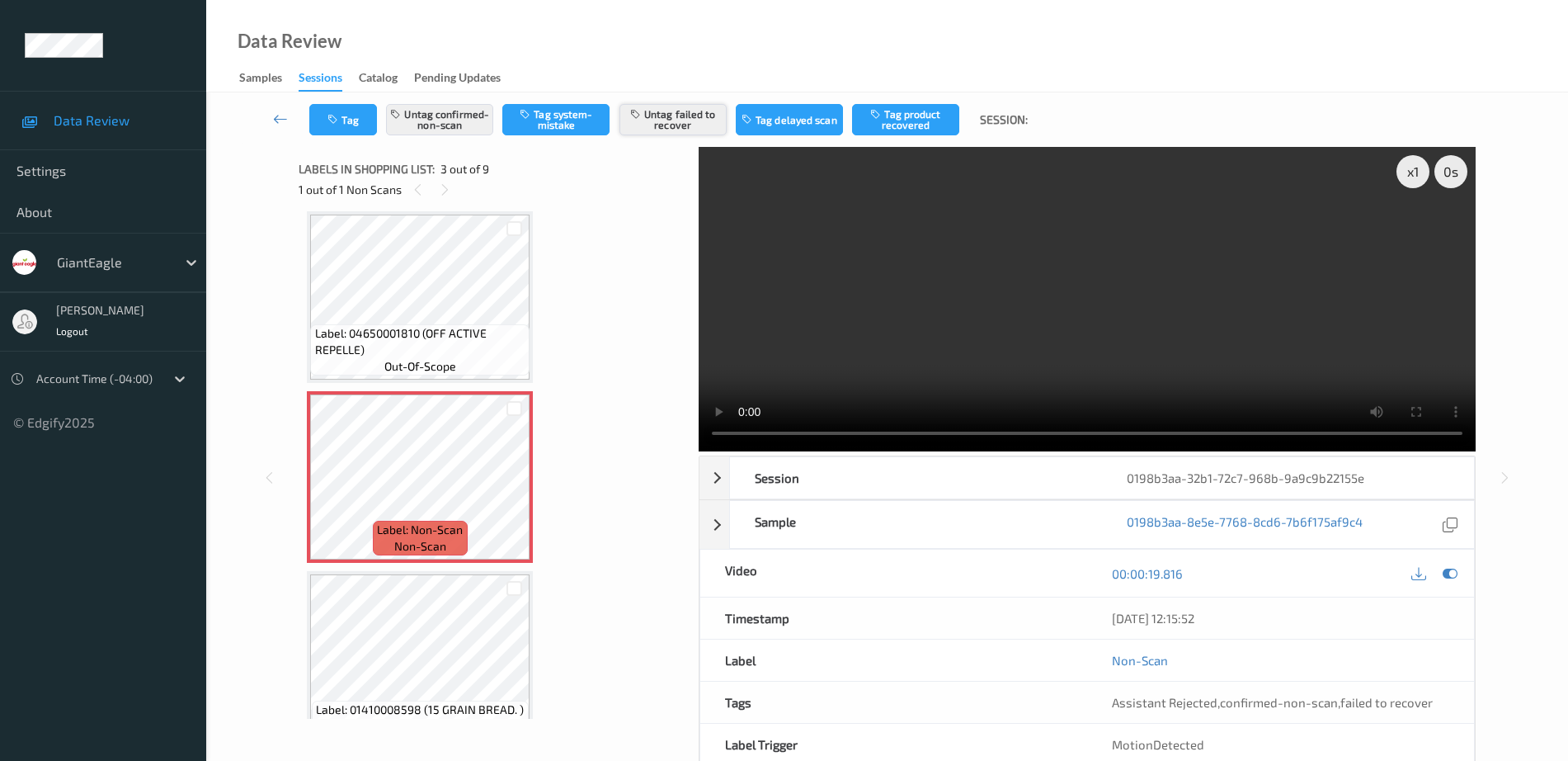
click at [691, 113] on button "Untag failed to recover" at bounding box center [673, 120] width 107 height 32
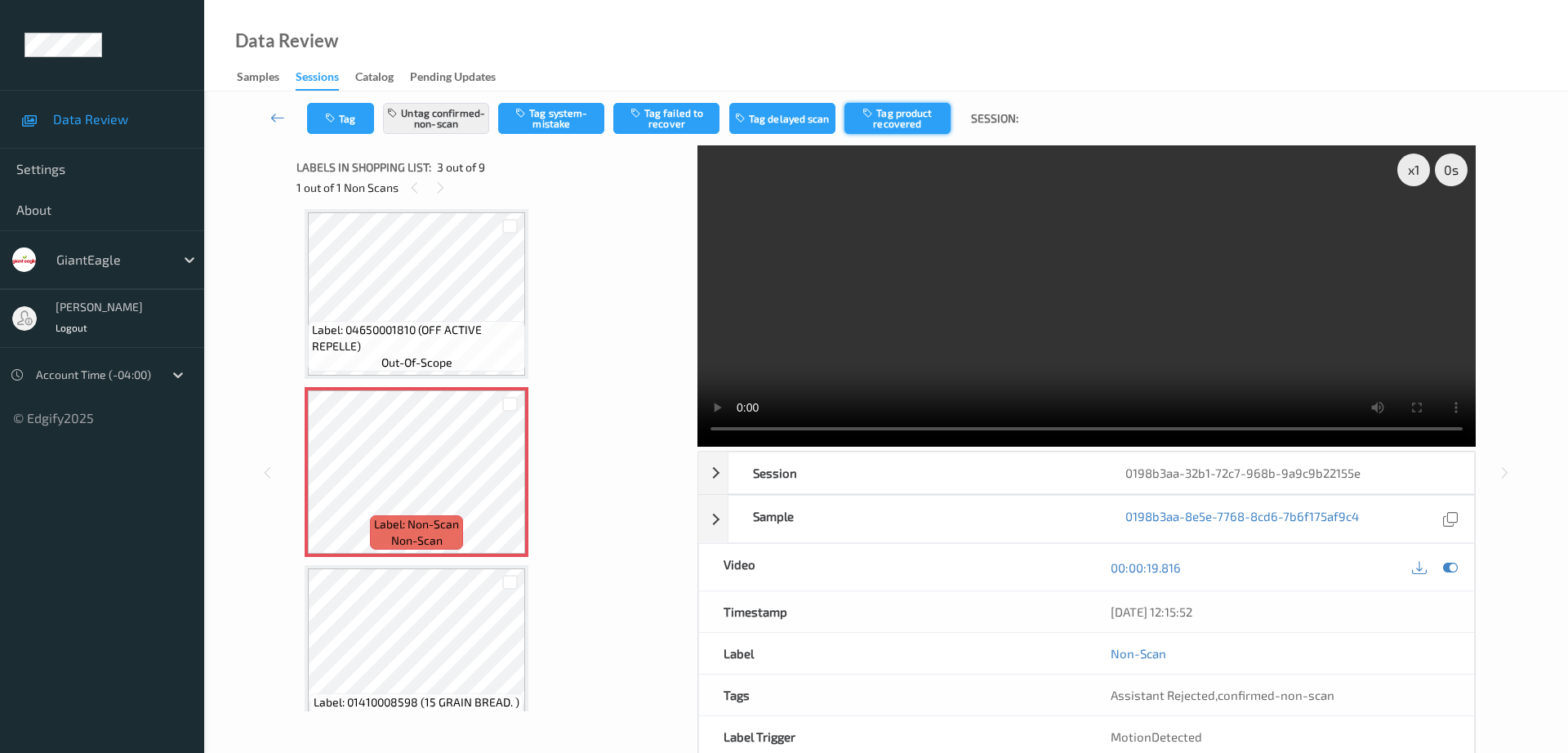
click at [889, 125] on button "Tag product recovered" at bounding box center [897, 118] width 106 height 31
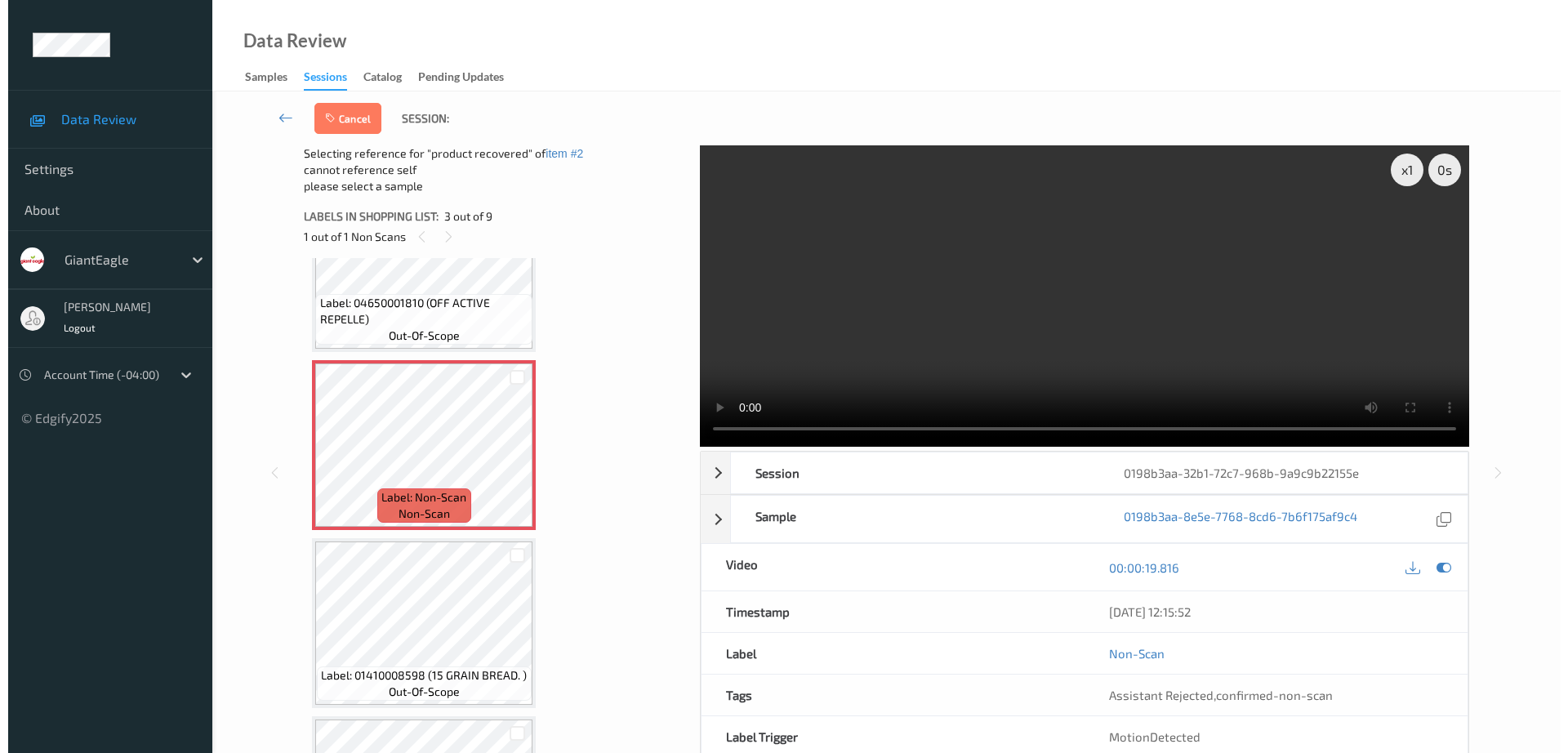
scroll to position [288, 0]
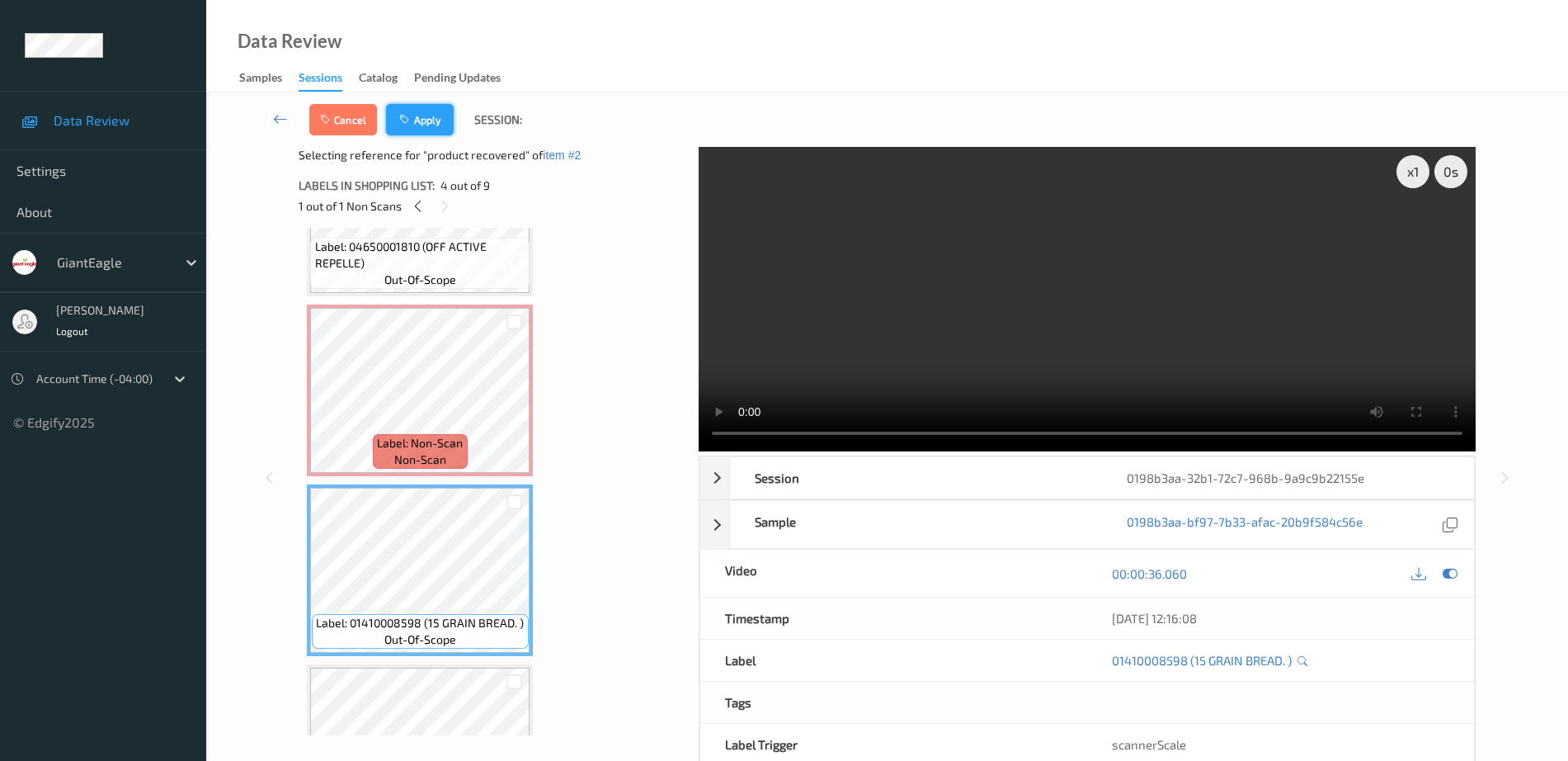
click at [431, 111] on button "Apply" at bounding box center [419, 120] width 68 height 32
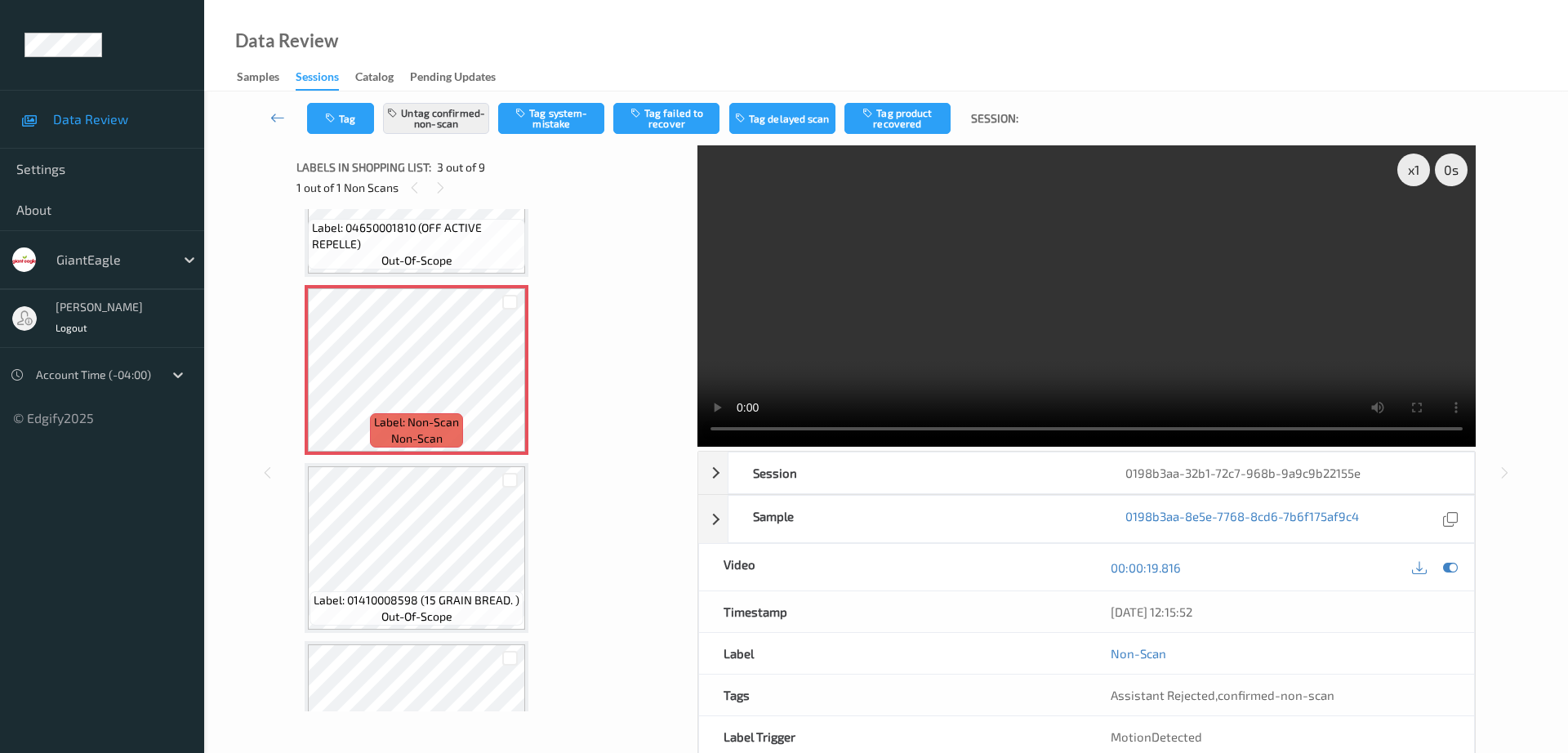
scroll to position [187, 0]
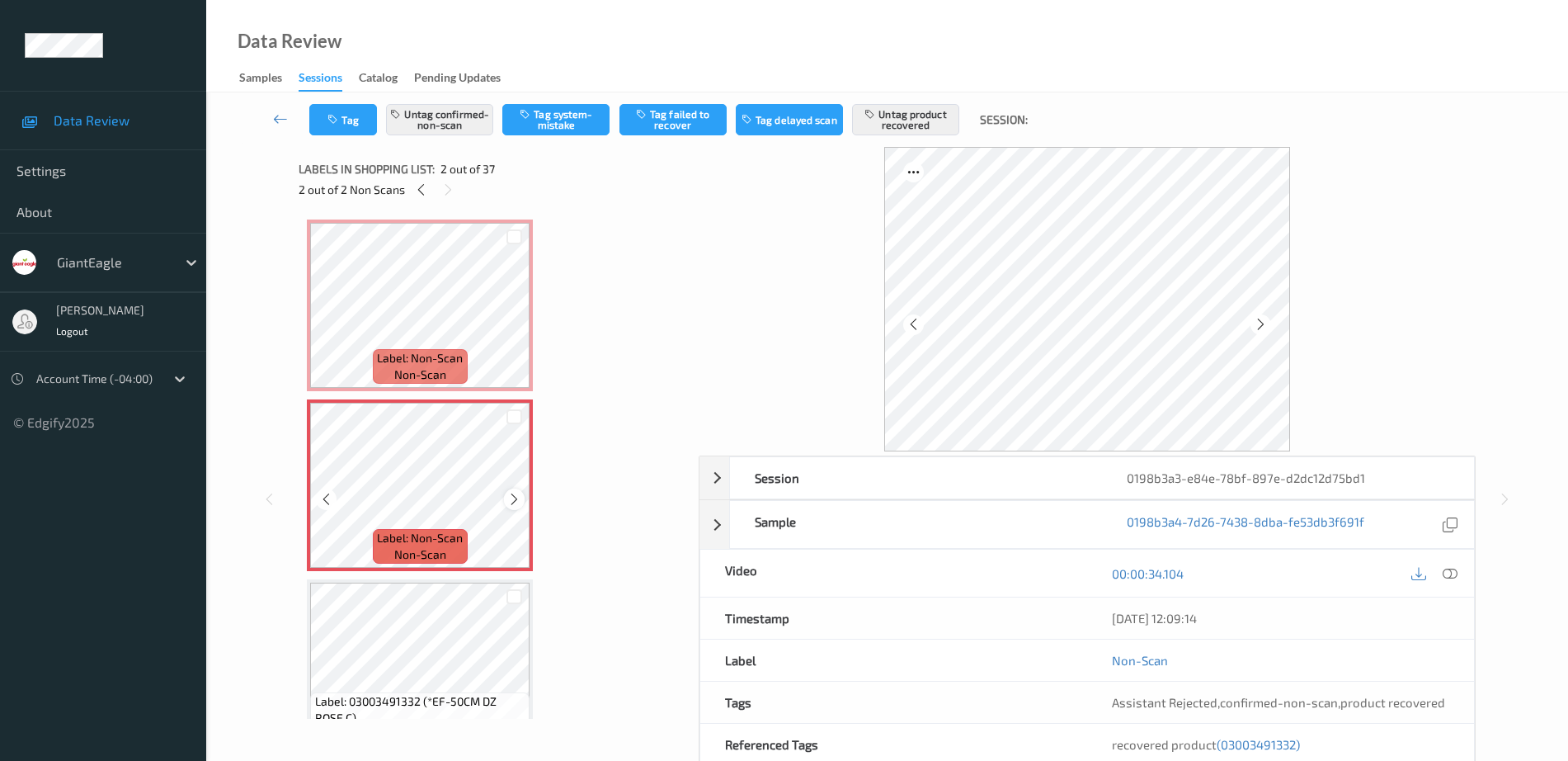
click at [512, 498] on icon at bounding box center [514, 500] width 14 height 15
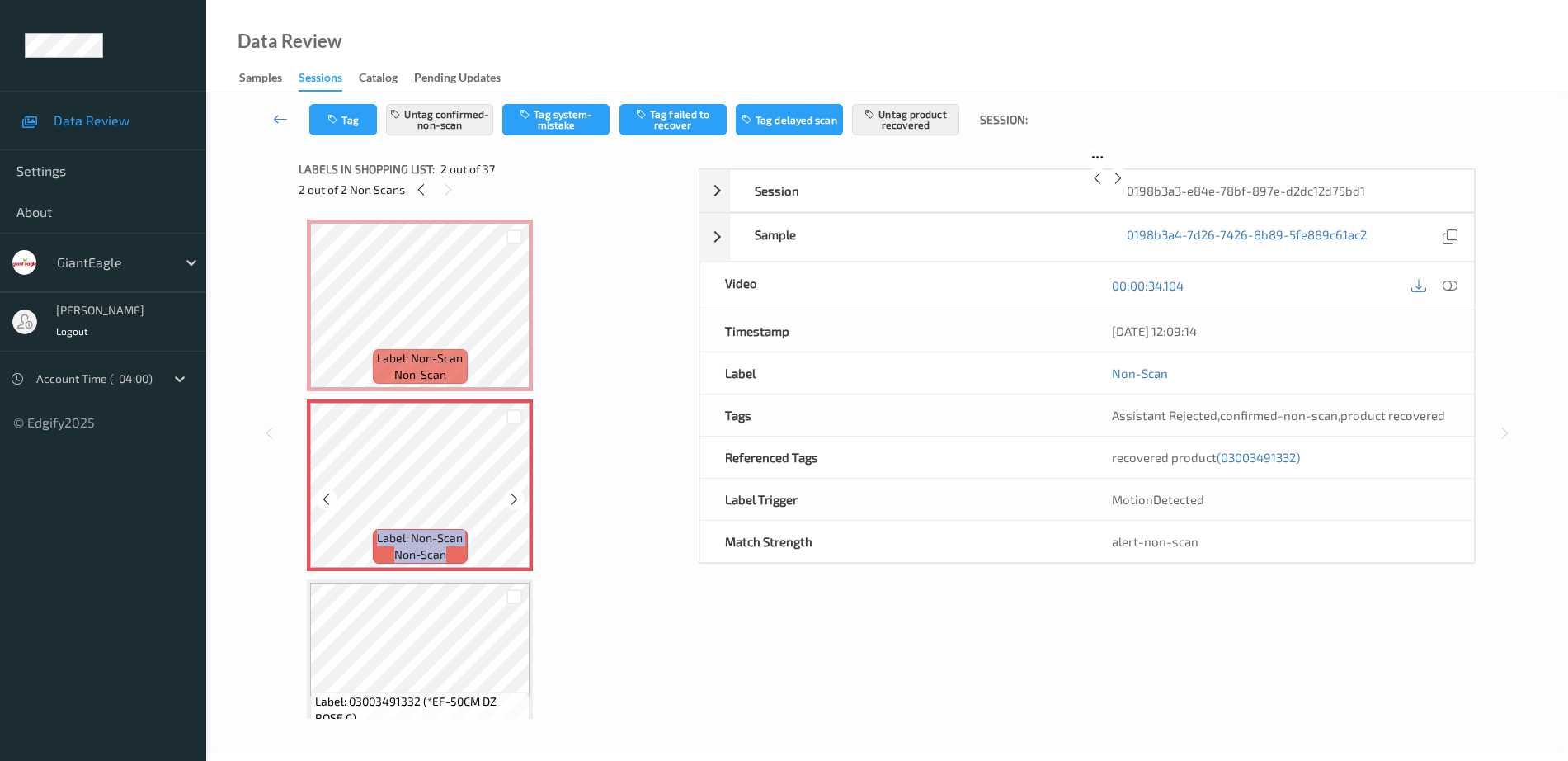
click at [512, 498] on icon at bounding box center [514, 500] width 14 height 15
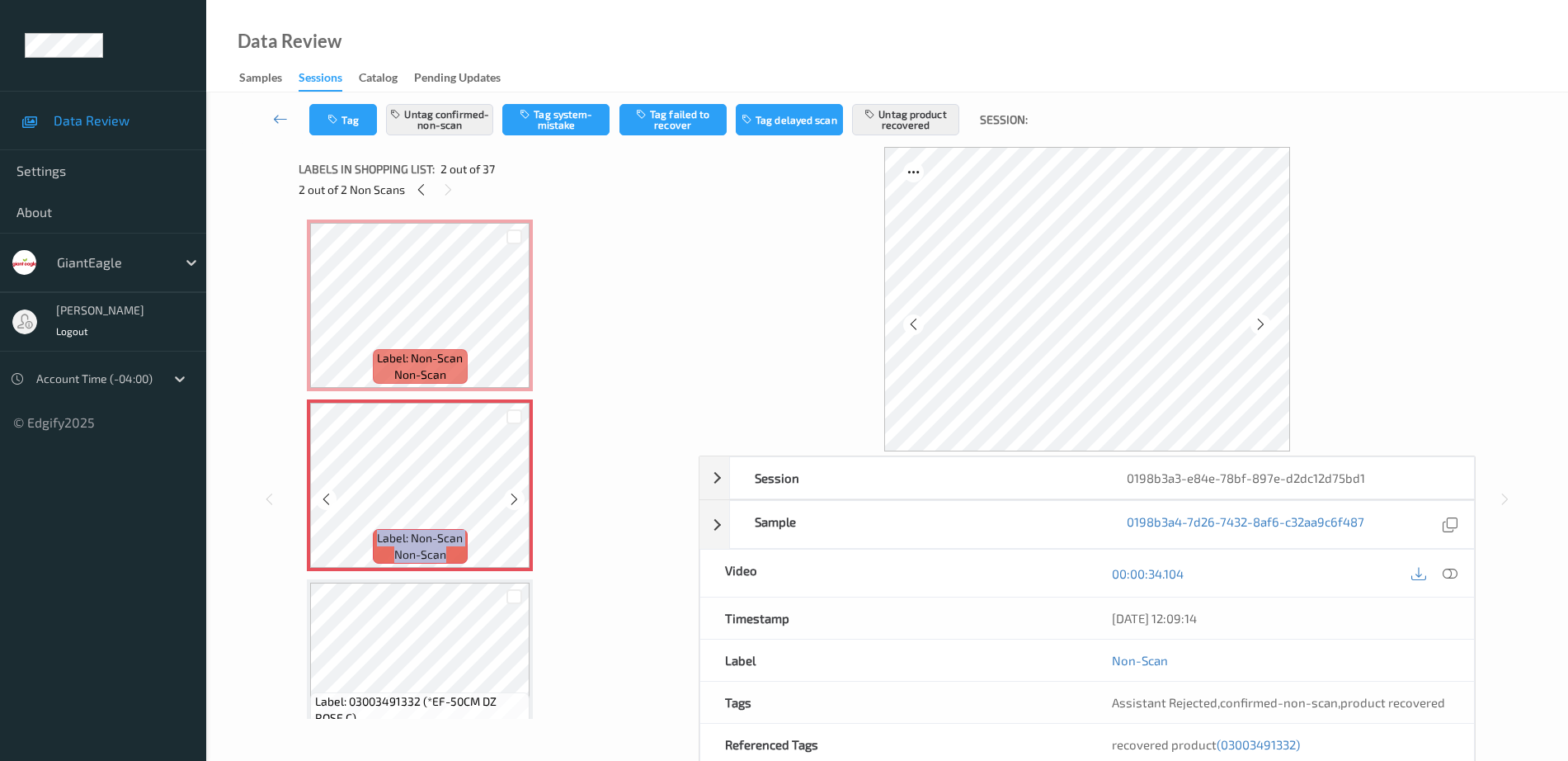
click at [512, 498] on icon at bounding box center [514, 500] width 14 height 15
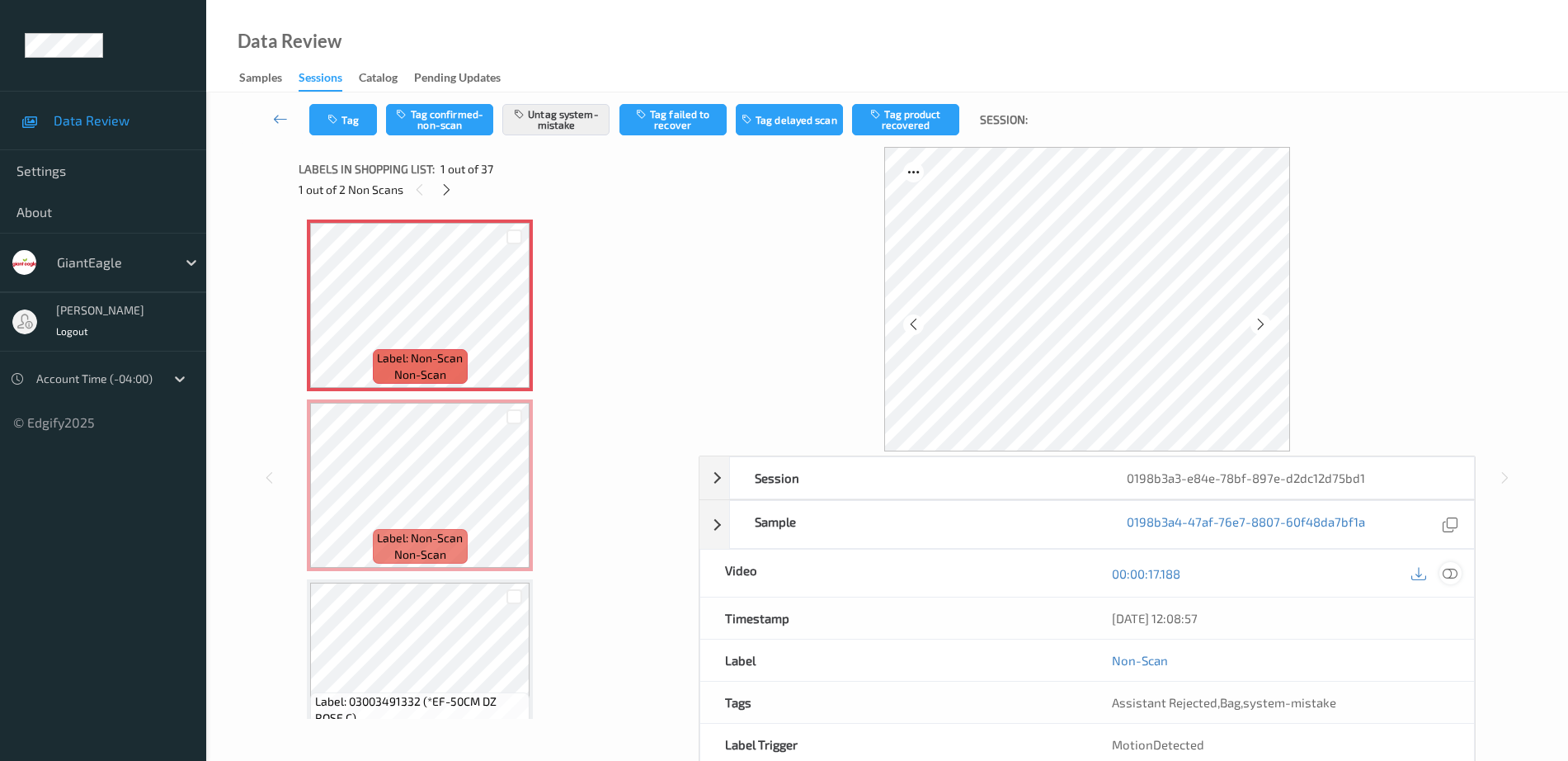
click at [1457, 572] on icon at bounding box center [1450, 573] width 15 height 15
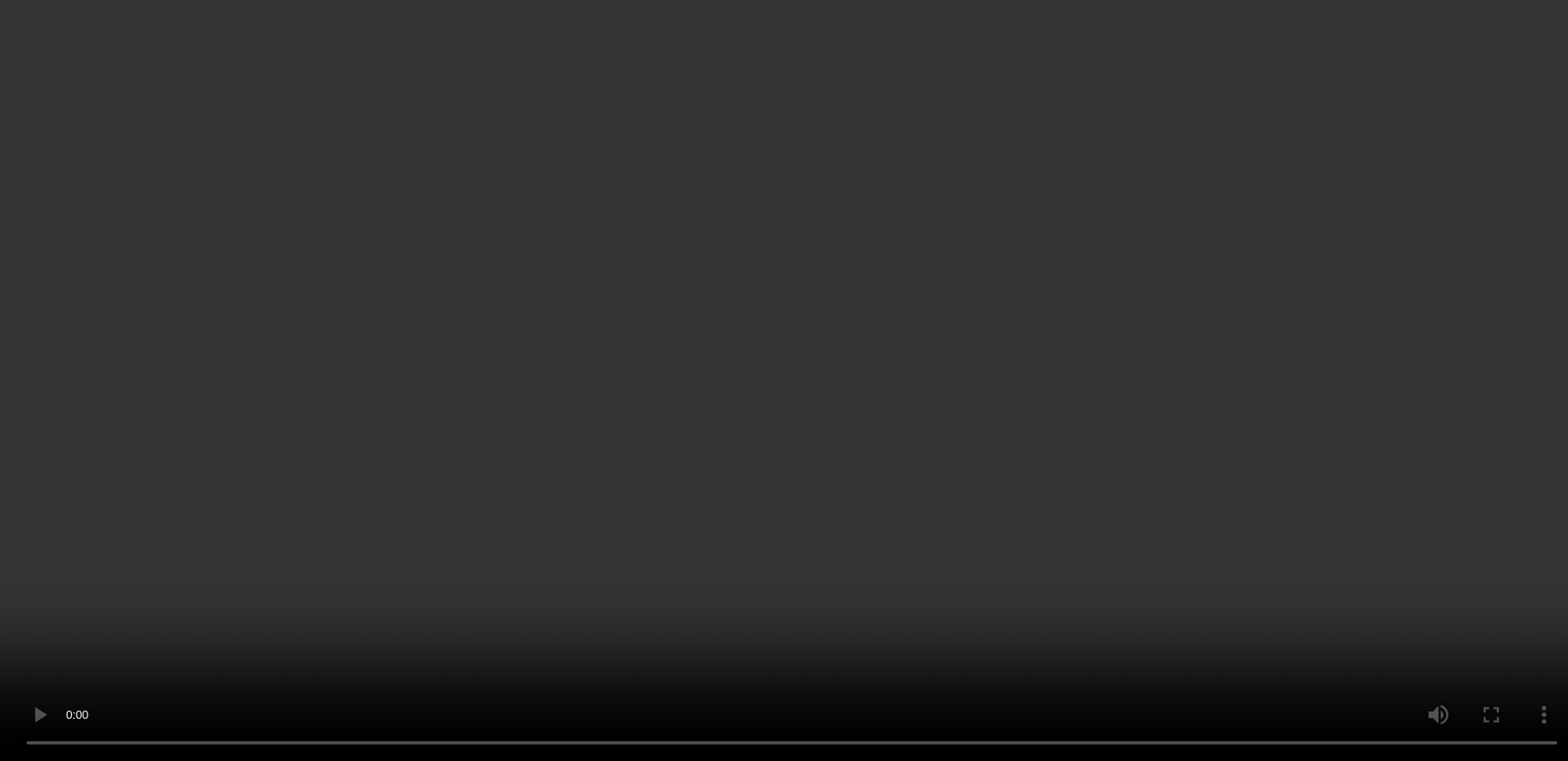
scroll to position [103, 0]
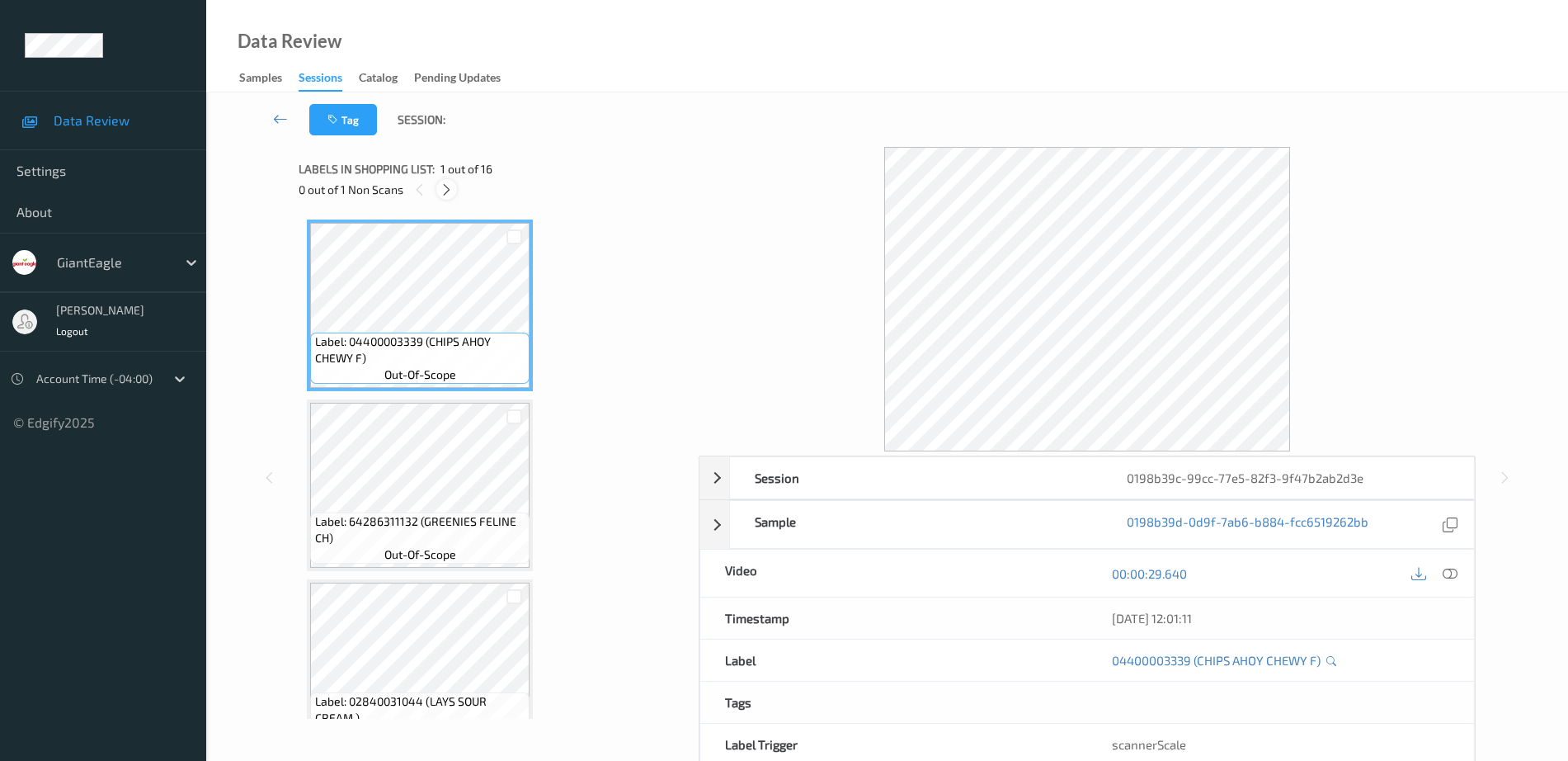
click at [446, 189] on icon at bounding box center [447, 190] width 14 height 15
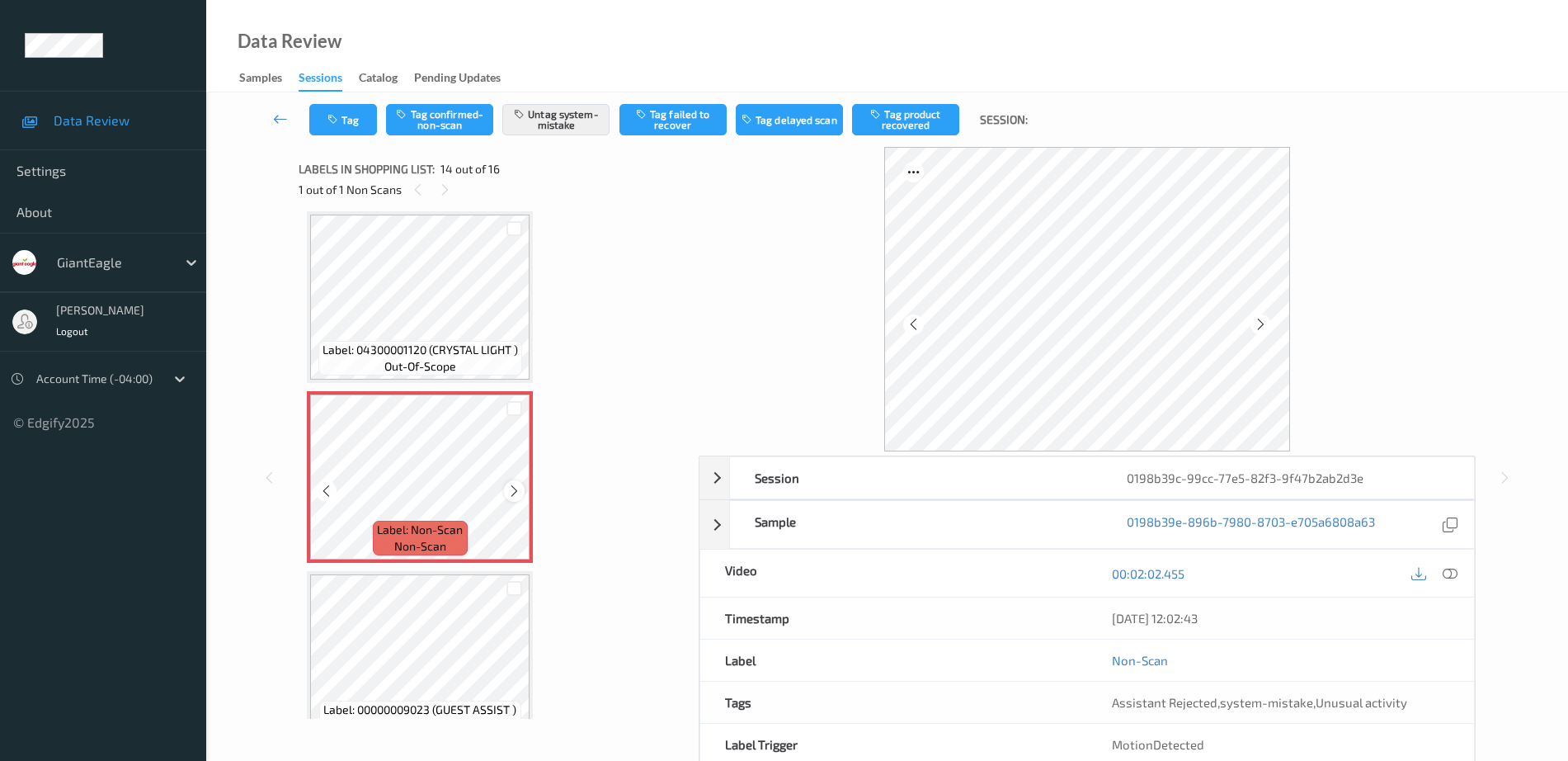
click at [506, 487] on div at bounding box center [515, 491] width 21 height 21
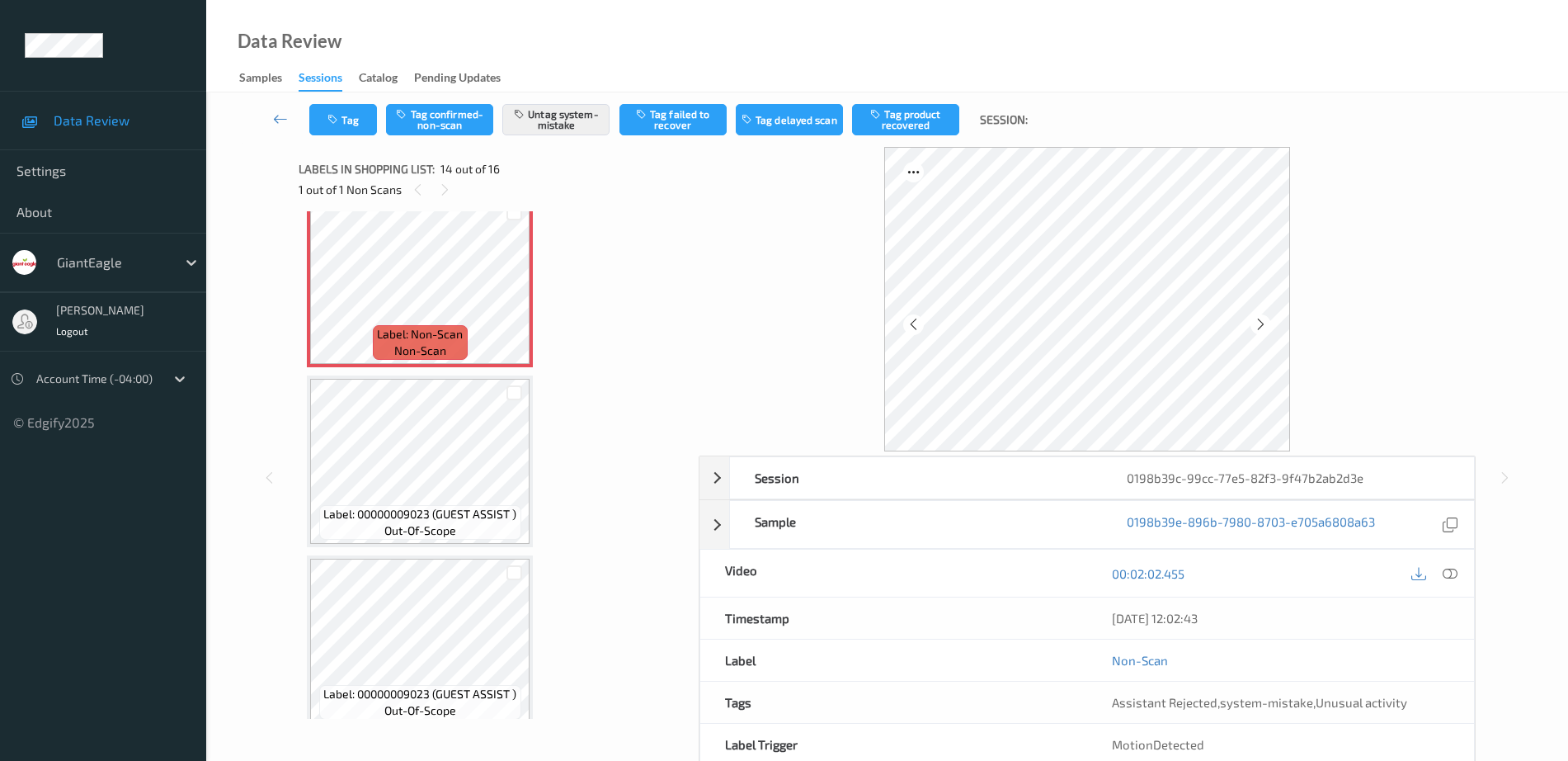
scroll to position [2374, 0]
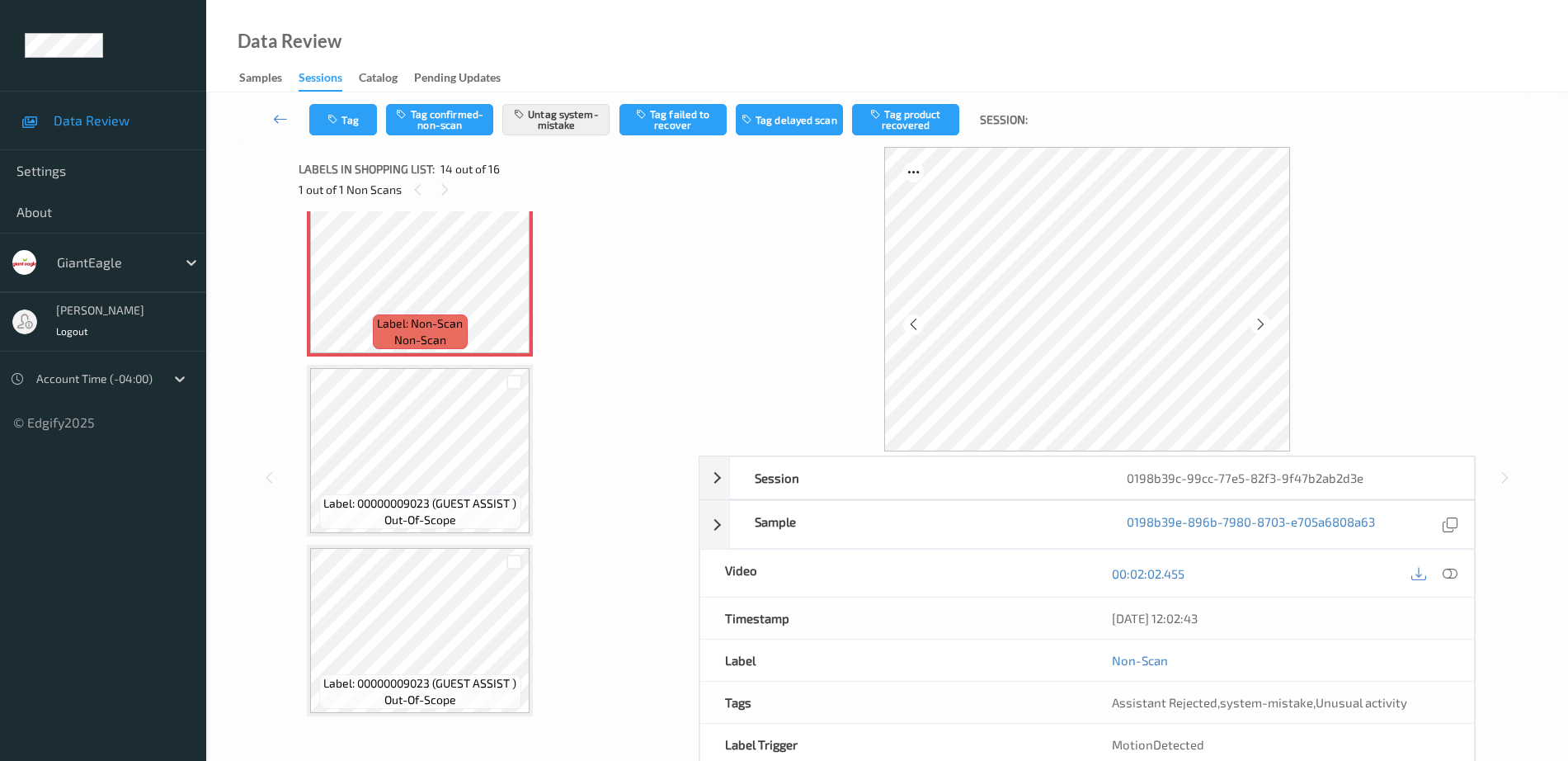
click at [422, 500] on span "Label: 00000009023 (GUEST ASSIST )" at bounding box center [420, 503] width 193 height 16
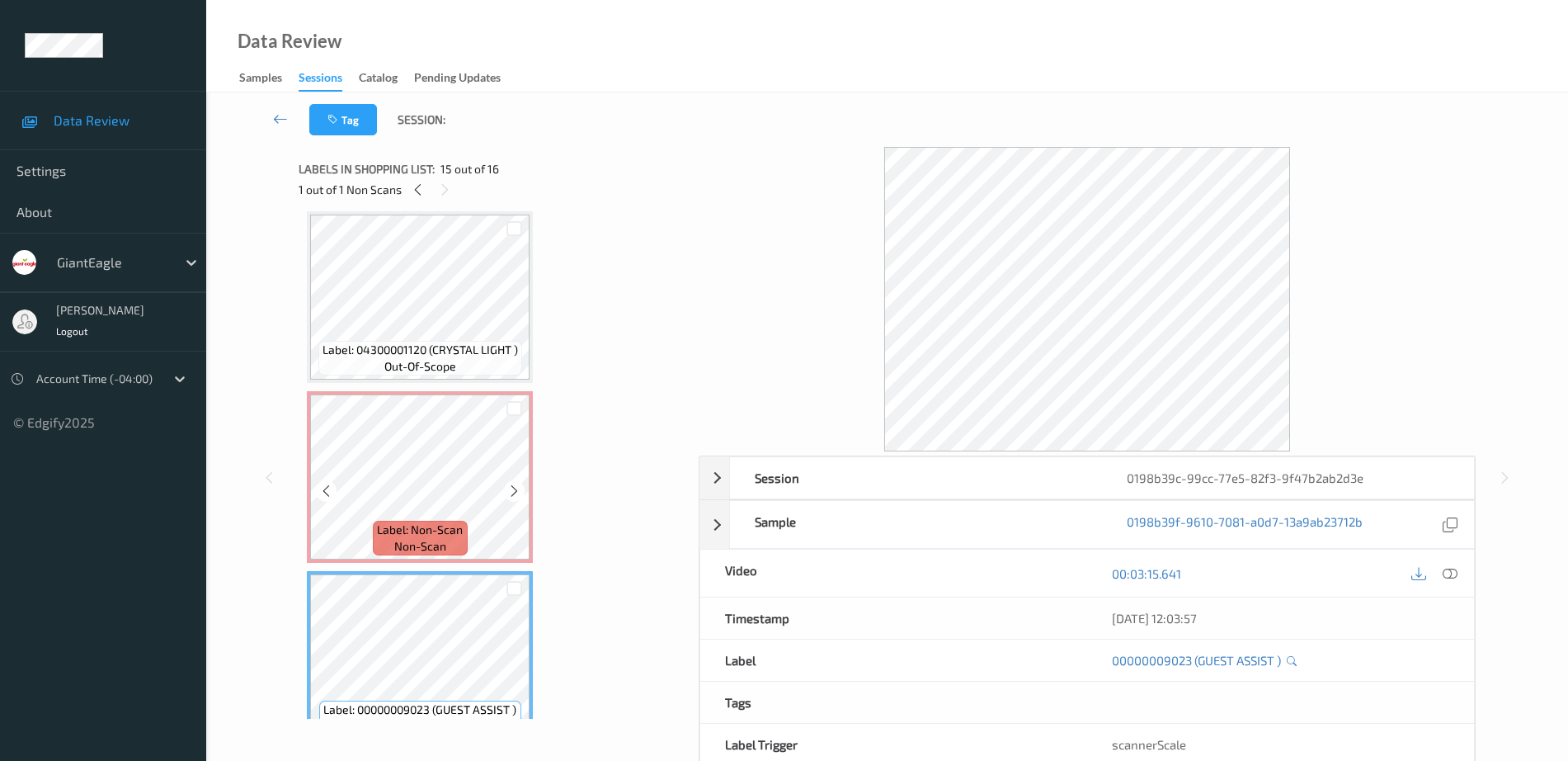
scroll to position [1960, 0]
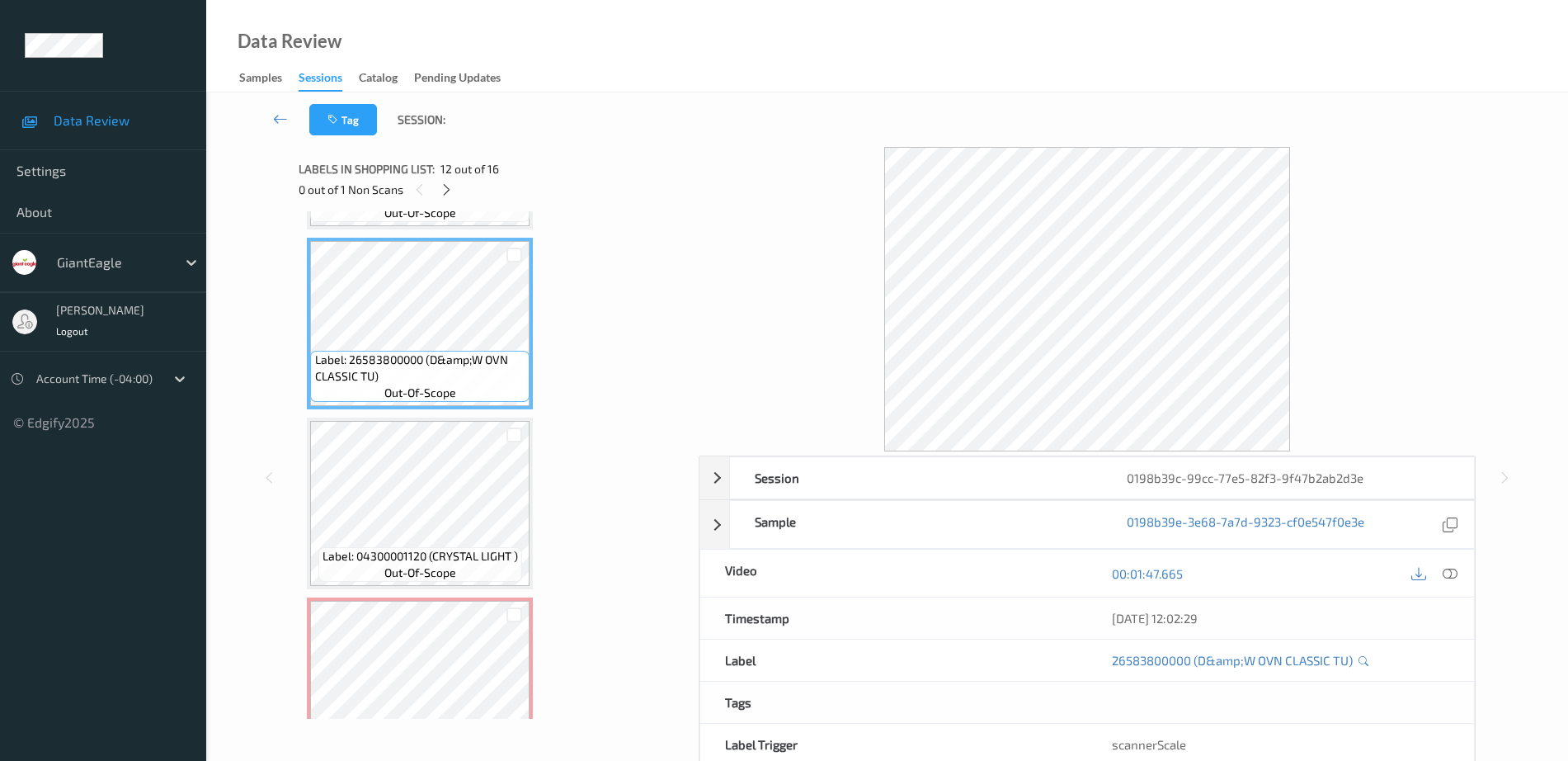
drag, startPoint x: 1446, startPoint y: 568, endPoint x: 1449, endPoint y: 588, distance: 20.2
click at [1446, 568] on icon at bounding box center [1450, 573] width 15 height 15
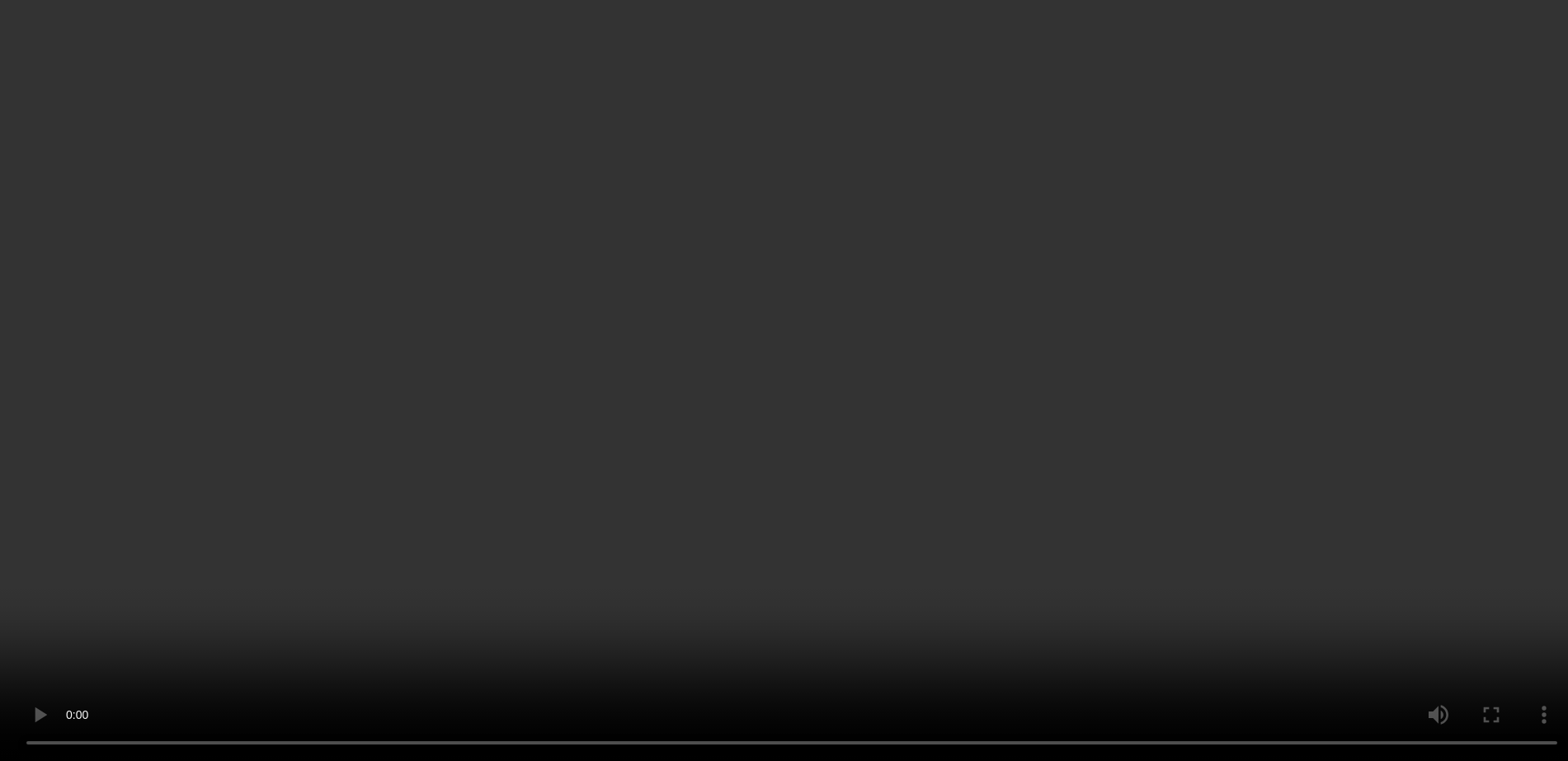
scroll to position [2276, 0]
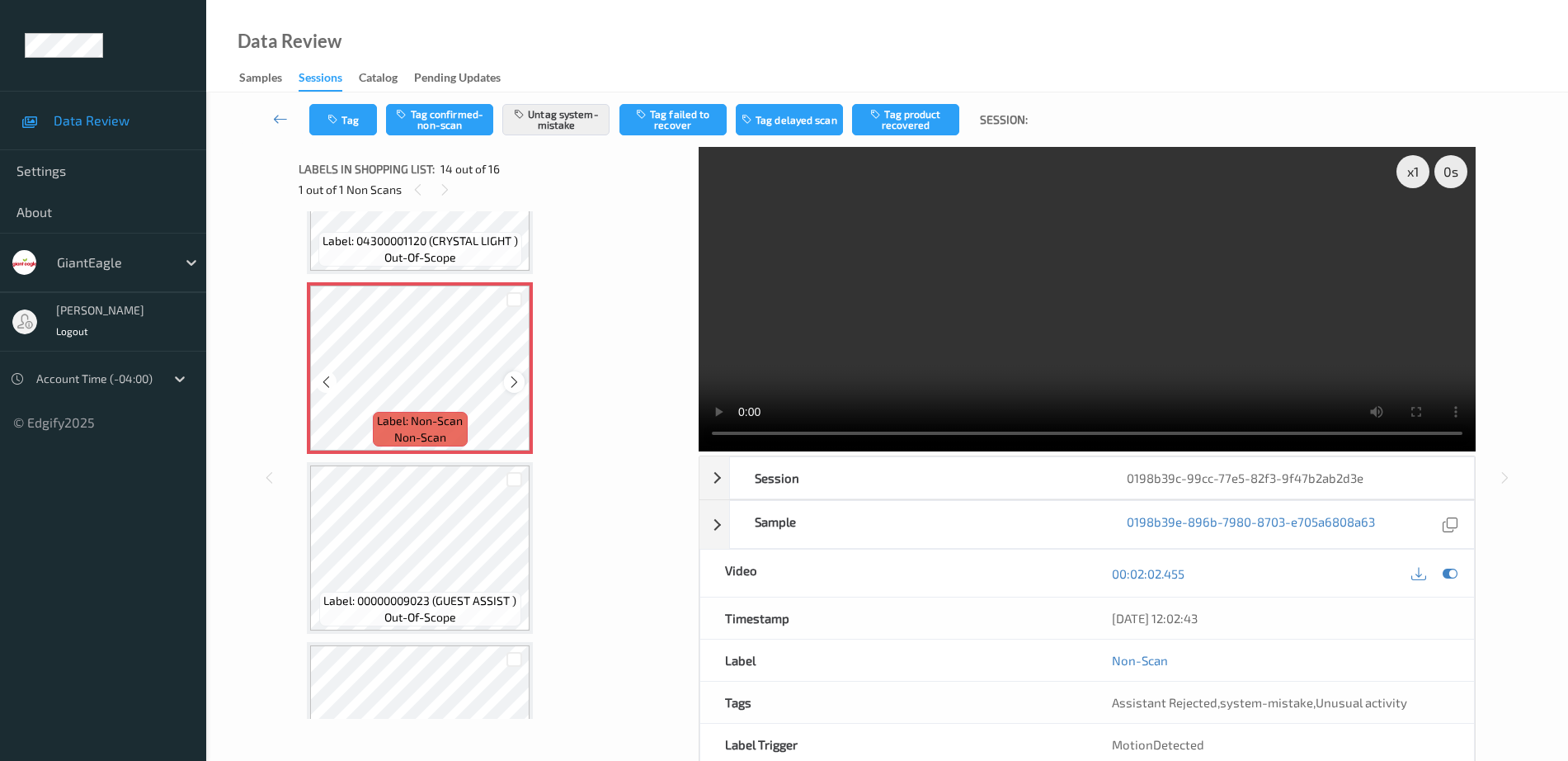
click at [510, 384] on icon at bounding box center [514, 382] width 14 height 15
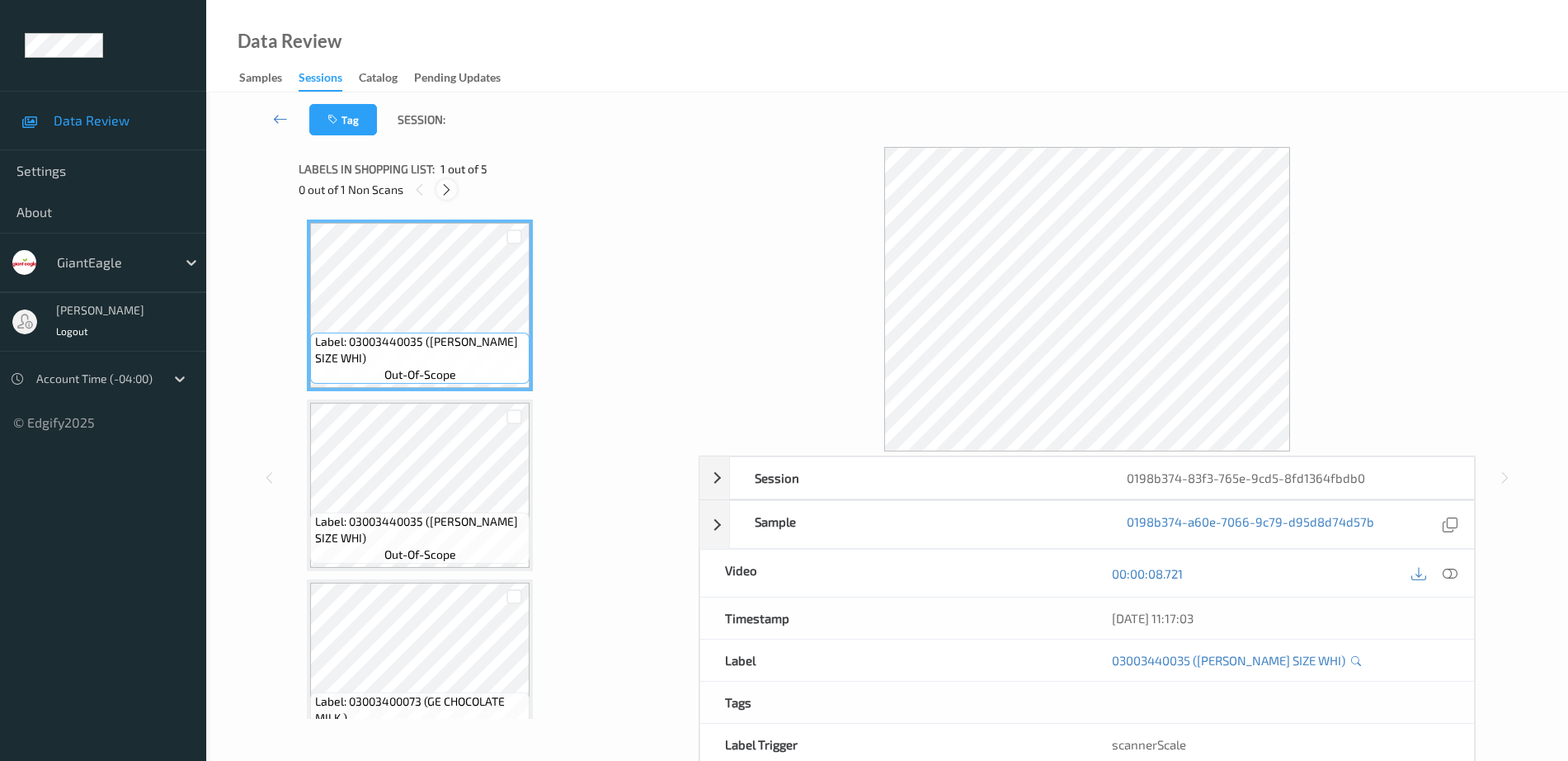
click at [445, 190] on icon at bounding box center [447, 190] width 14 height 15
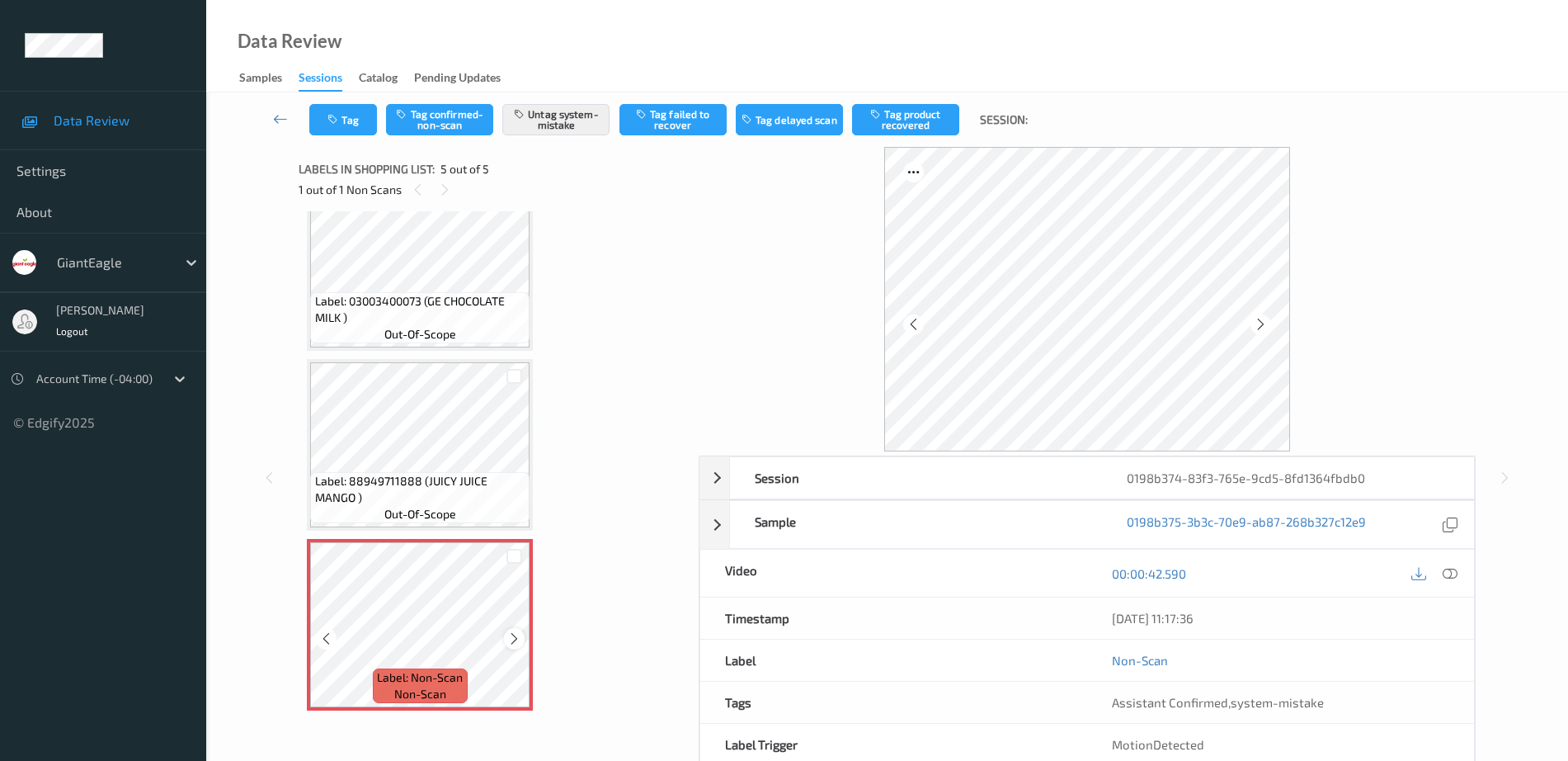
click at [508, 645] on icon at bounding box center [514, 639] width 14 height 15
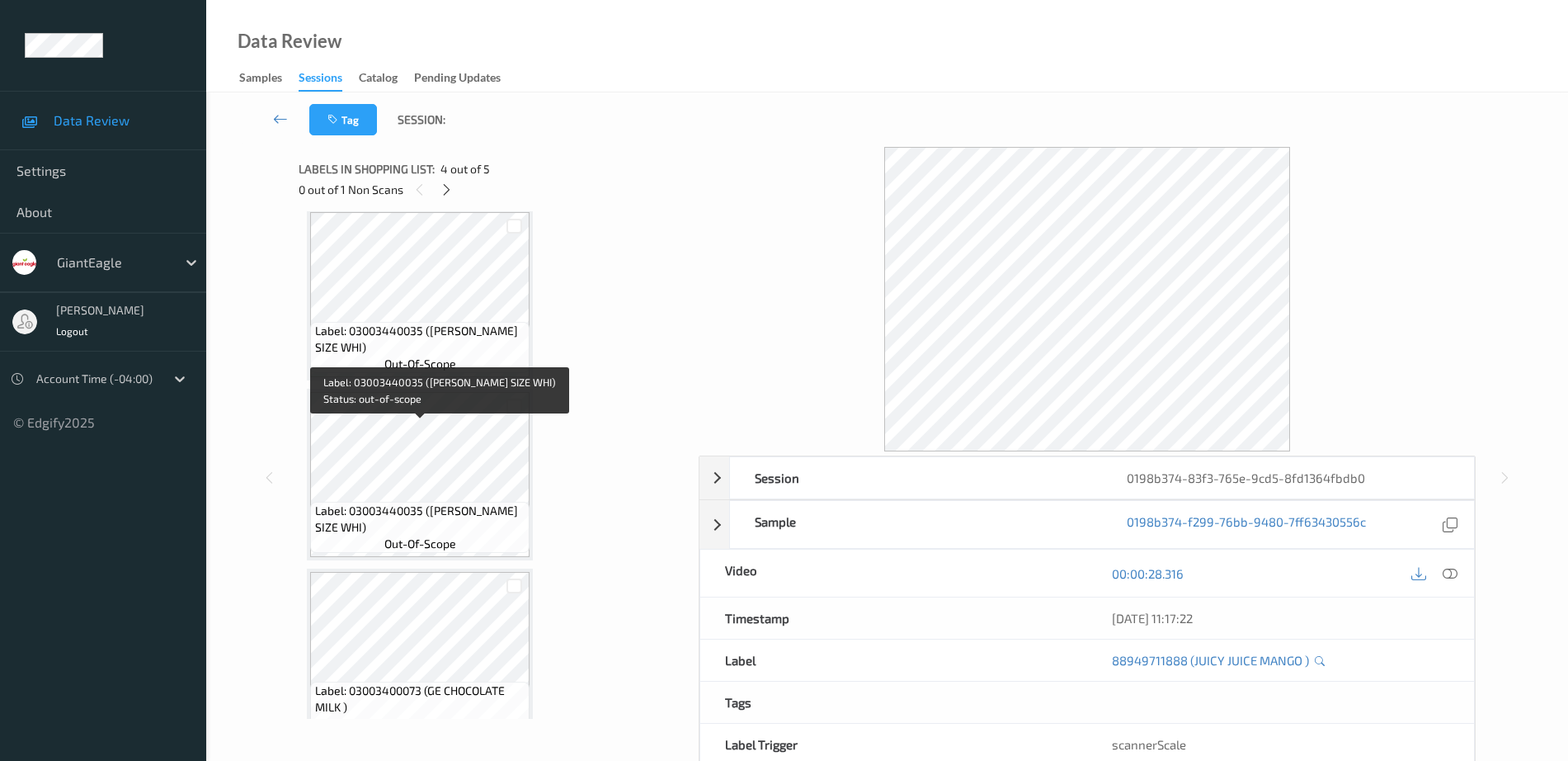
scroll to position [0, 0]
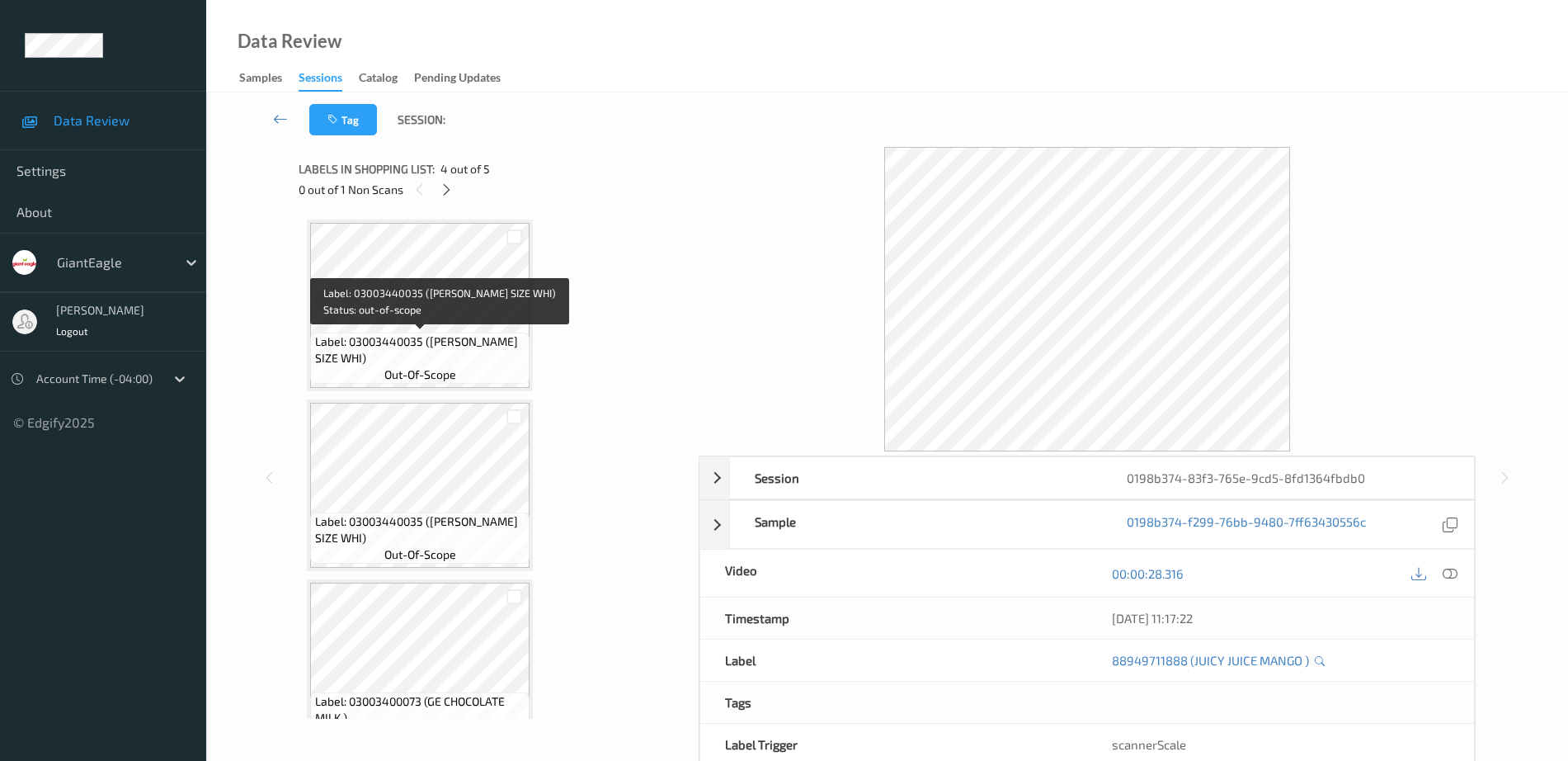
click at [422, 333] on span "Label: 03003440035 (G.E. KING SIZE WHI)" at bounding box center [420, 349] width 211 height 33
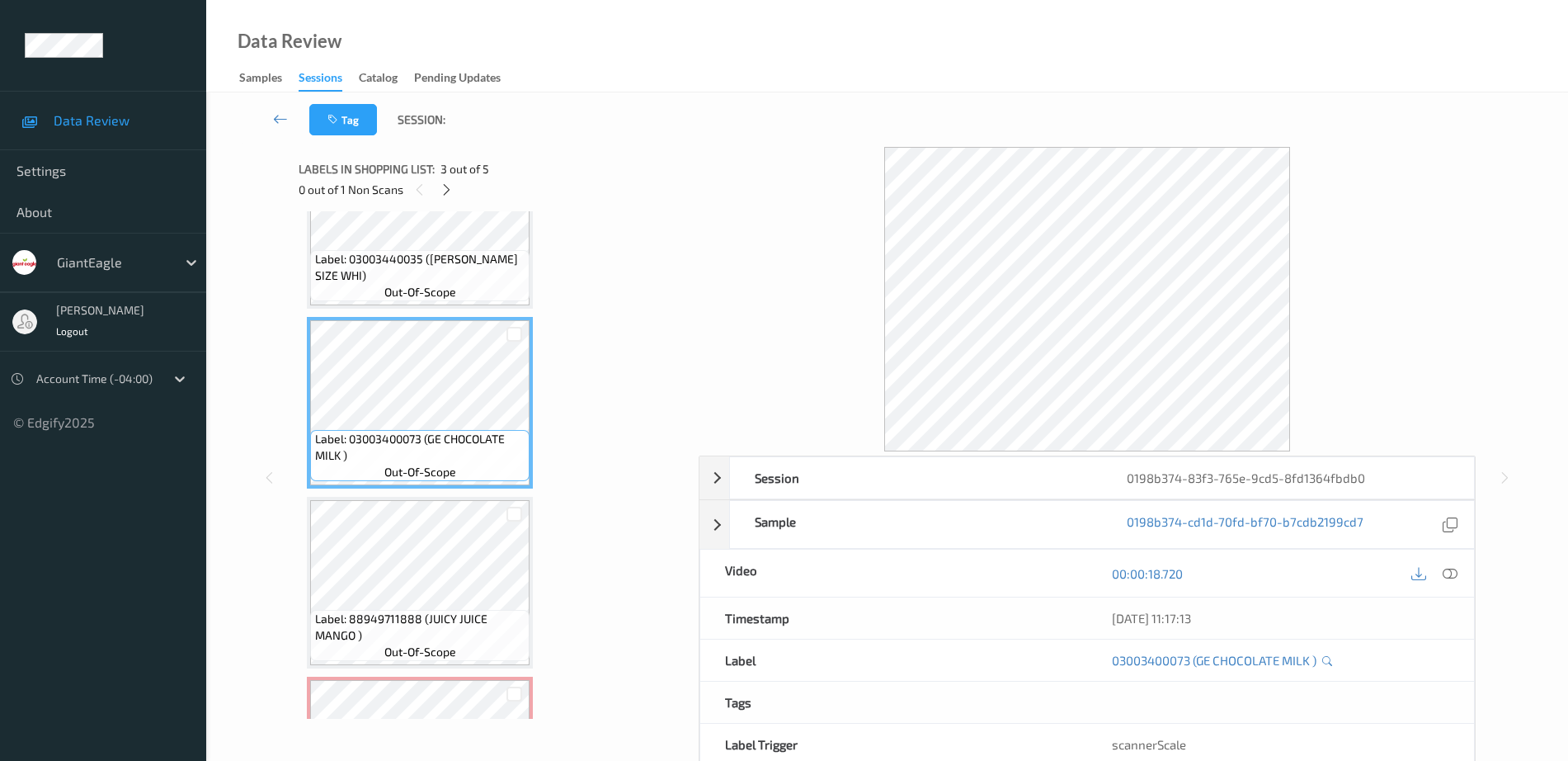
scroll to position [400, 0]
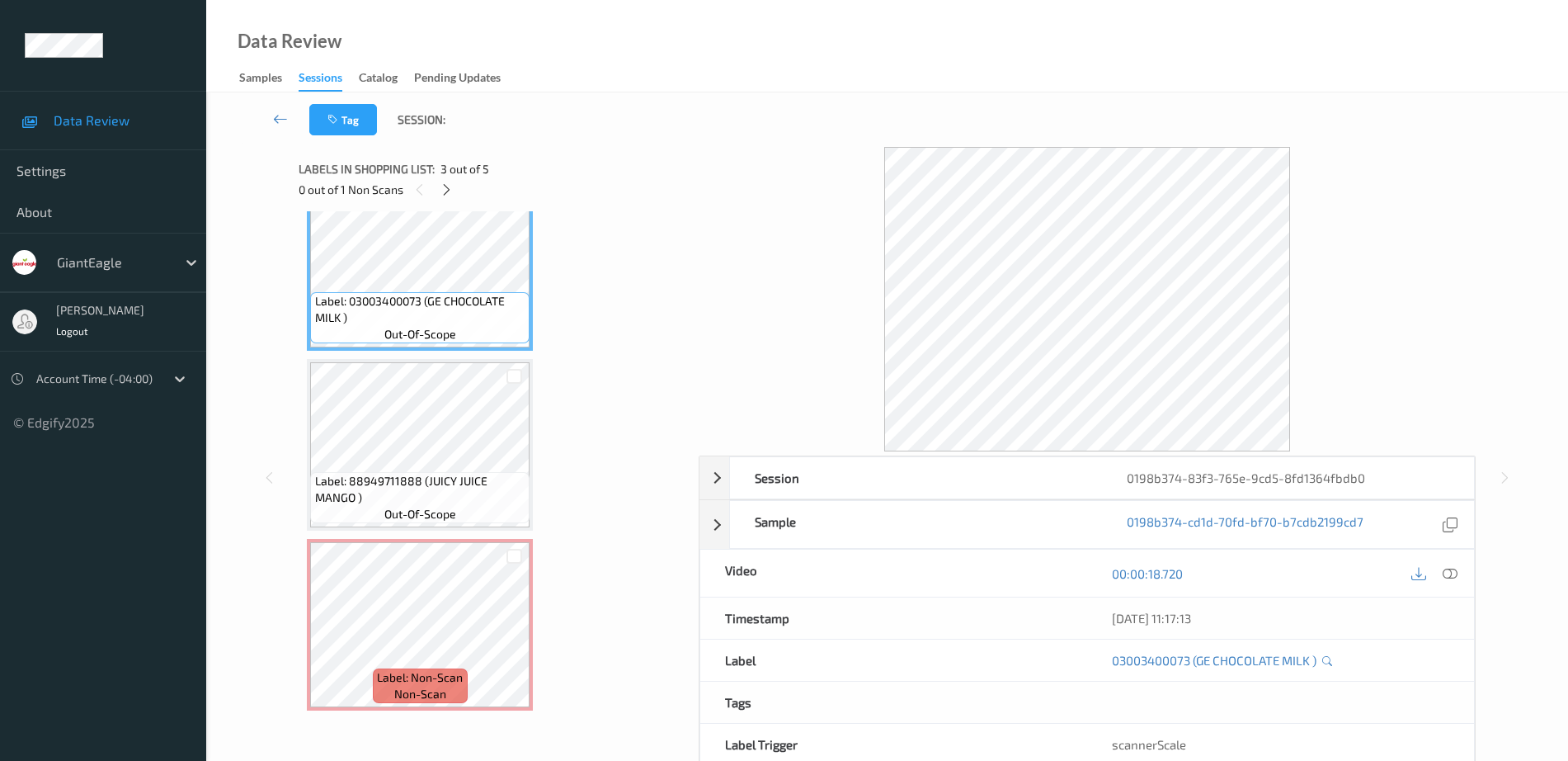
click at [440, 506] on span "out-of-scope" at bounding box center [420, 514] width 72 height 16
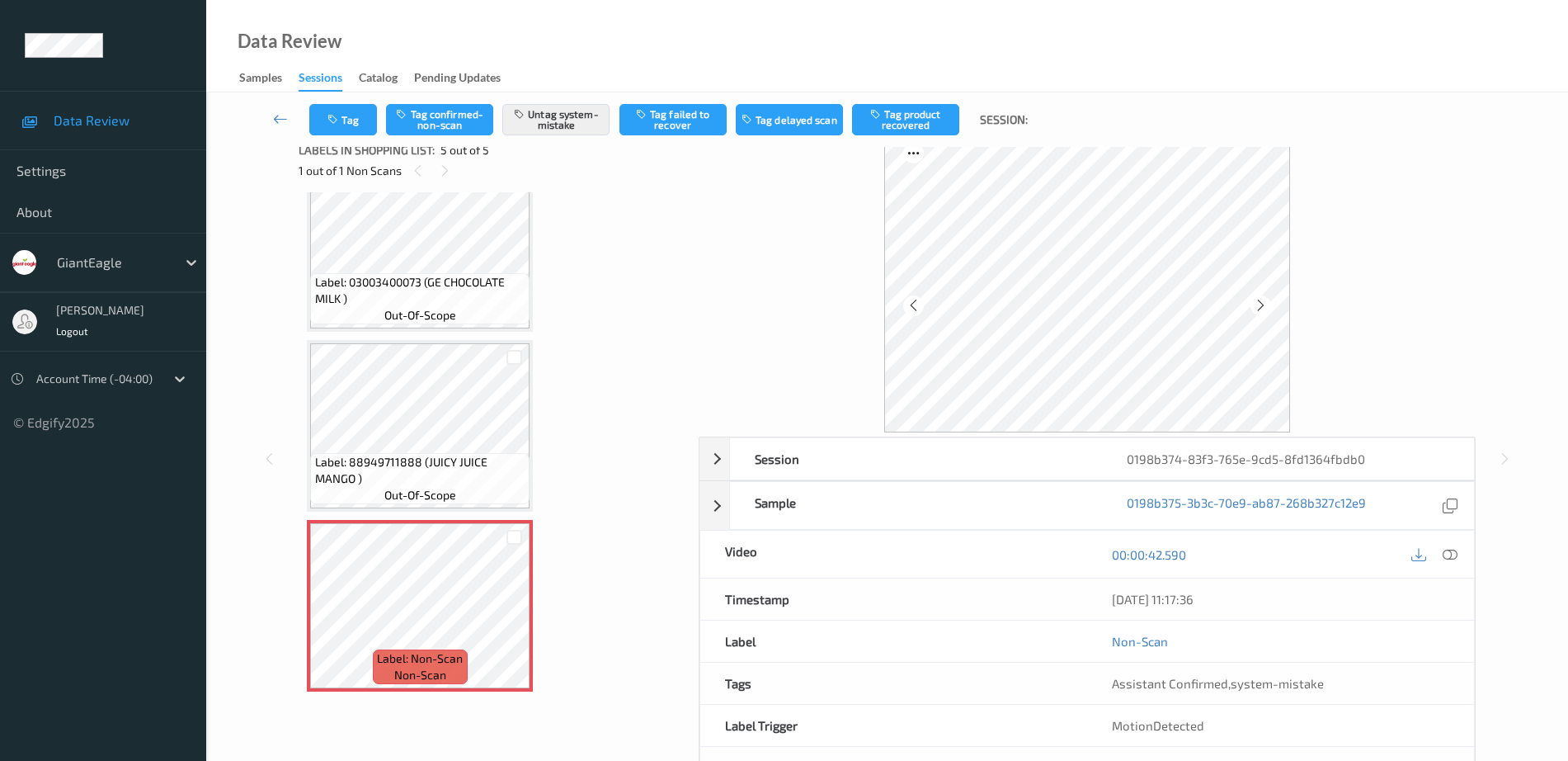
scroll to position [0, 0]
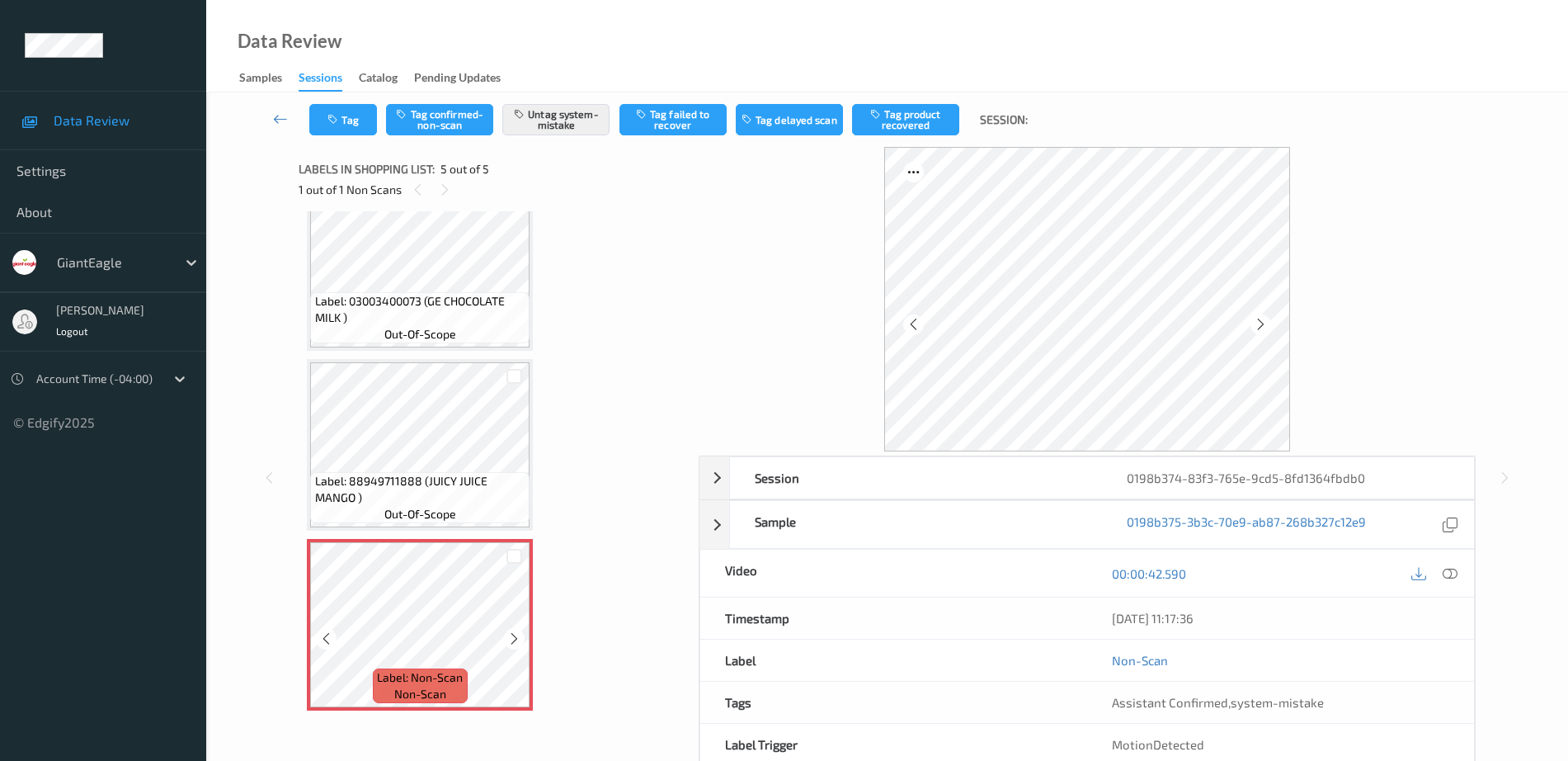
click at [533, 602] on div "Label: Non-Scan non-scan" at bounding box center [420, 624] width 226 height 171
click at [512, 639] on icon at bounding box center [514, 639] width 14 height 15
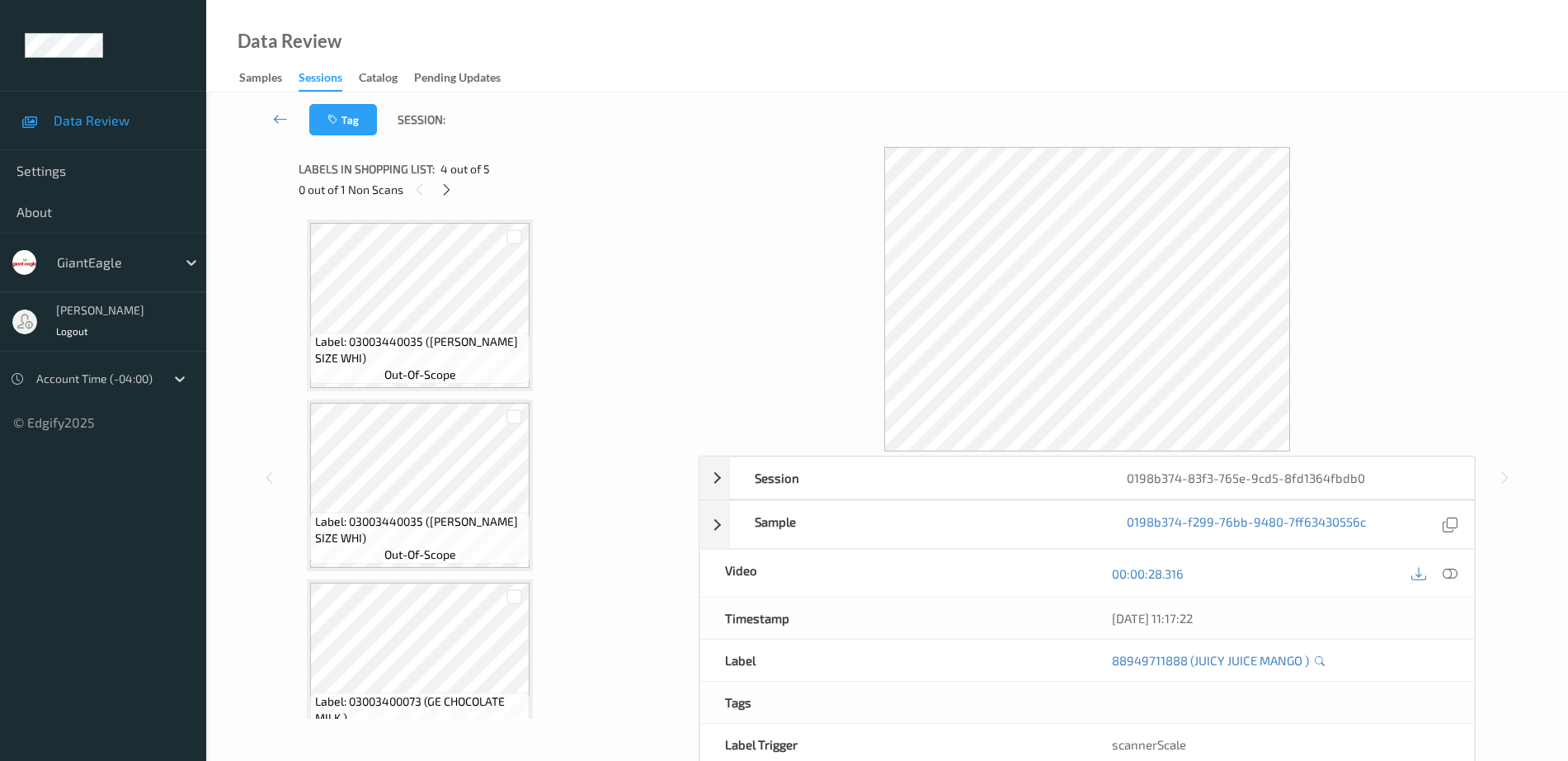
click at [516, 213] on div "Label: 03003440035 (G.E. KING SIZE WHI) out-of-scope Label: 03003440035 (G.E. K…" at bounding box center [493, 465] width 388 height 507
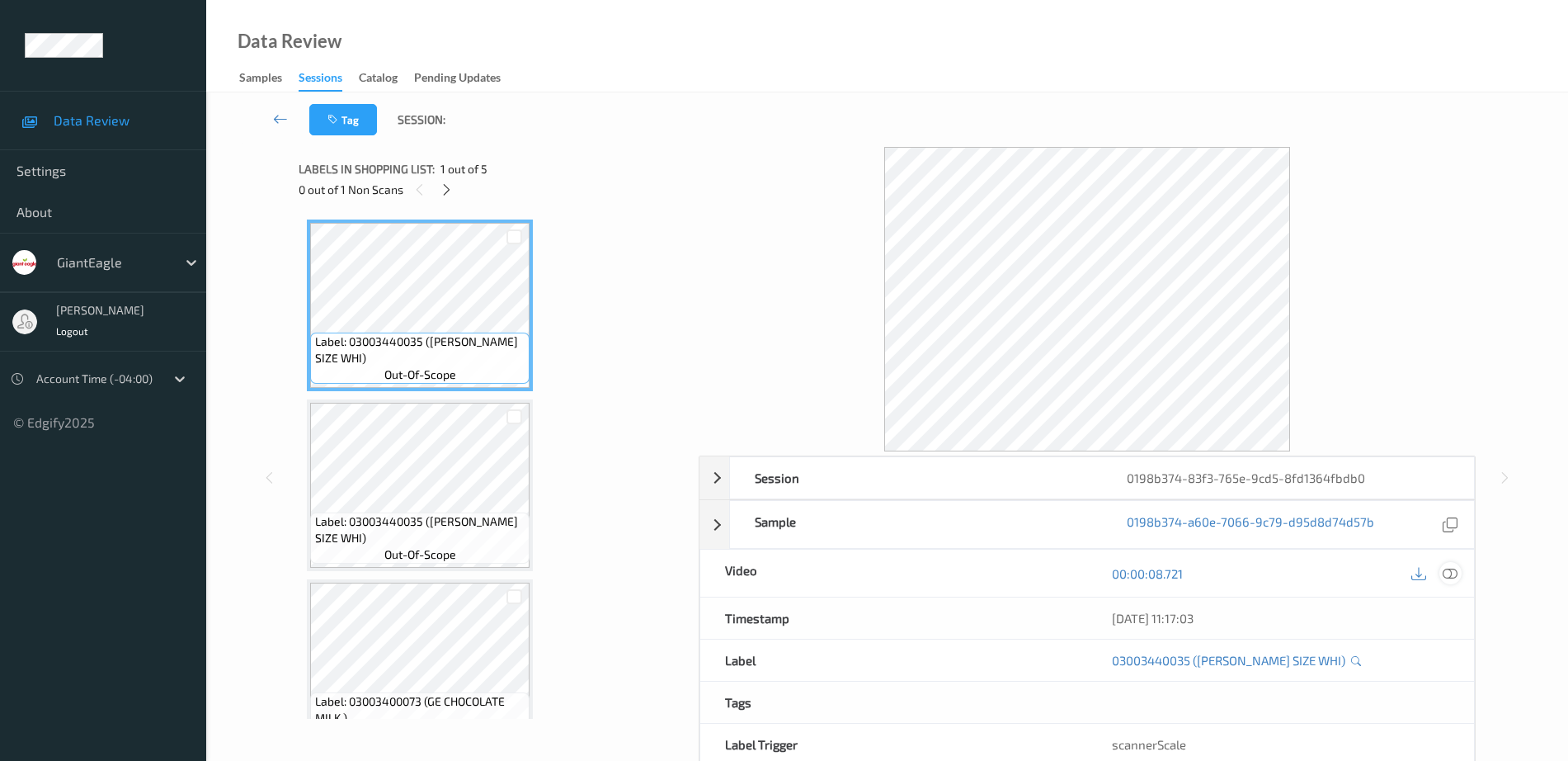
click at [1453, 574] on icon at bounding box center [1450, 573] width 15 height 15
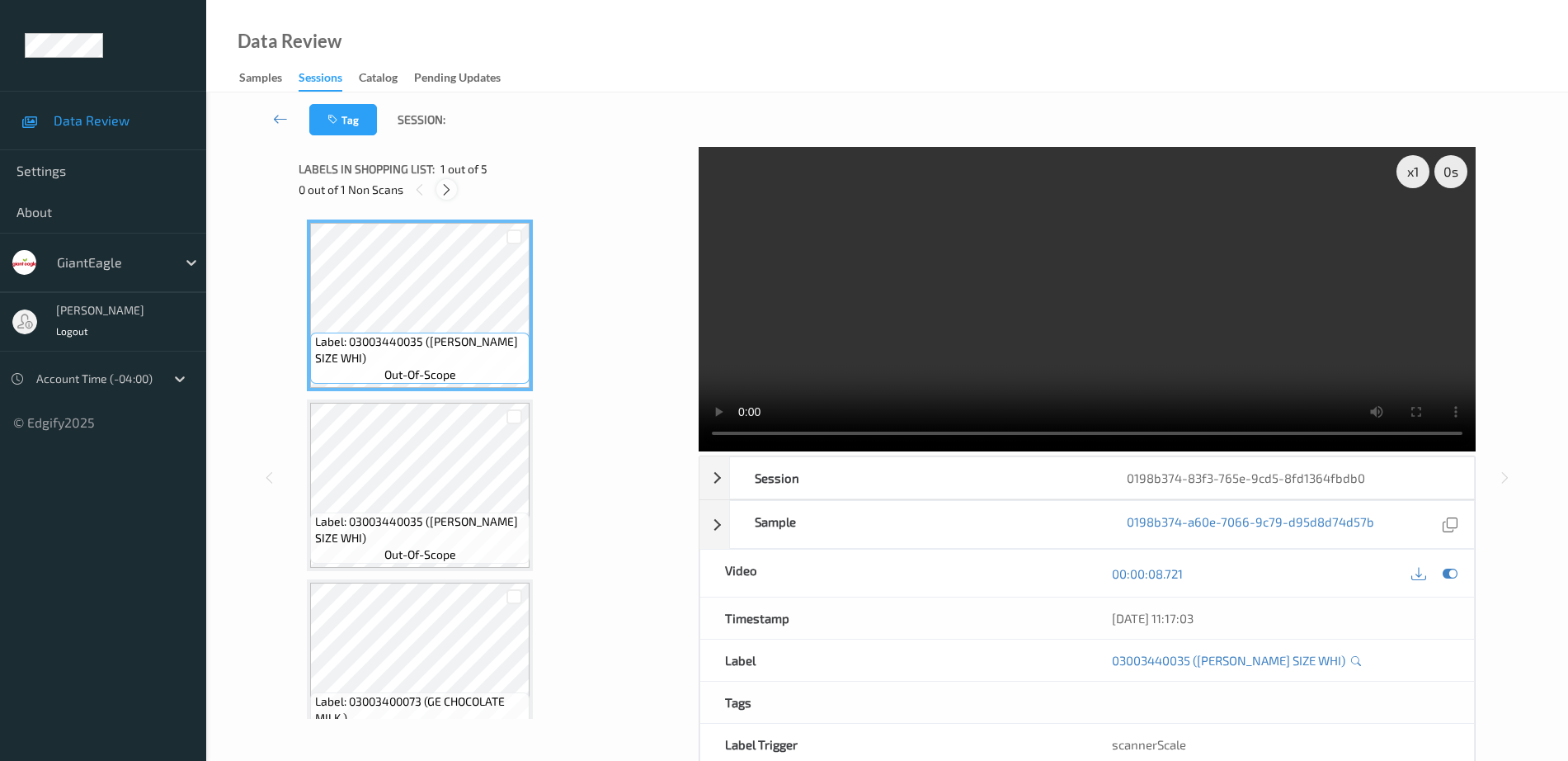
click at [439, 190] on div at bounding box center [447, 190] width 21 height 21
click at [442, 194] on icon at bounding box center [447, 190] width 14 height 15
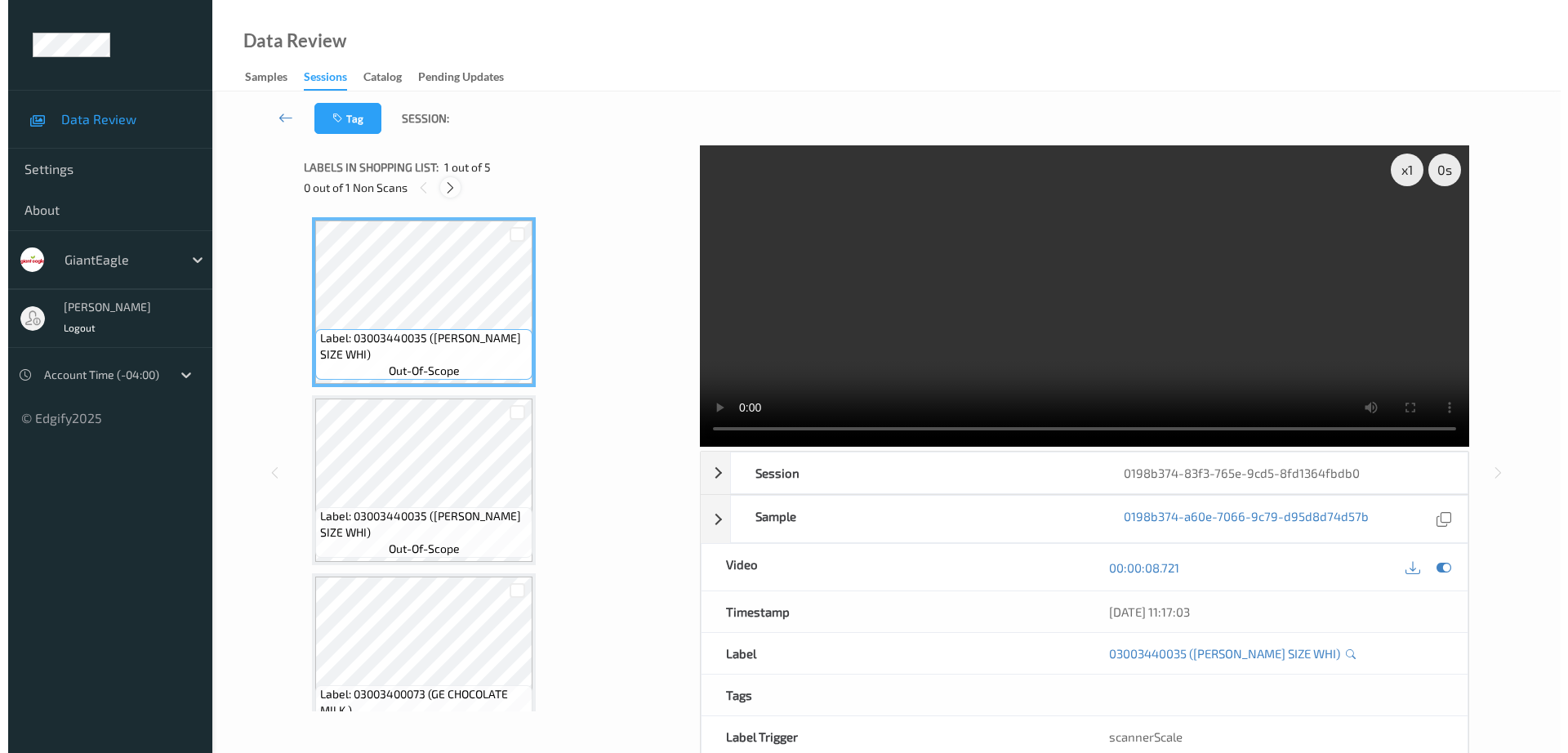
scroll to position [396, 0]
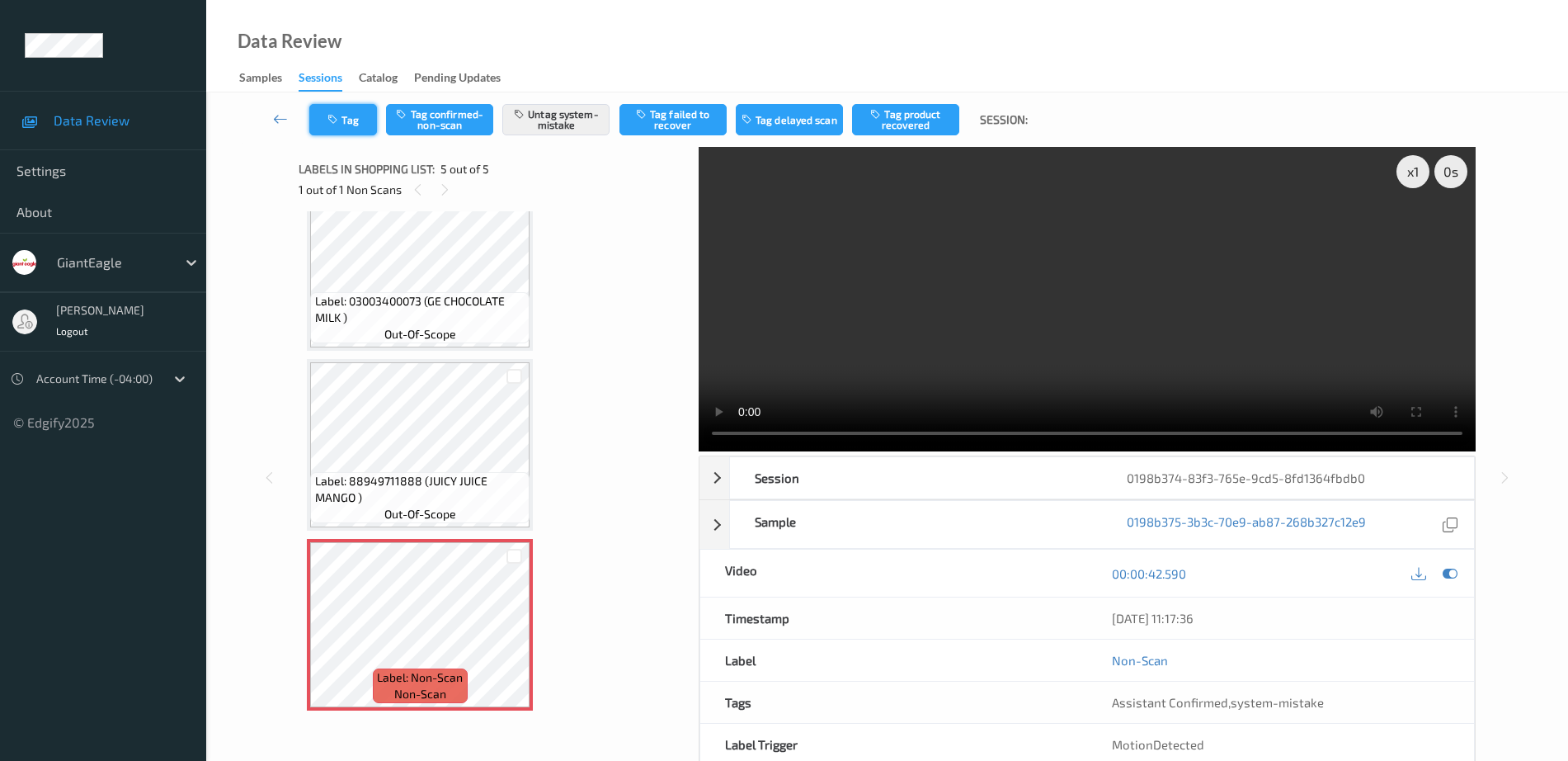
click at [342, 120] on button "Tag" at bounding box center [342, 120] width 68 height 32
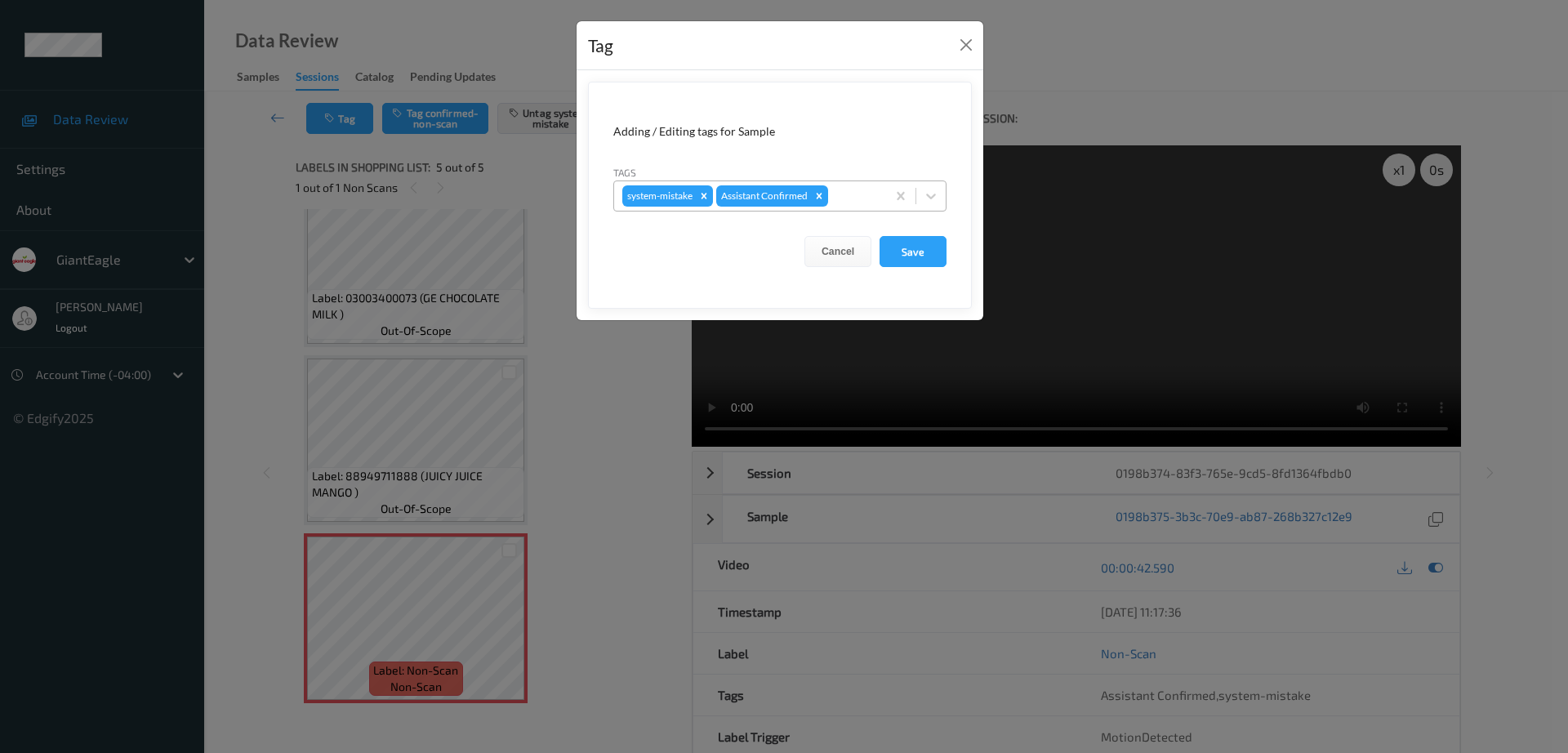
click at [843, 199] on div at bounding box center [855, 196] width 46 height 20
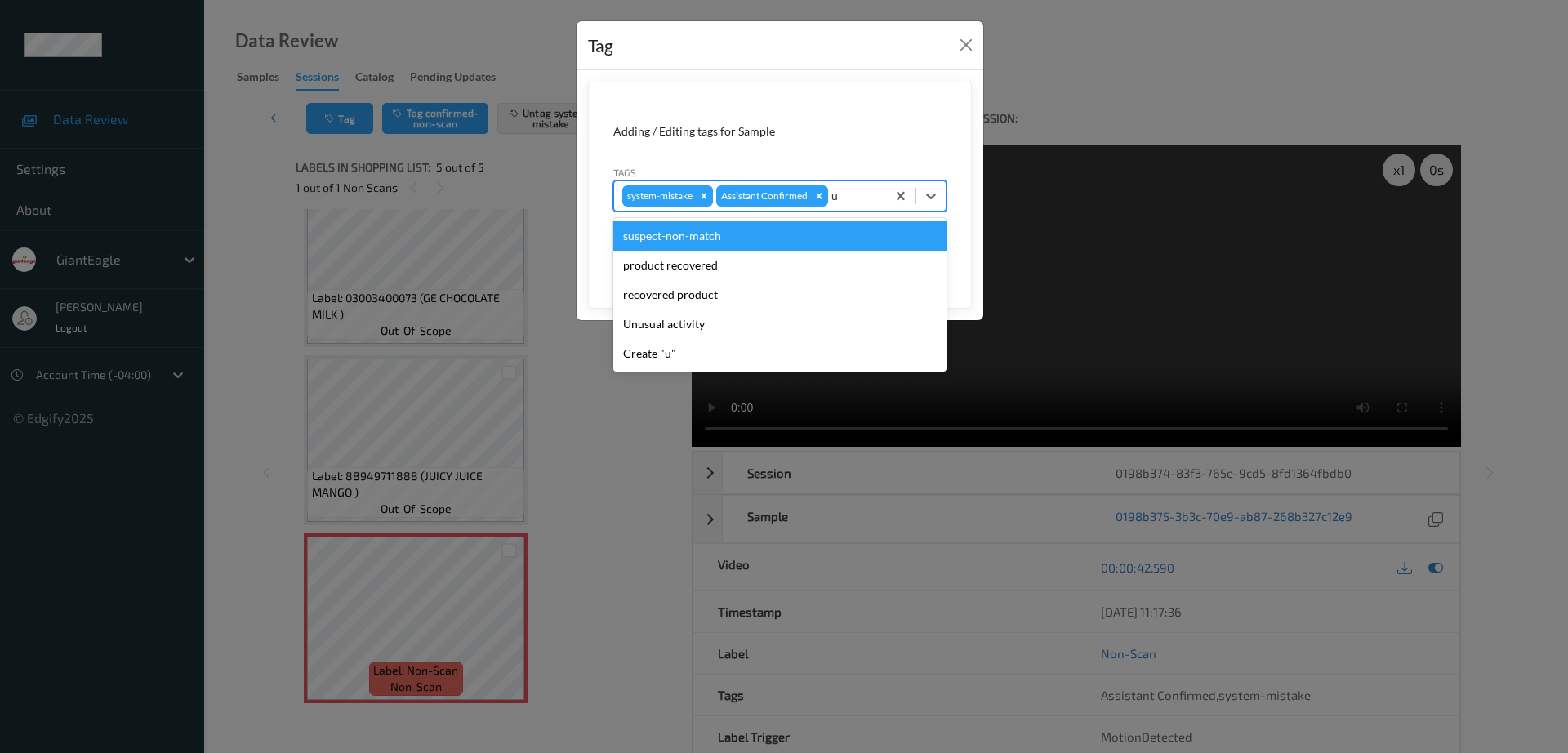
type input "un"
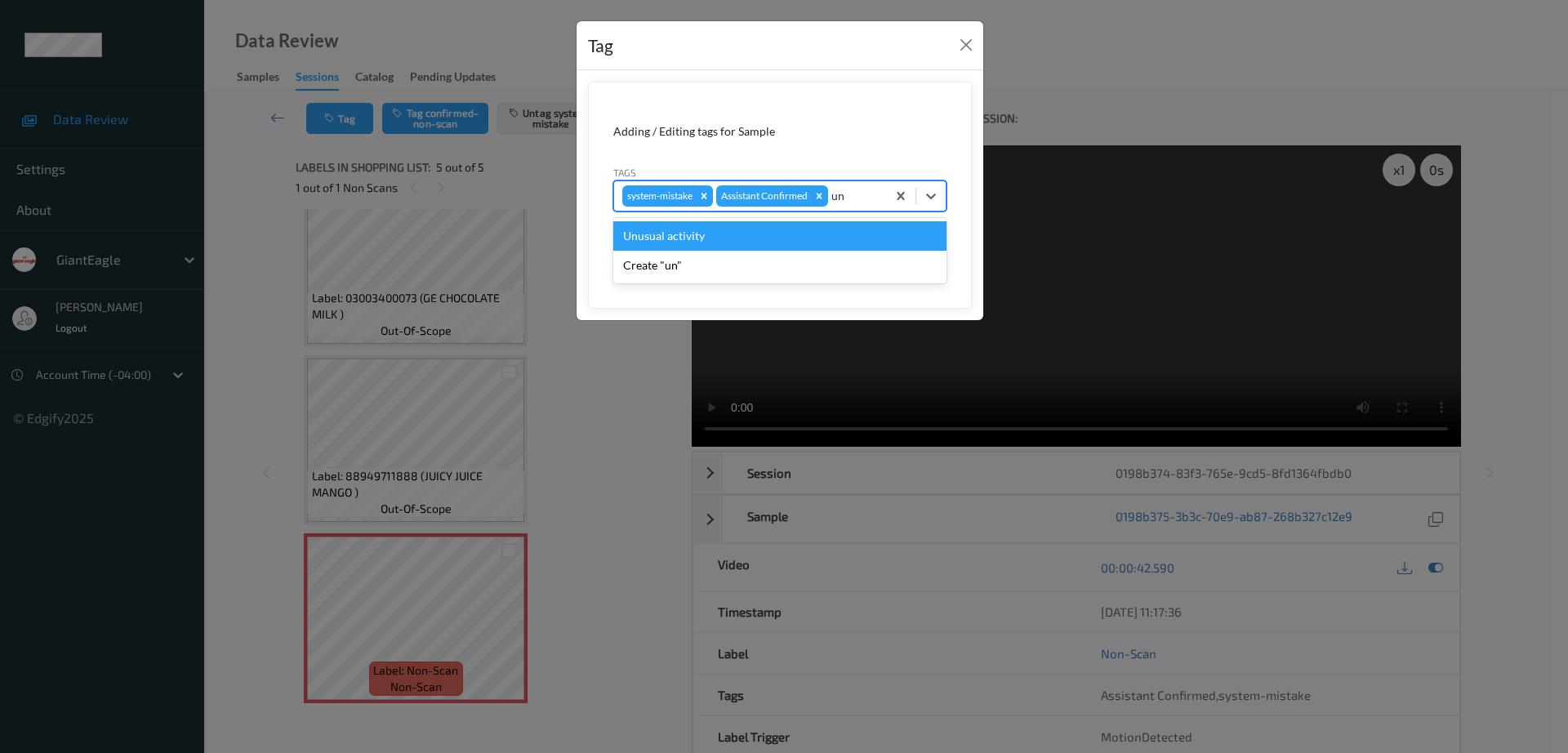
click at [808, 235] on div "Unusual activity" at bounding box center [780, 236] width 333 height 29
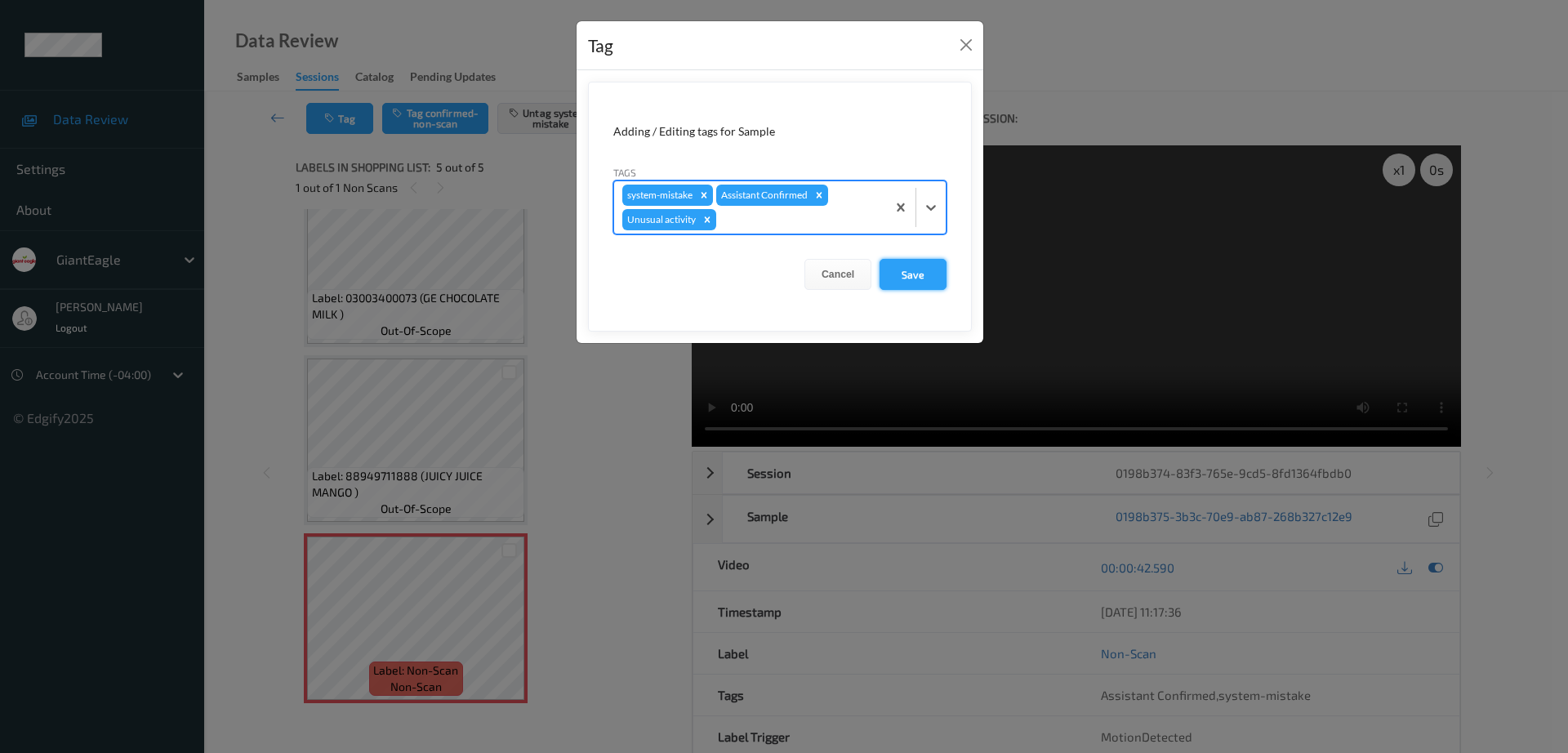
click at [932, 271] on button "Save" at bounding box center [913, 274] width 67 height 31
